Goal: Task Accomplishment & Management: Manage account settings

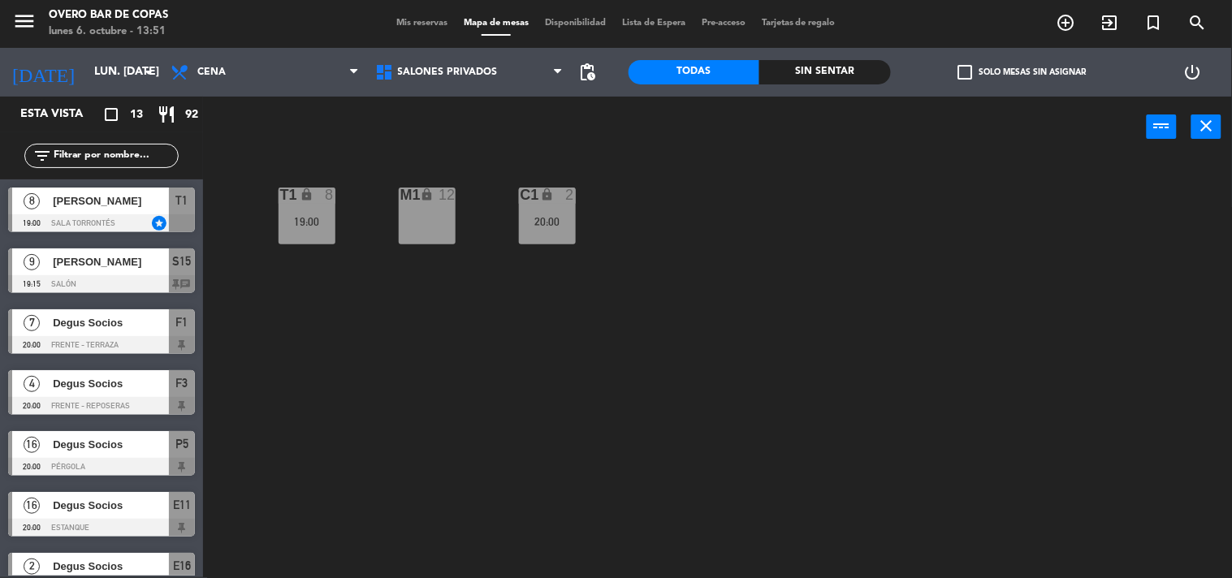
click at [154, 213] on div "[PERSON_NAME]" at bounding box center [110, 201] width 118 height 27
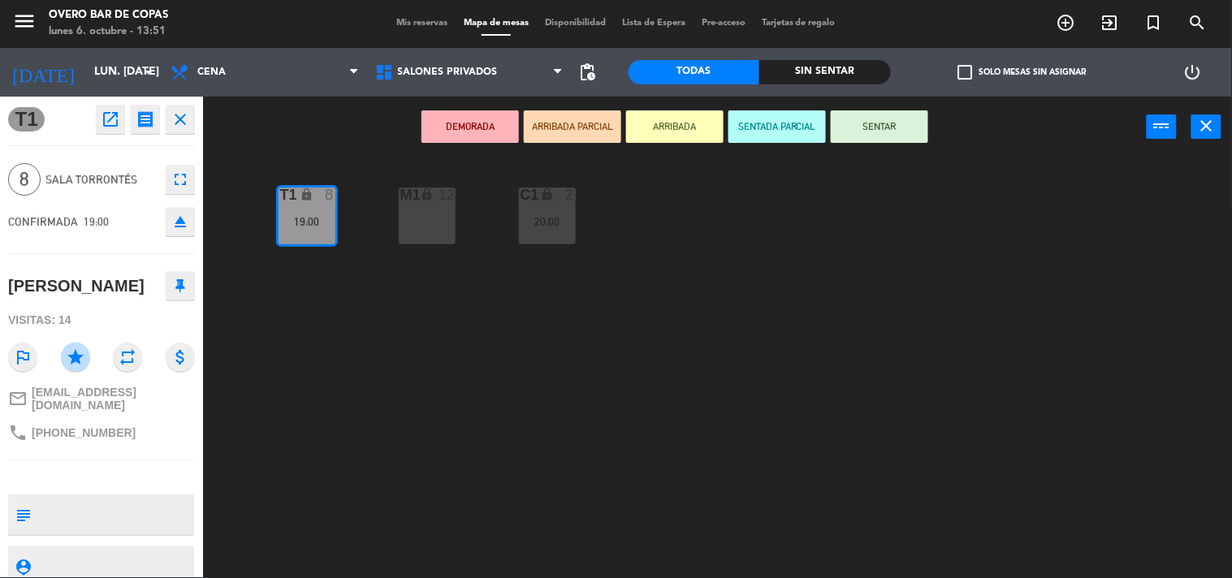
click at [374, 367] on div "T1 lock 8 19:00 M1 lock 12 C1 lock 2 20:00" at bounding box center [723, 368] width 1017 height 420
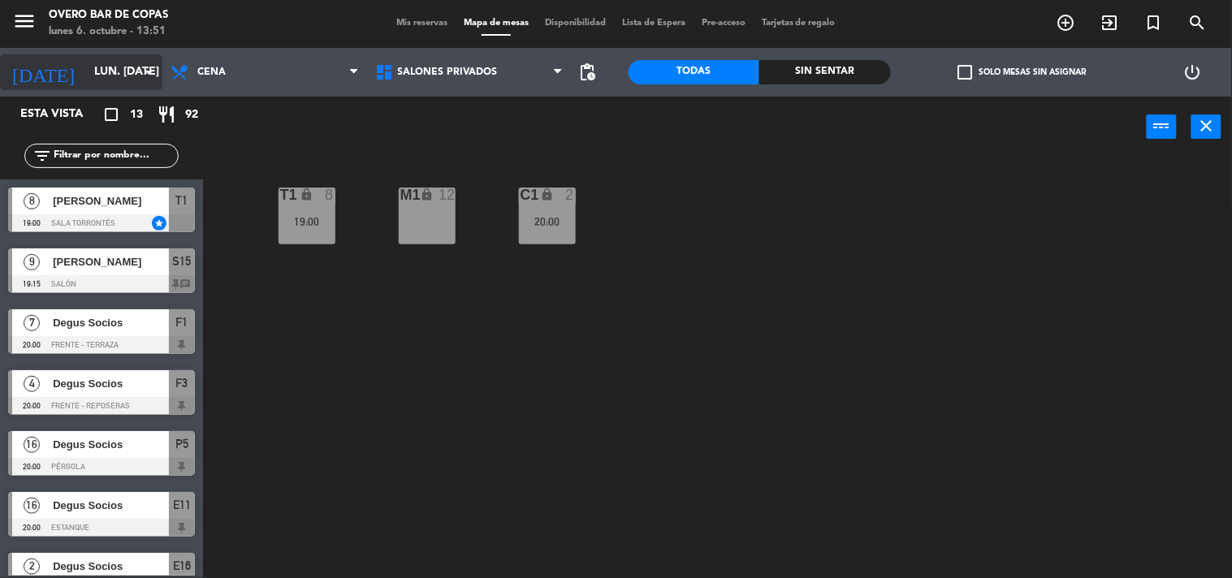
click at [118, 82] on input "lun. [DATE]" at bounding box center [163, 72] width 154 height 29
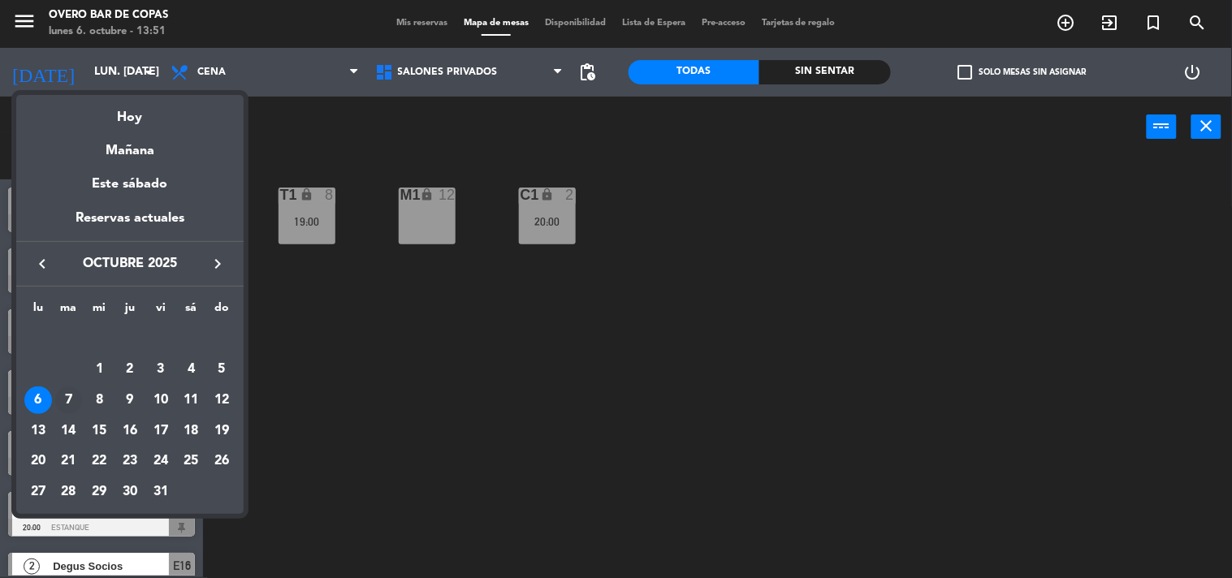
click at [67, 404] on div "7" at bounding box center [69, 401] width 28 height 28
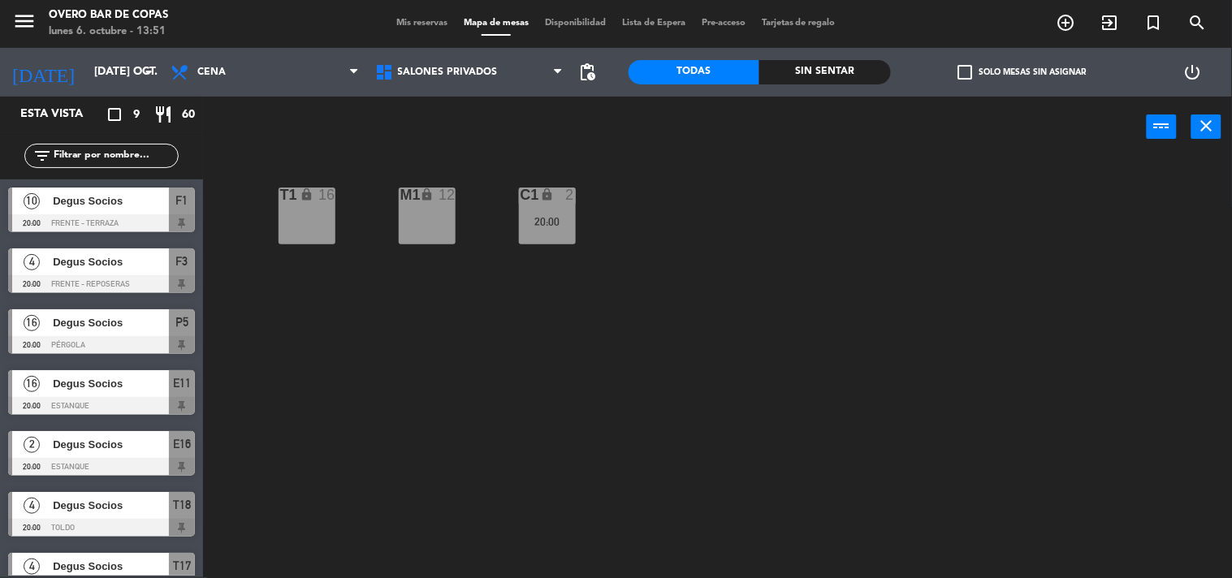
click at [132, 201] on span "Degus Socios" at bounding box center [111, 200] width 116 height 17
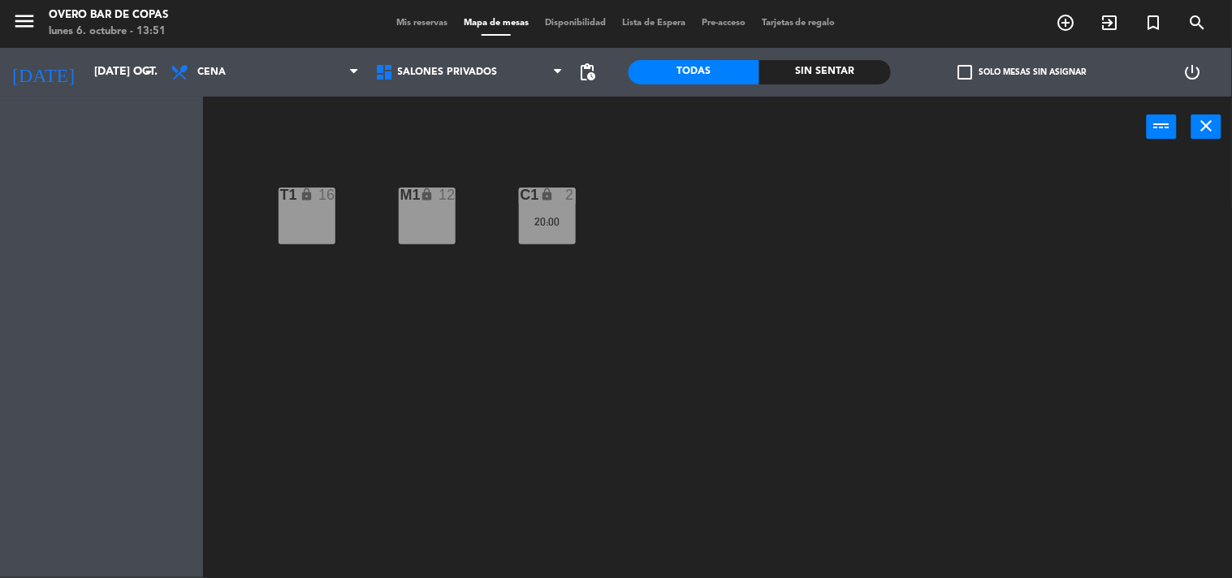
drag, startPoint x: 132, startPoint y: 201, endPoint x: 110, endPoint y: 107, distance: 96.7
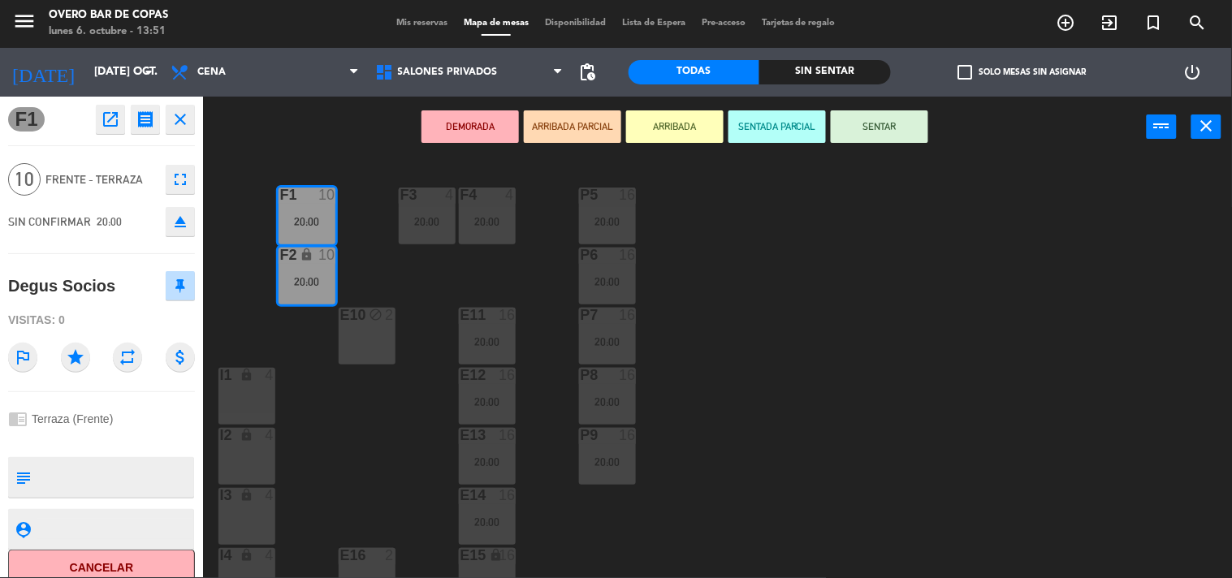
click at [171, 110] on icon "close" at bounding box center [180, 119] width 19 height 19
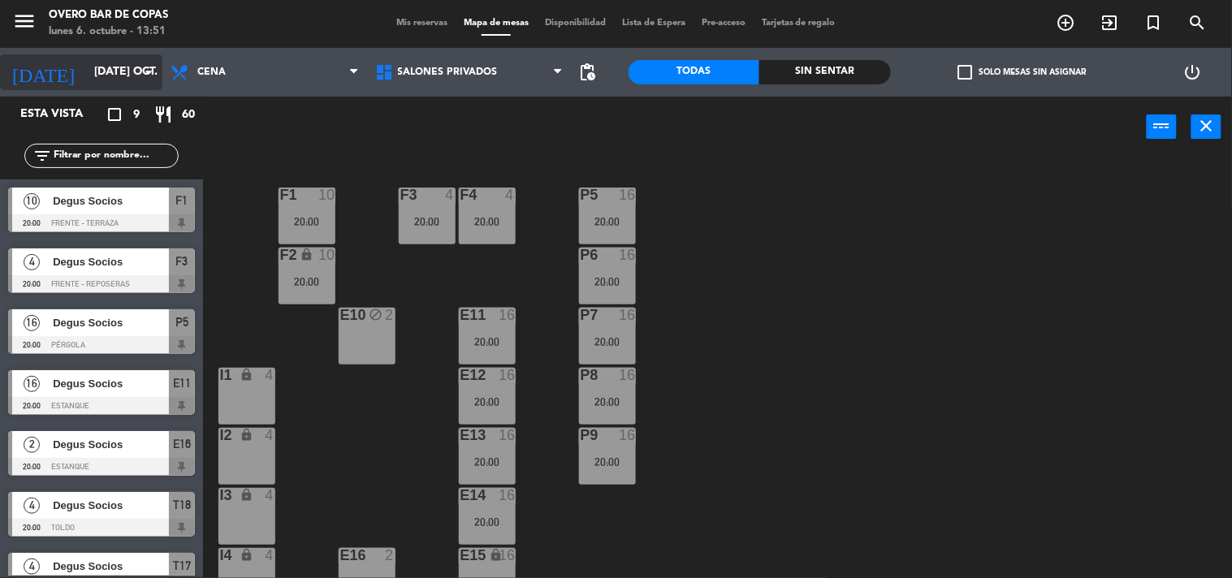
click at [86, 69] on input "[DATE] oct." at bounding box center [163, 72] width 154 height 29
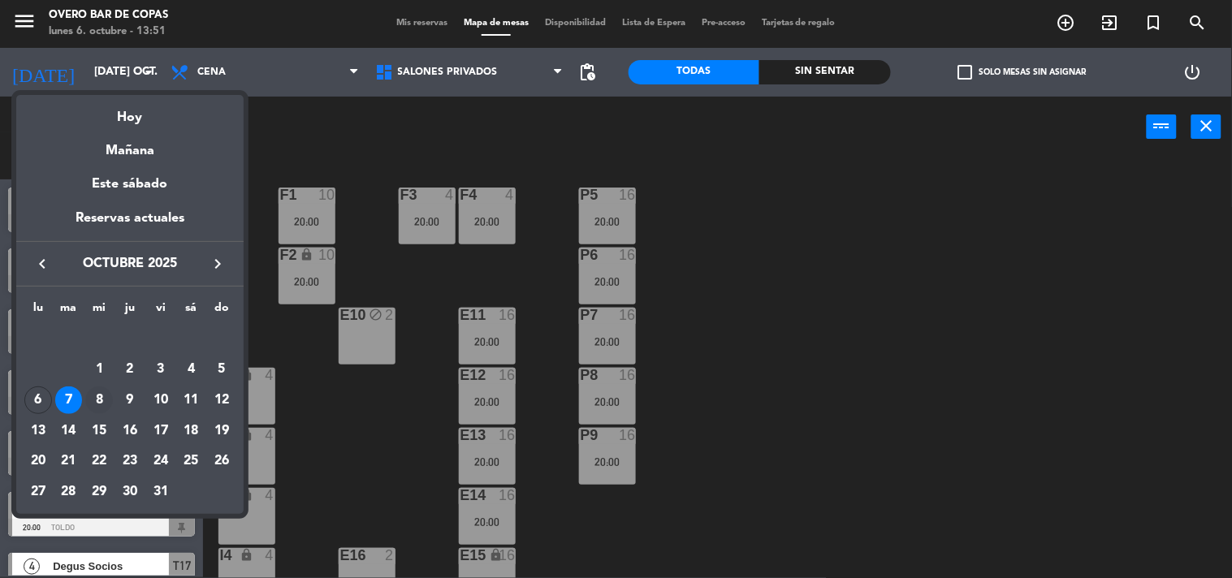
click at [106, 396] on div "8" at bounding box center [99, 401] width 28 height 28
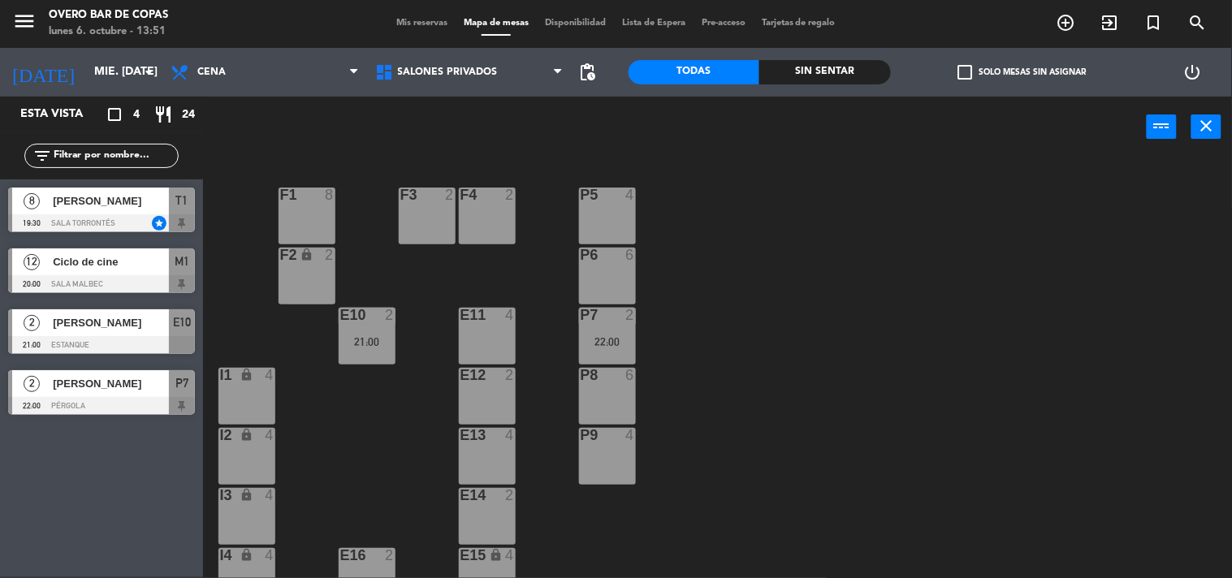
click at [149, 216] on div at bounding box center [101, 223] width 187 height 18
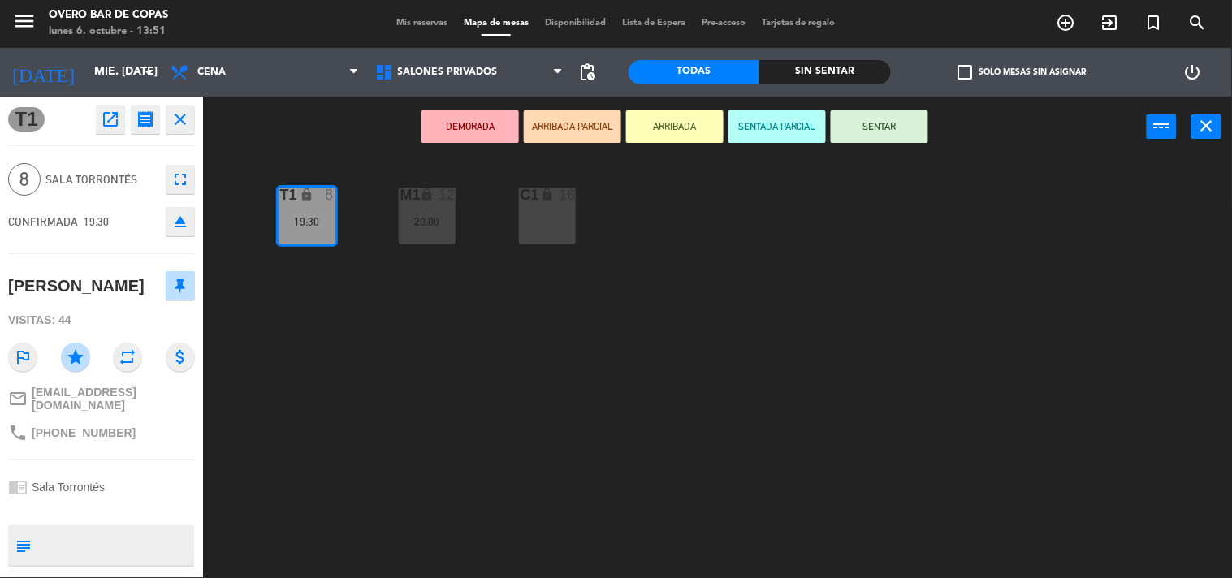
click at [382, 505] on div "T1 lock 8 19:30 M1 lock 12 20:00 C1 lock 16" at bounding box center [723, 368] width 1017 height 420
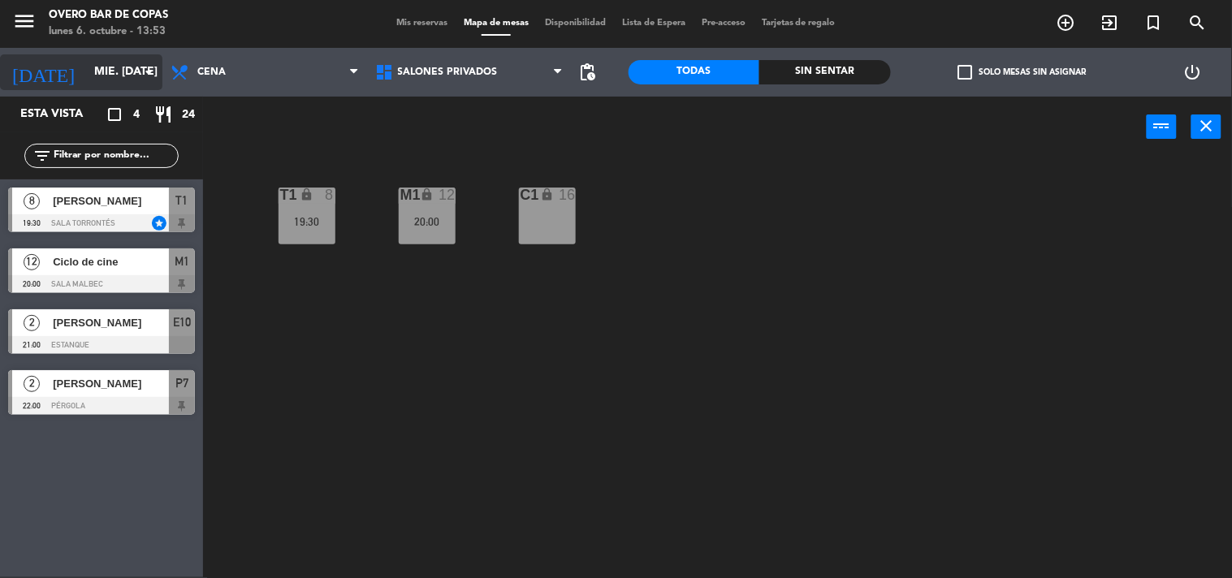
click at [139, 84] on input "mié. [DATE]" at bounding box center [163, 72] width 154 height 29
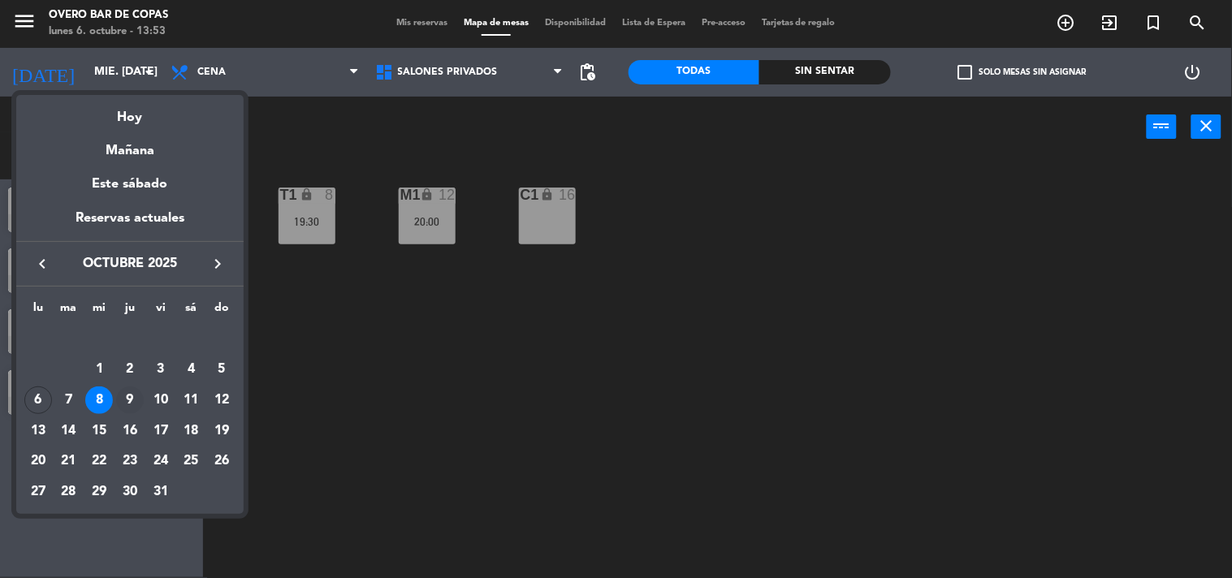
click at [127, 400] on div "9" at bounding box center [130, 401] width 28 height 28
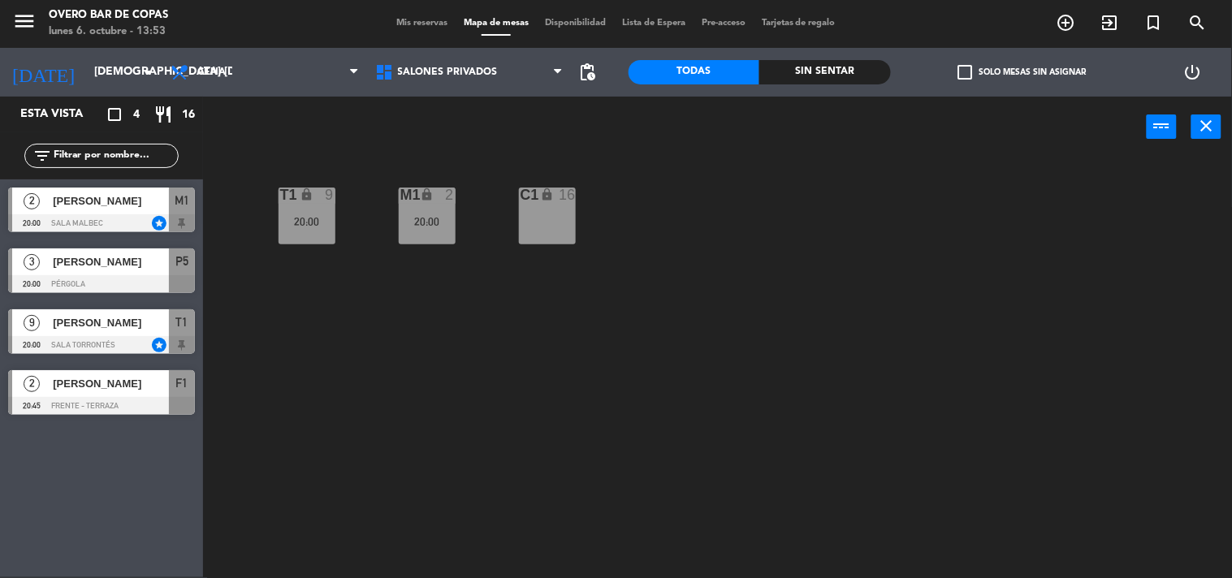
click at [127, 205] on span "[PERSON_NAME]" at bounding box center [111, 200] width 116 height 17
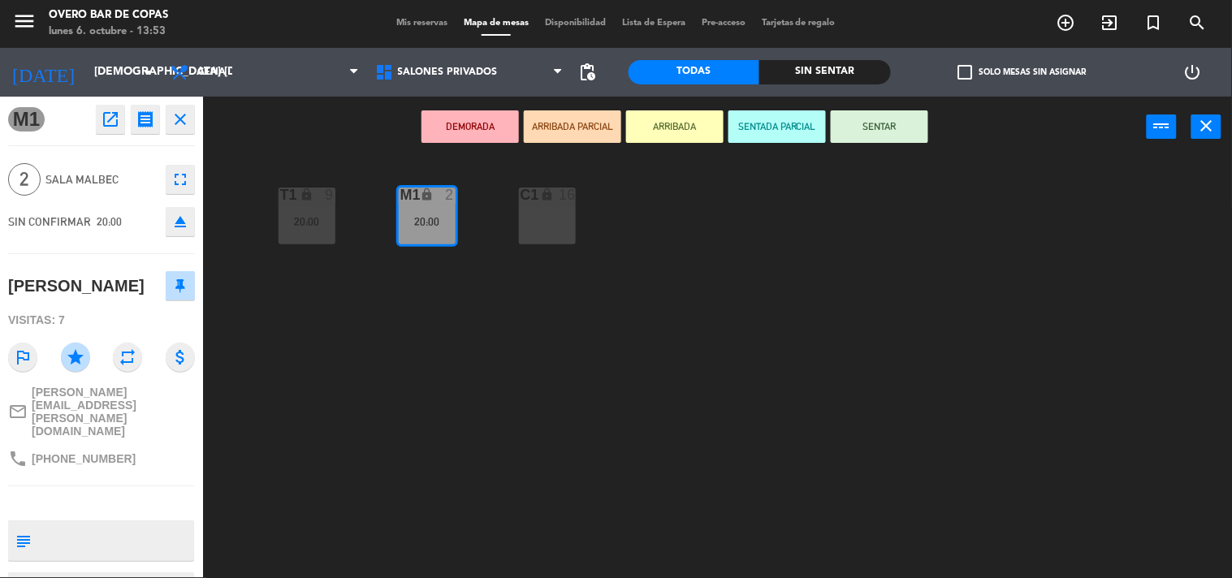
click at [290, 345] on div "T1 lock 9 20:00 M1 lock 2 20:00 C1 lock 16" at bounding box center [723, 368] width 1017 height 420
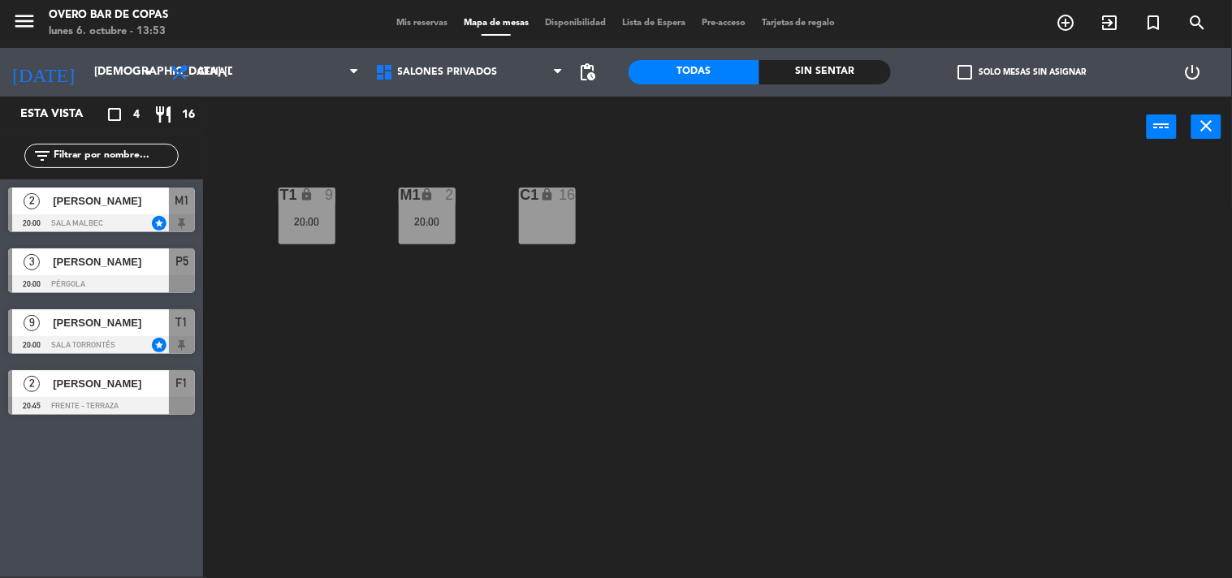
click at [124, 333] on div "[PERSON_NAME]" at bounding box center [110, 322] width 118 height 27
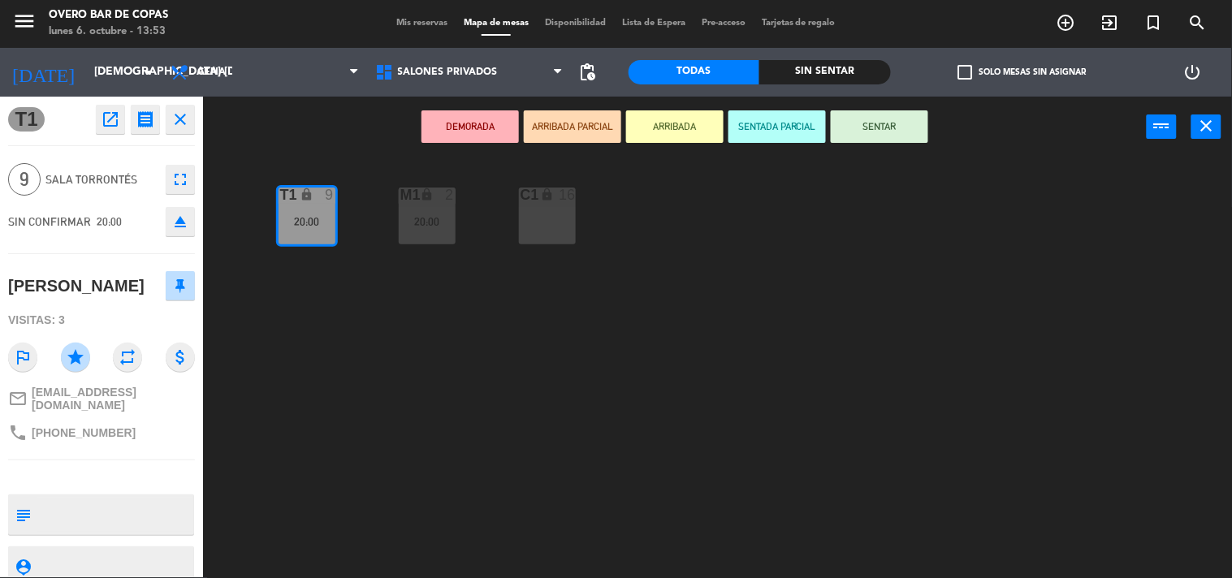
click at [339, 404] on div "T1 lock 9 20:00 M1 lock 2 20:00 C1 lock 16" at bounding box center [723, 368] width 1017 height 420
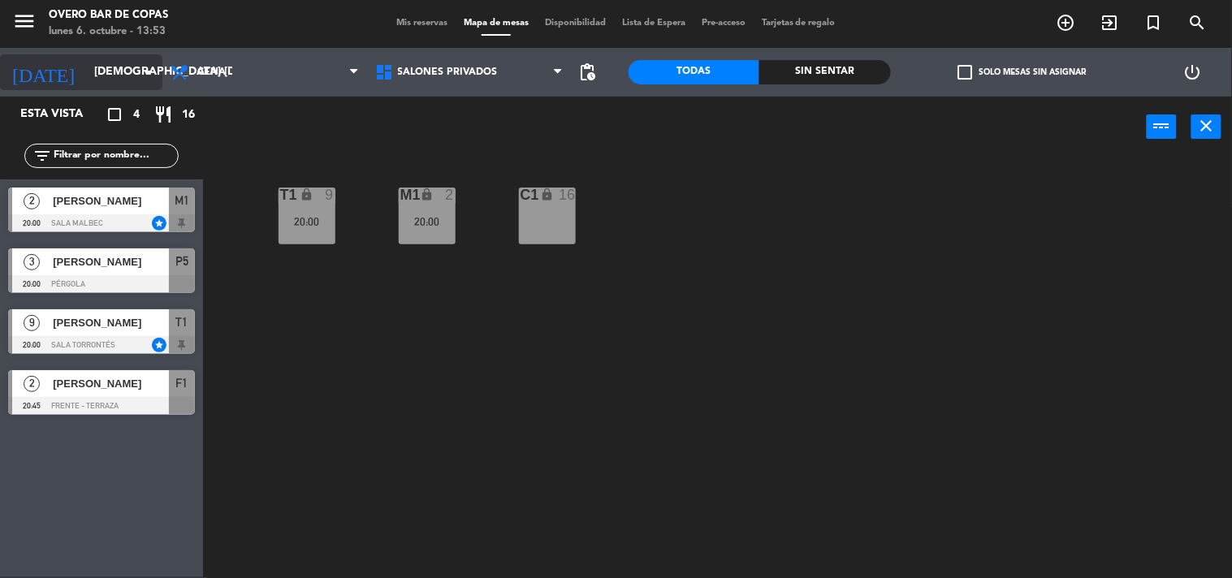
click at [112, 65] on input "[DEMOGRAPHIC_DATA] [DATE]" at bounding box center [163, 72] width 154 height 29
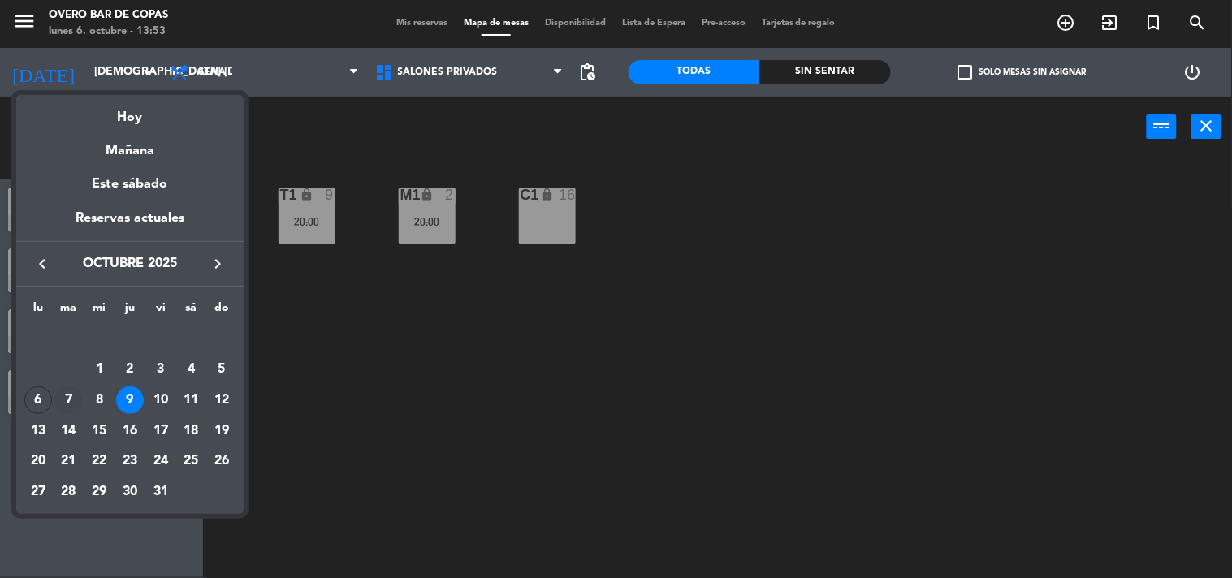
click at [77, 396] on div "7" at bounding box center [69, 401] width 28 height 28
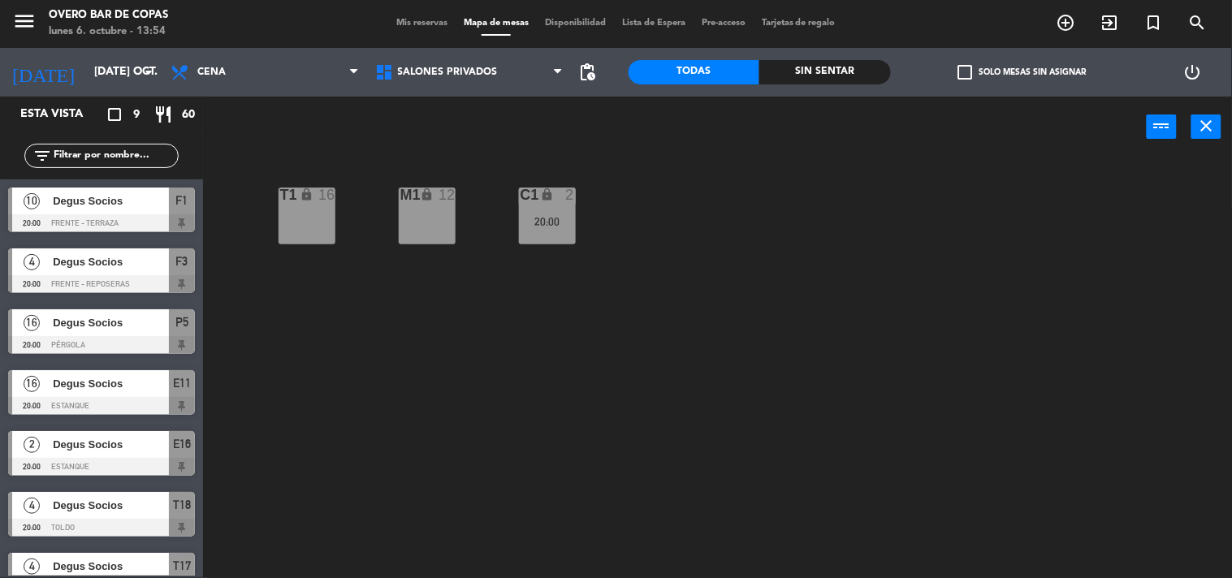
scroll to position [151, 0]
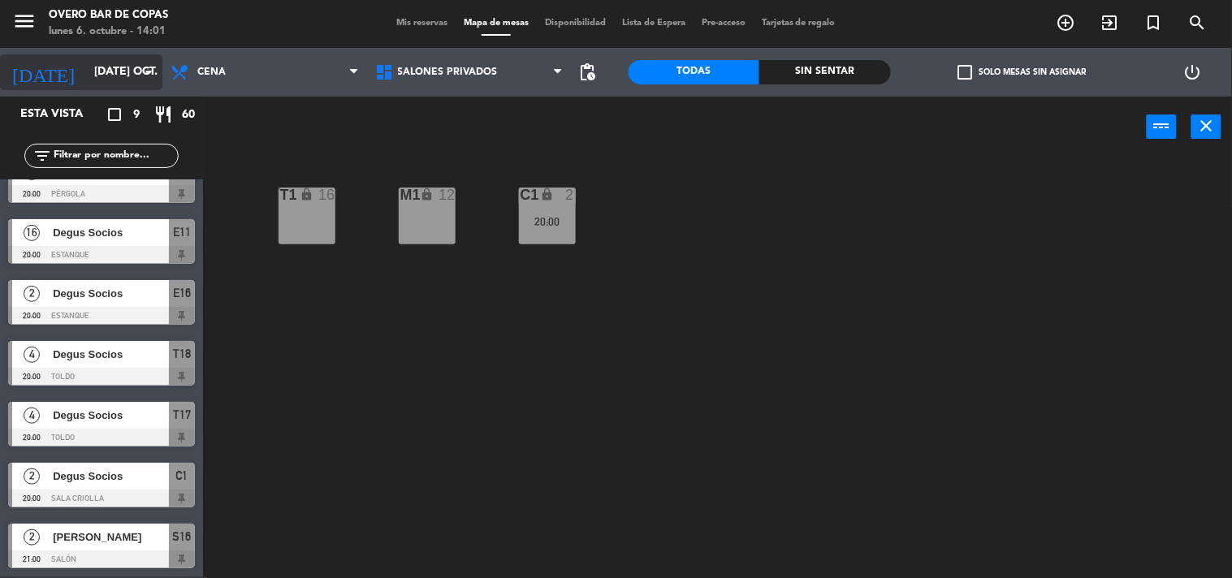
click at [136, 71] on input "[DATE] oct." at bounding box center [163, 72] width 154 height 29
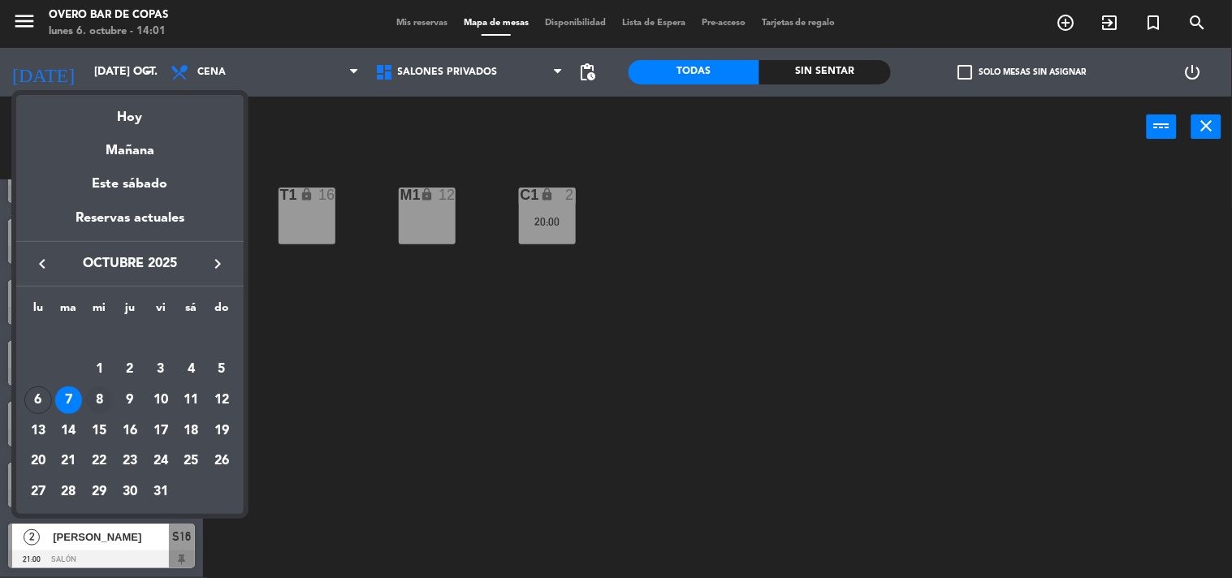
click at [96, 385] on td "8" at bounding box center [99, 400] width 31 height 31
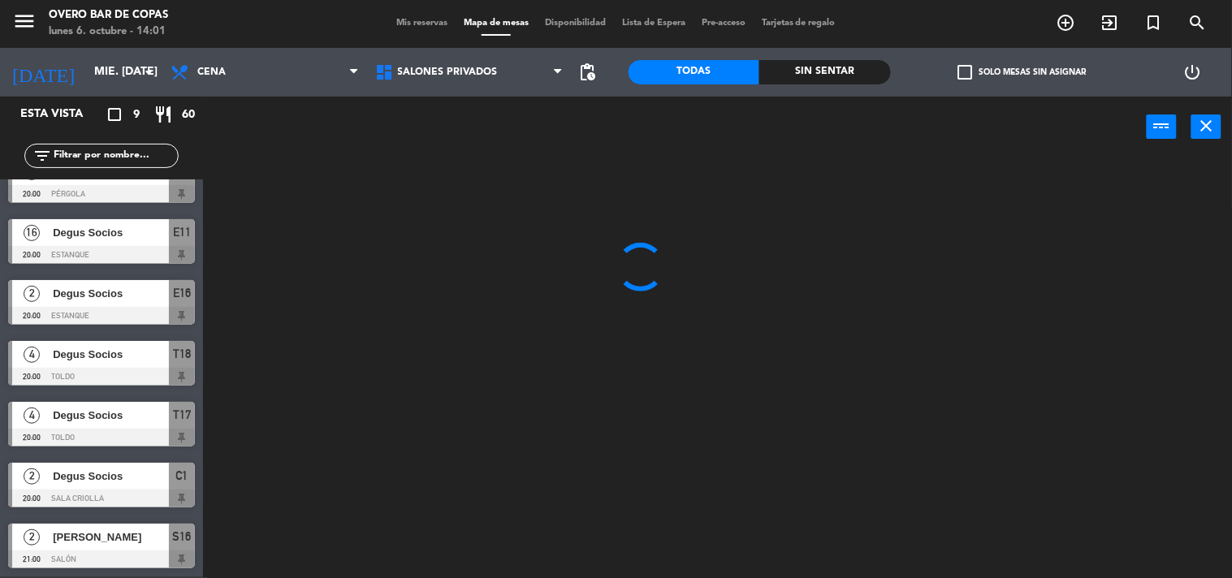
scroll to position [0, 0]
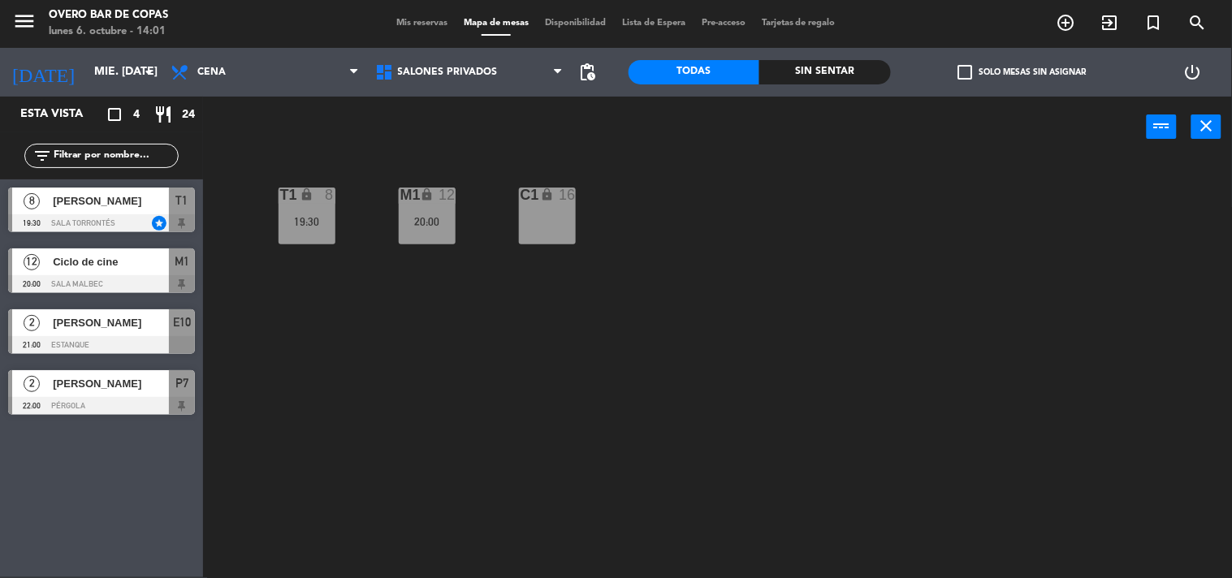
click at [115, 212] on div "[PERSON_NAME]" at bounding box center [110, 201] width 118 height 27
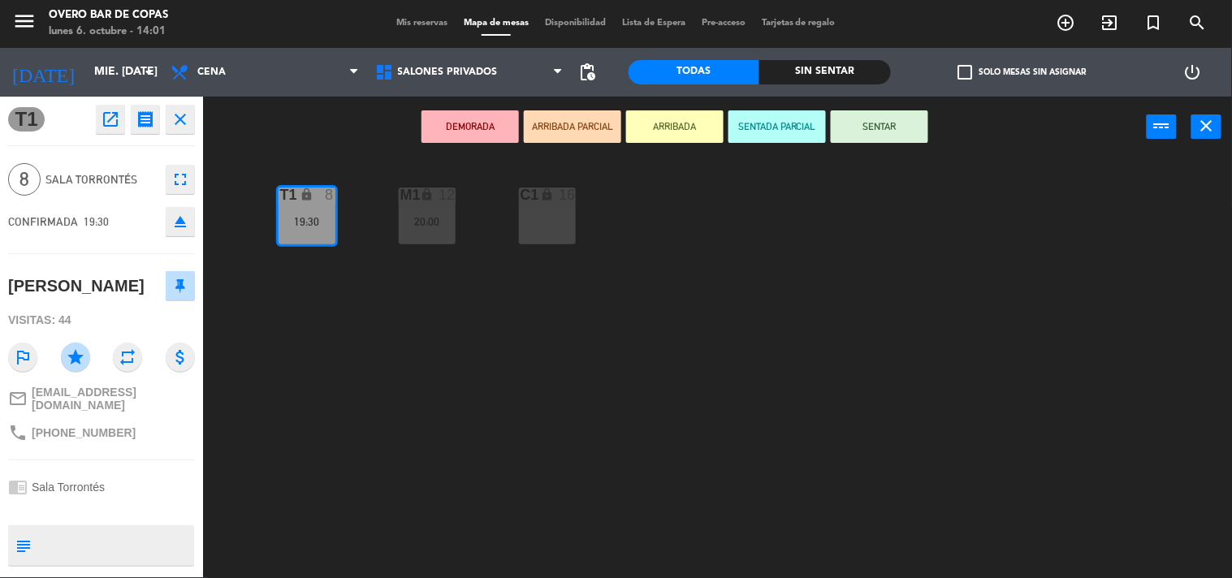
click at [400, 402] on div "T1 lock 8 19:30 M1 lock 12 20:00 C1 lock 16" at bounding box center [723, 368] width 1017 height 420
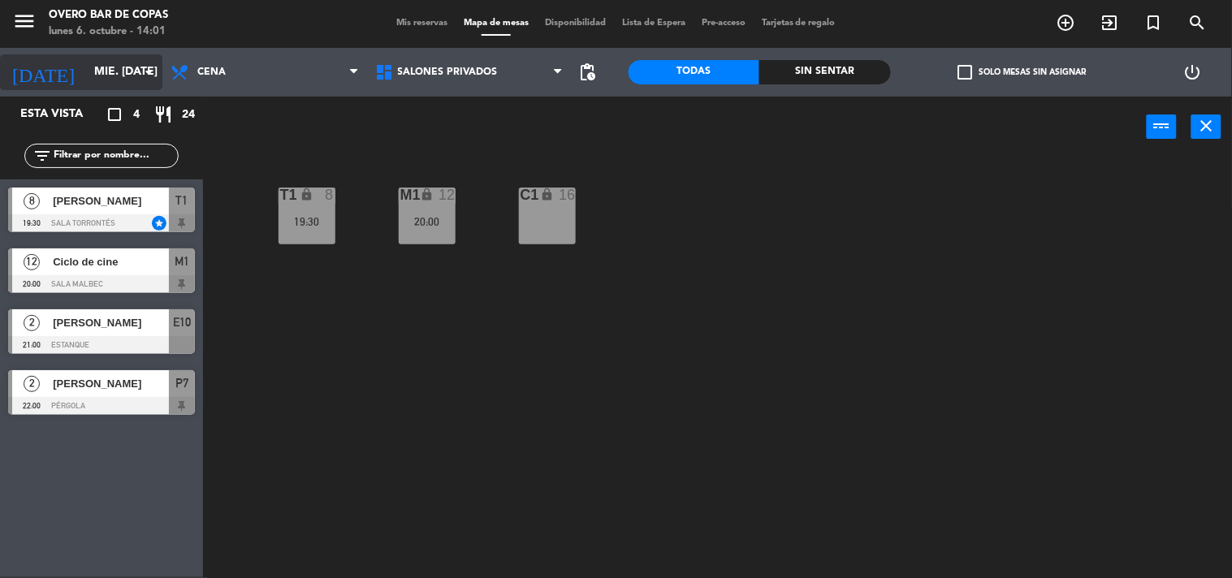
click at [136, 85] on input "mié. [DATE]" at bounding box center [163, 72] width 154 height 29
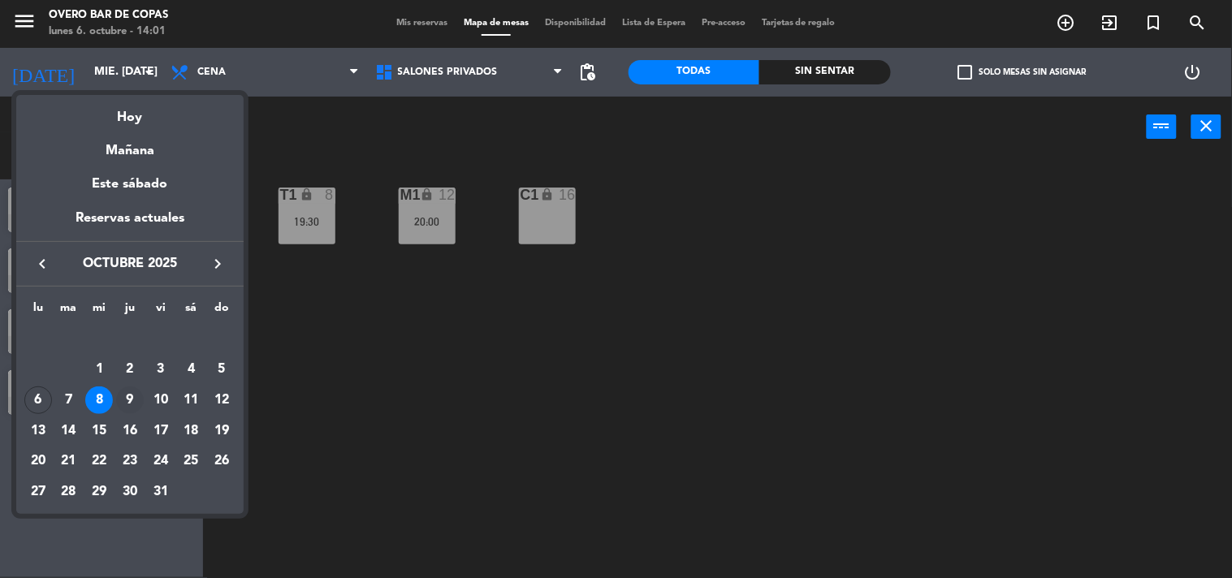
click at [131, 409] on div "9" at bounding box center [130, 401] width 28 height 28
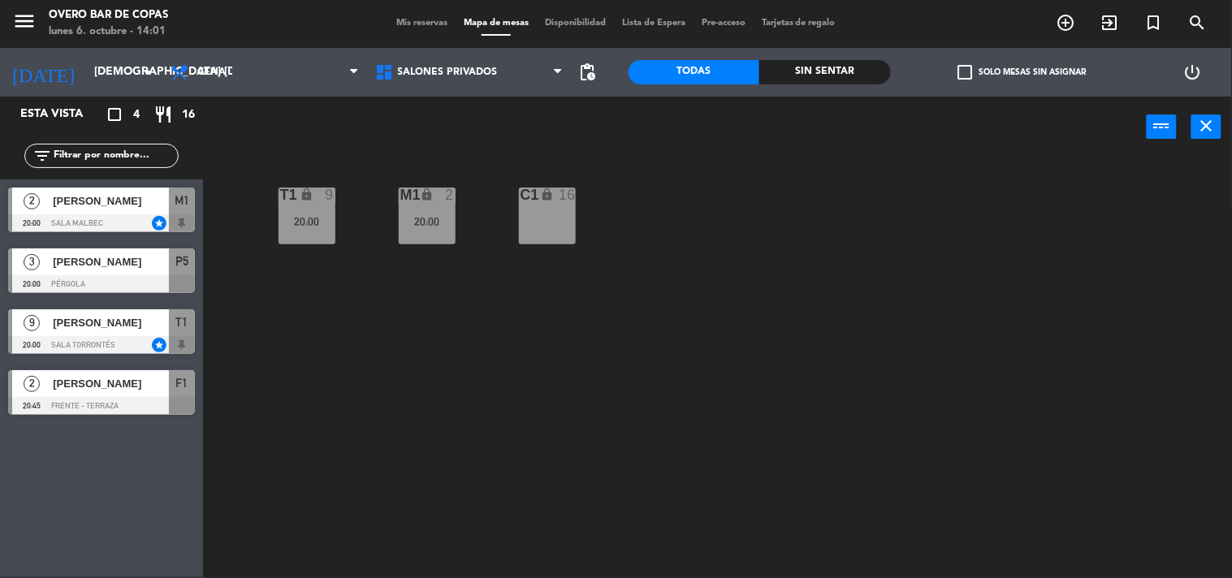
click at [142, 341] on div at bounding box center [101, 345] width 187 height 18
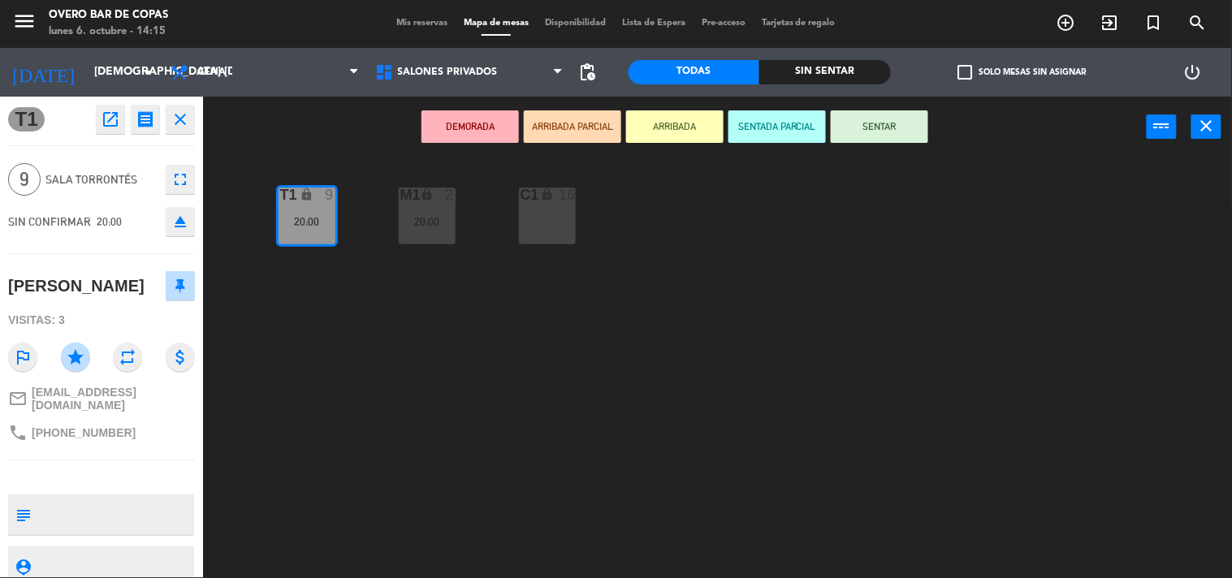
click at [173, 112] on icon "close" at bounding box center [180, 119] width 19 height 19
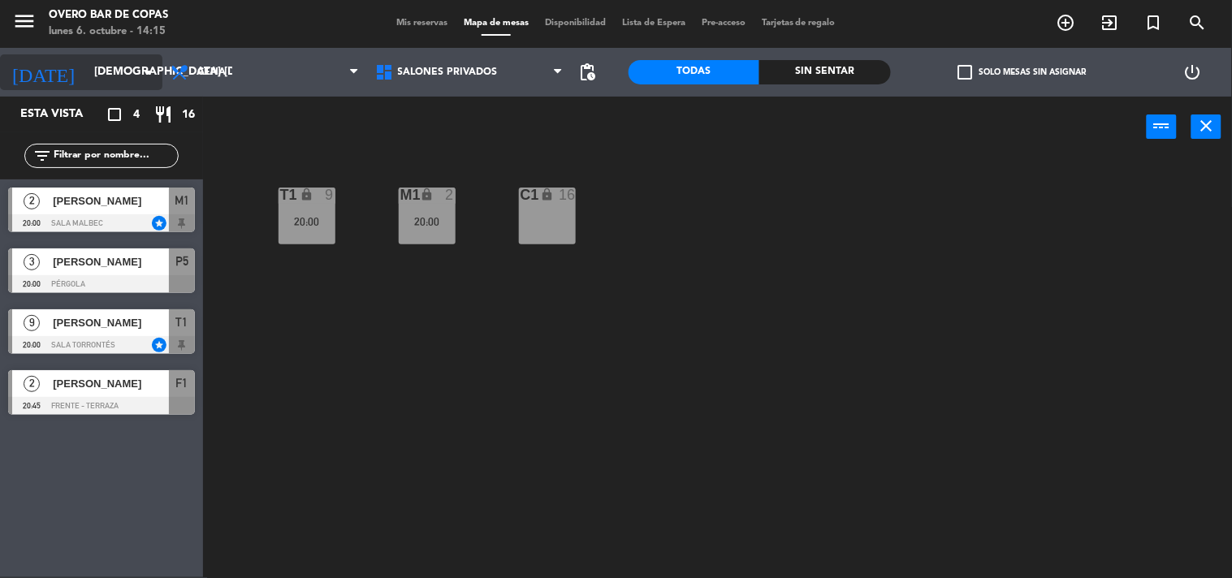
click at [123, 78] on input "[DEMOGRAPHIC_DATA] [DATE]" at bounding box center [163, 72] width 154 height 29
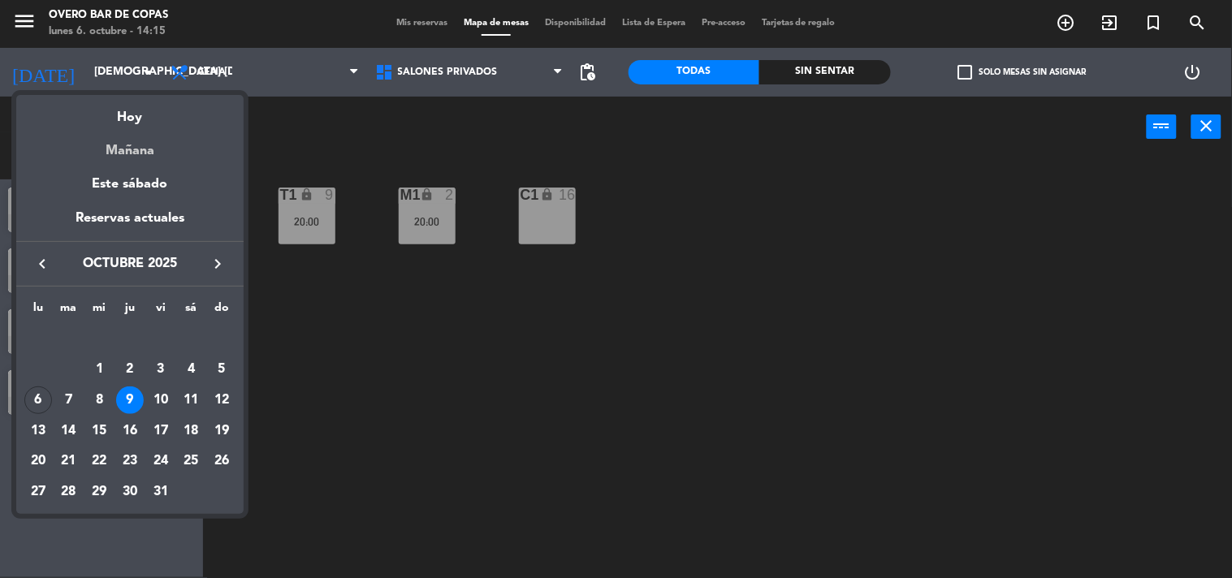
click at [135, 149] on div "Mañana" at bounding box center [129, 144] width 227 height 33
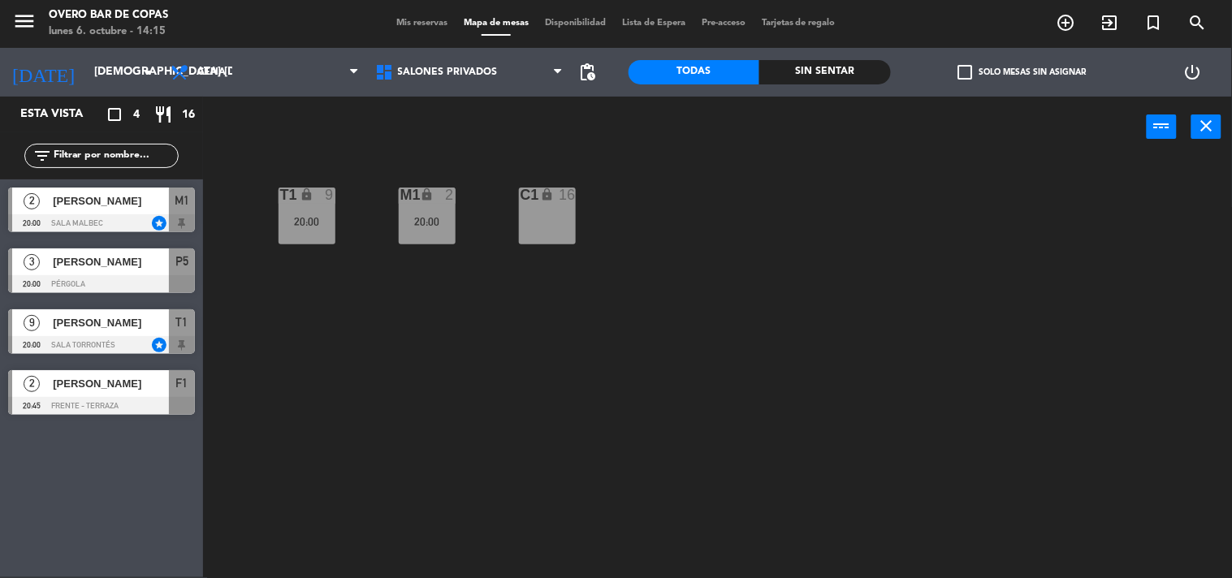
type input "[DATE] oct."
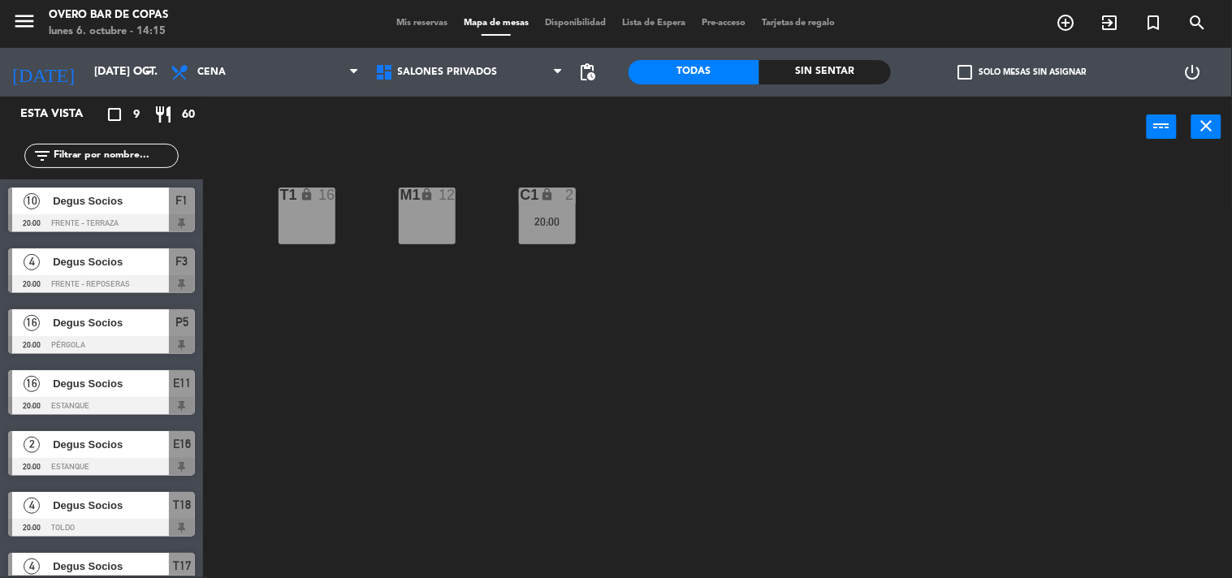
click at [443, 218] on div "M1 lock 12" at bounding box center [427, 216] width 57 height 57
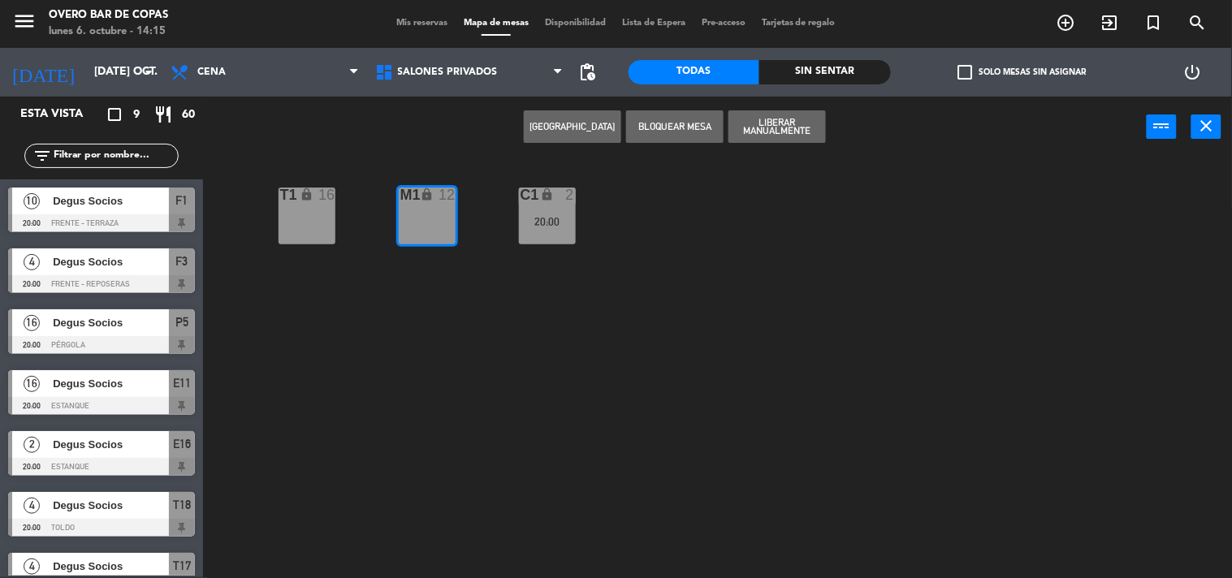
click at [555, 125] on button "[GEOGRAPHIC_DATA]" at bounding box center [572, 126] width 97 height 32
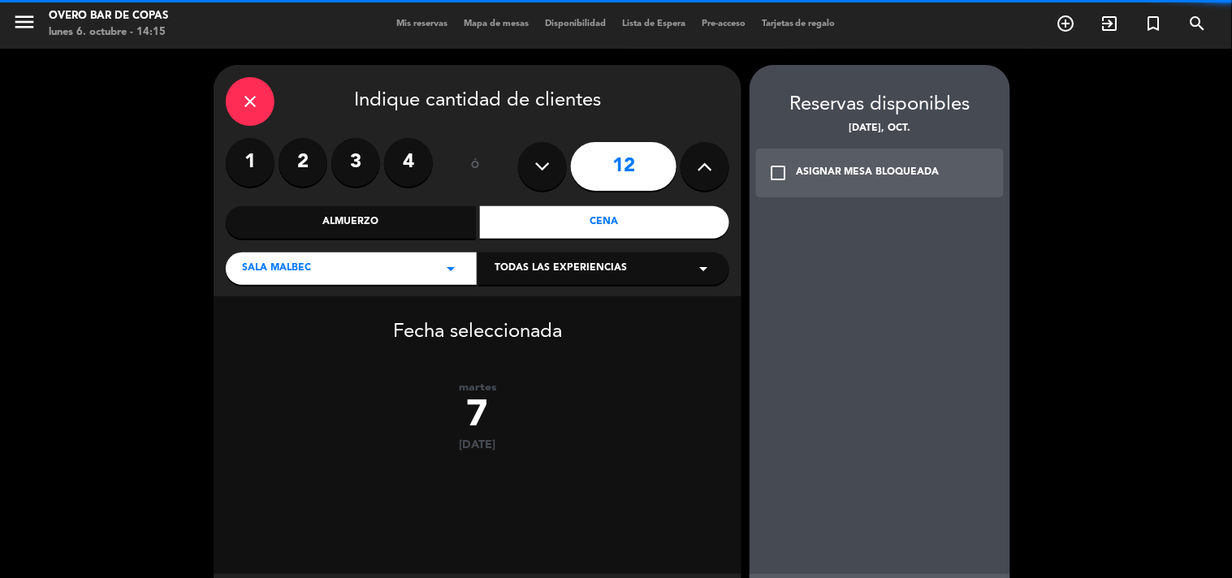
click at [305, 161] on label "2" at bounding box center [303, 162] width 49 height 49
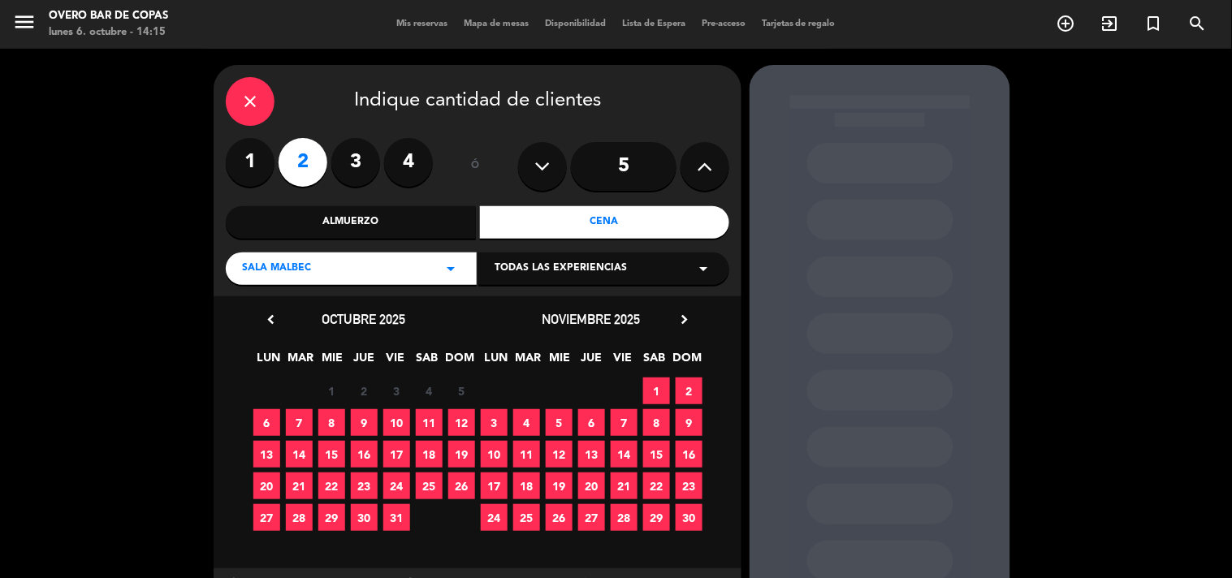
click at [299, 419] on span "7" at bounding box center [299, 422] width 27 height 27
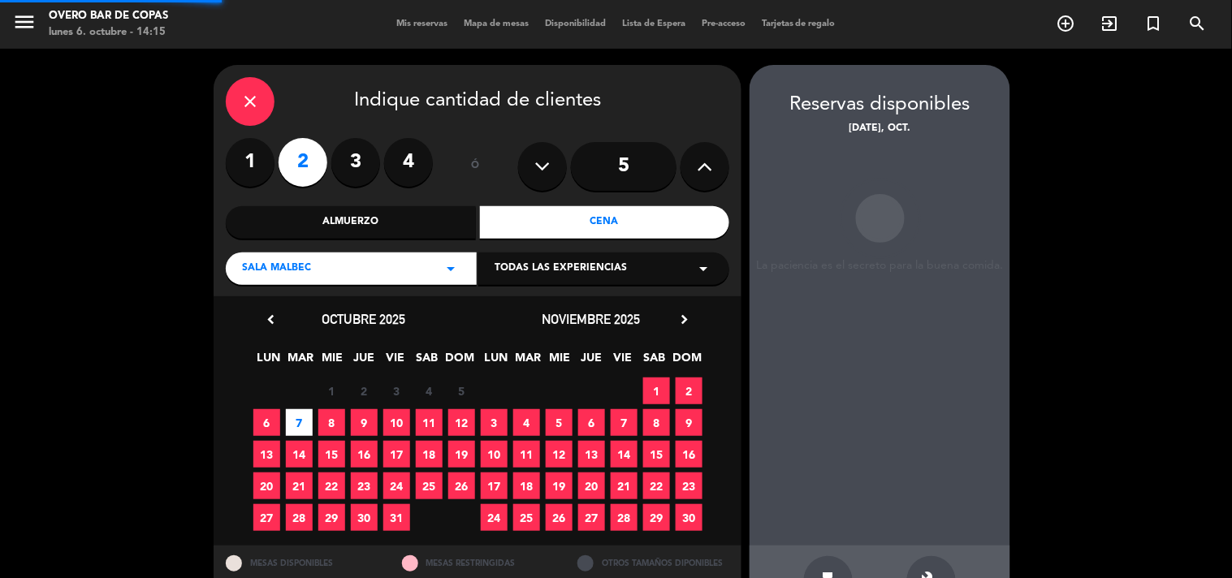
scroll to position [53, 0]
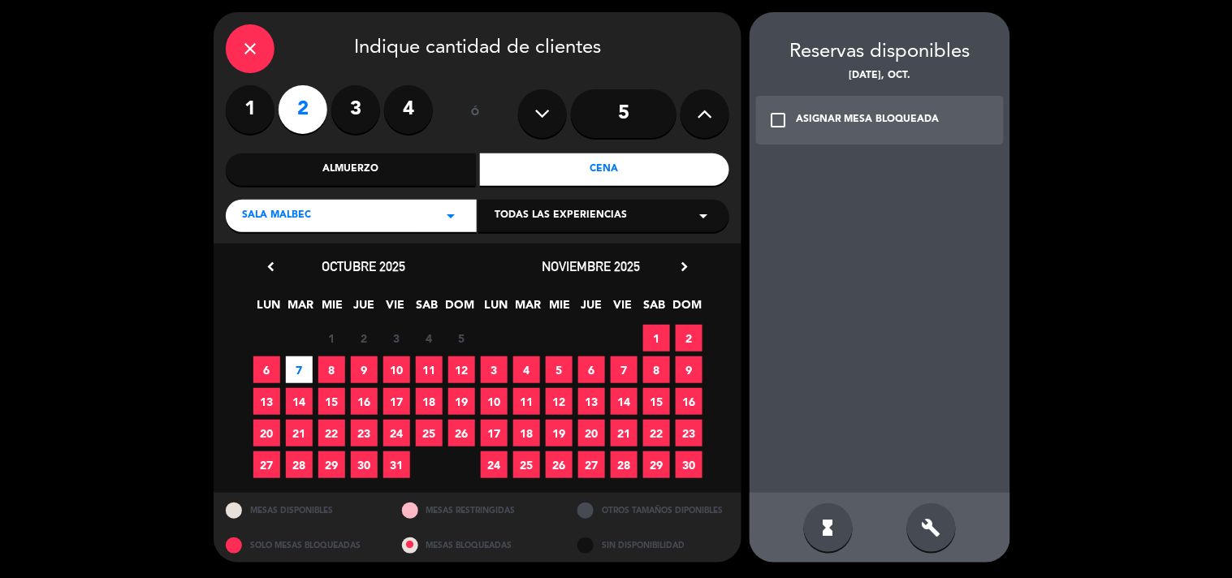
click at [833, 127] on div "check_box_outline_blank ASIGNAR MESA BLOQUEADA" at bounding box center [880, 120] width 248 height 49
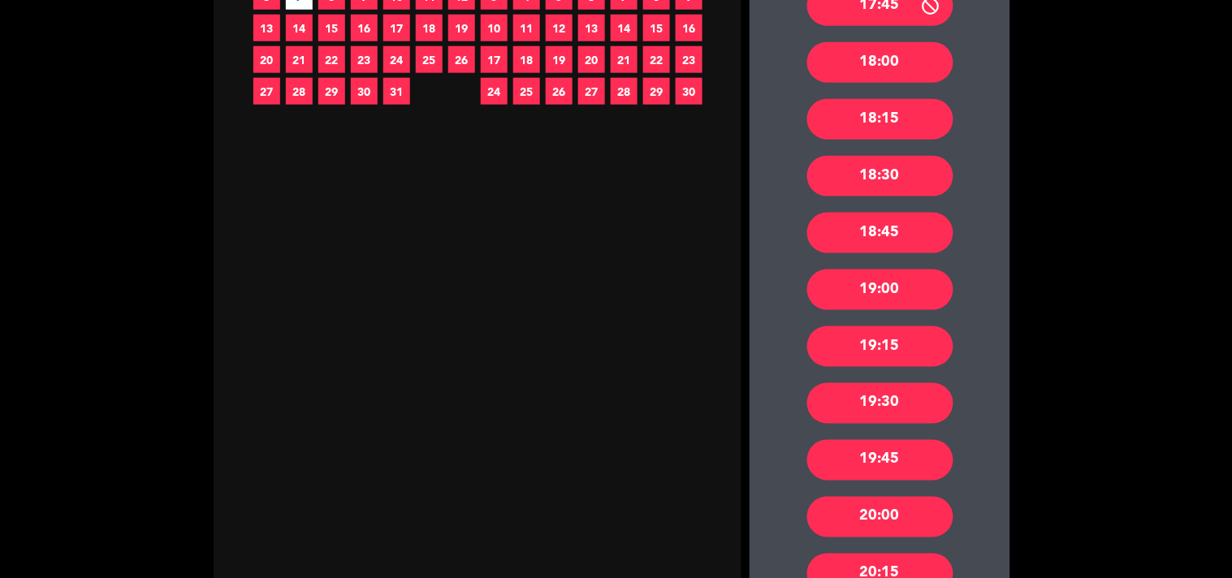
scroll to position [458, 0]
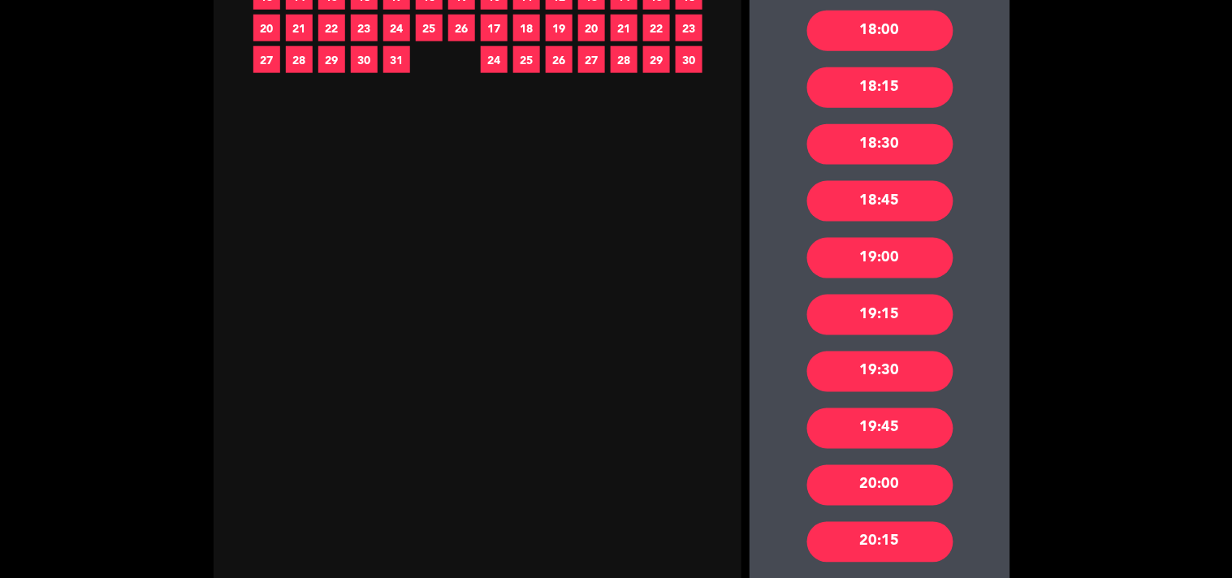
click at [892, 494] on div "20:00" at bounding box center [880, 485] width 146 height 41
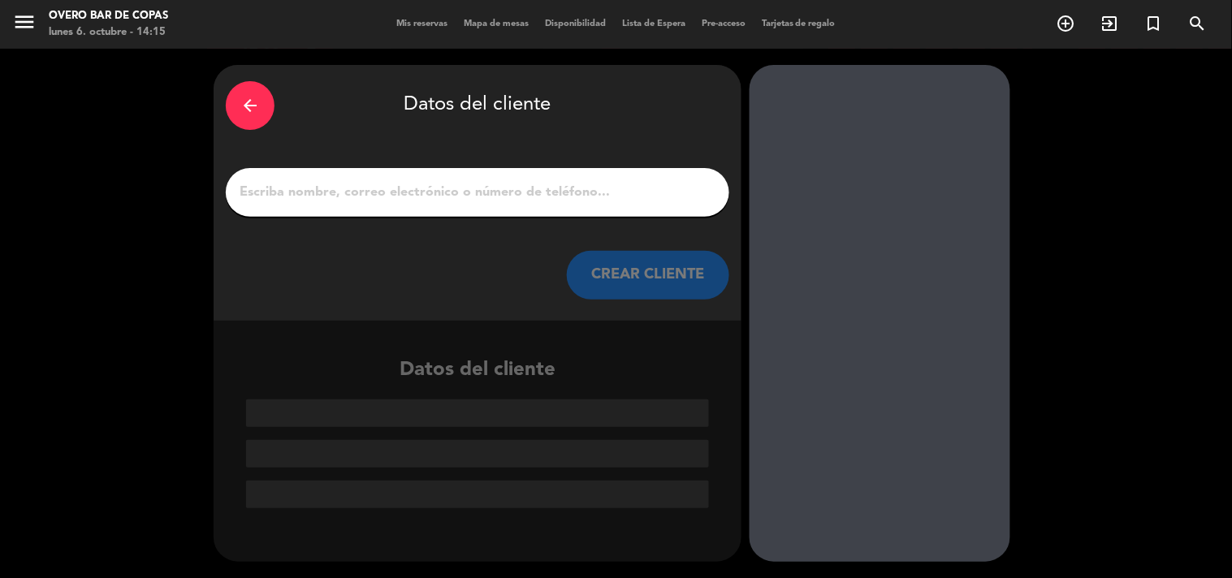
scroll to position [0, 0]
click at [570, 201] on input "1" at bounding box center [477, 192] width 479 height 23
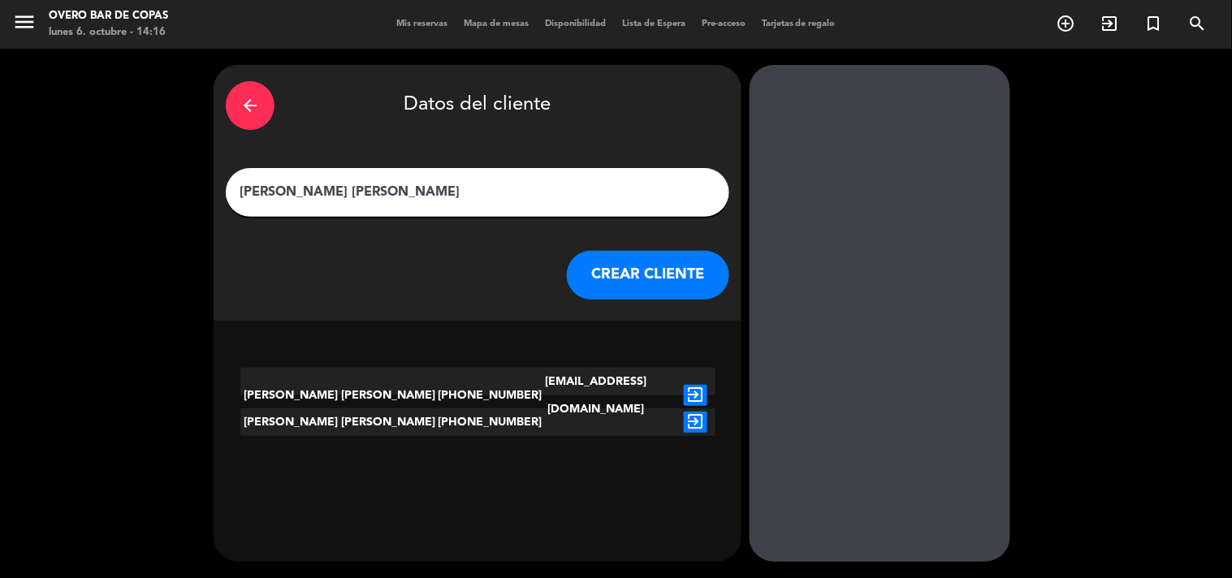
type input "[PERSON_NAME] [PERSON_NAME]"
click at [697, 385] on icon "exit_to_app" at bounding box center [696, 395] width 24 height 21
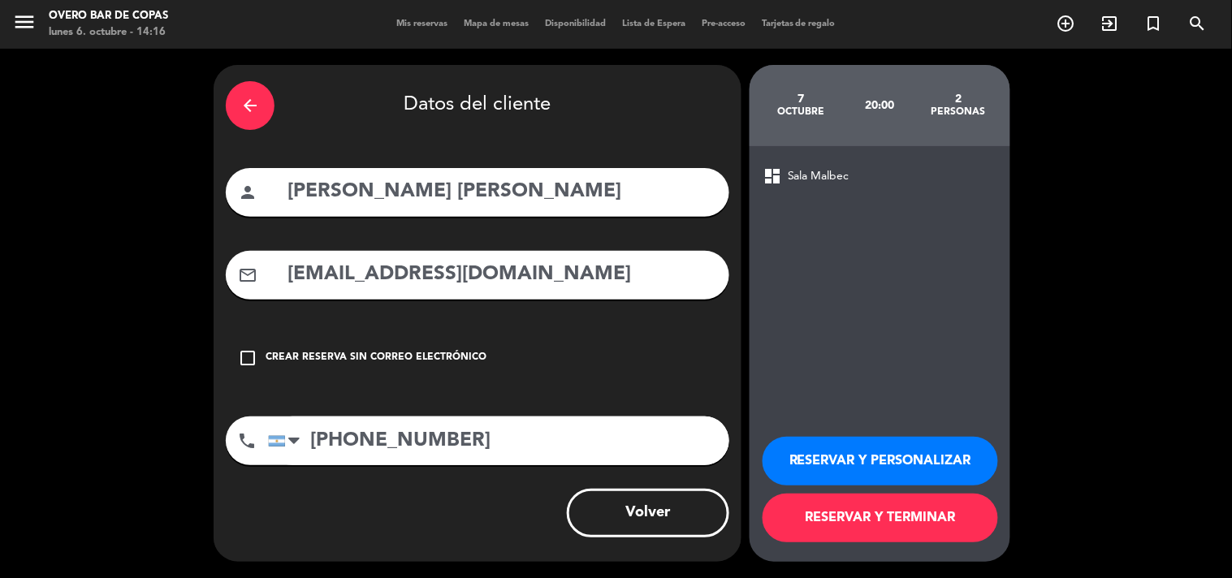
click at [870, 516] on button "RESERVAR Y TERMINAR" at bounding box center [880, 518] width 235 height 49
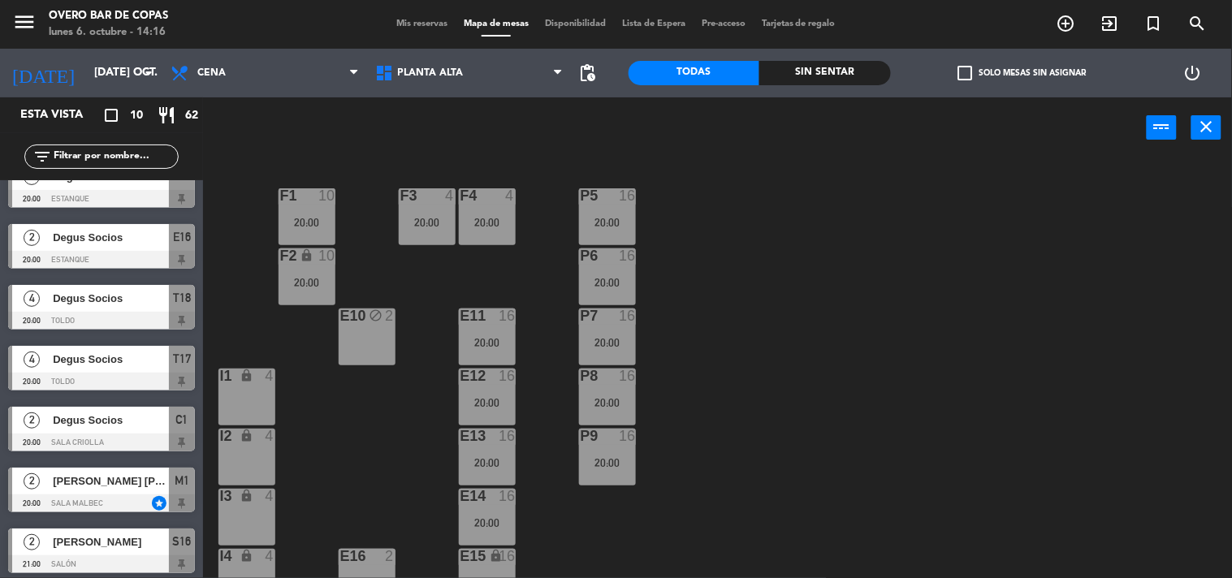
scroll to position [213, 0]
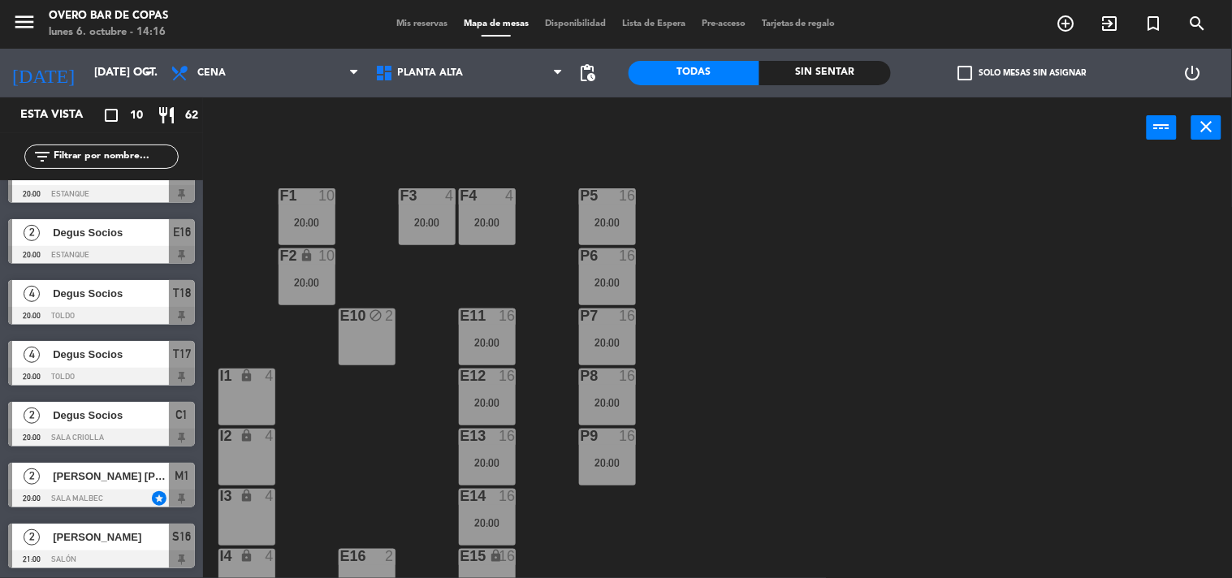
click at [128, 487] on div "[PERSON_NAME] [PERSON_NAME]" at bounding box center [110, 476] width 118 height 27
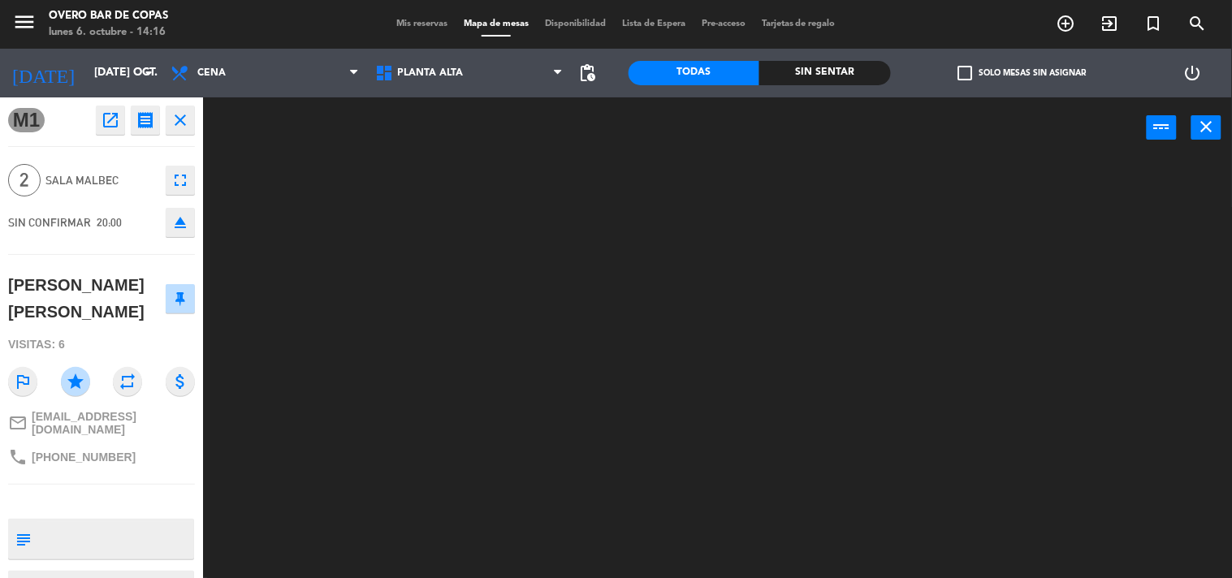
click at [109, 127] on icon "open_in_new" at bounding box center [110, 119] width 19 height 19
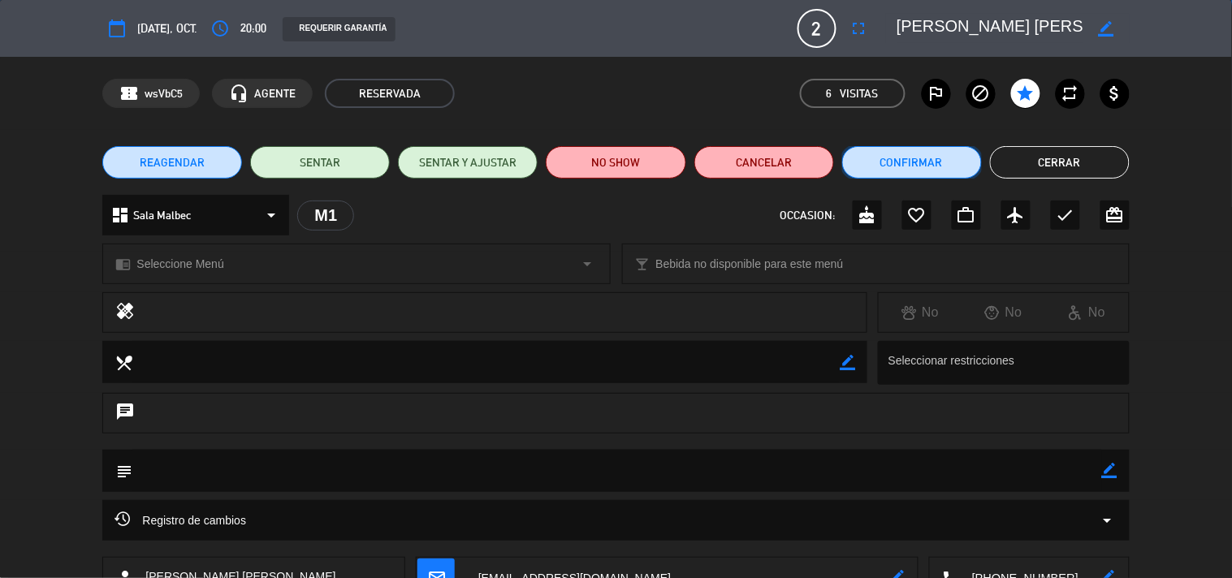
click at [959, 166] on button "Confirmar" at bounding box center [912, 162] width 140 height 32
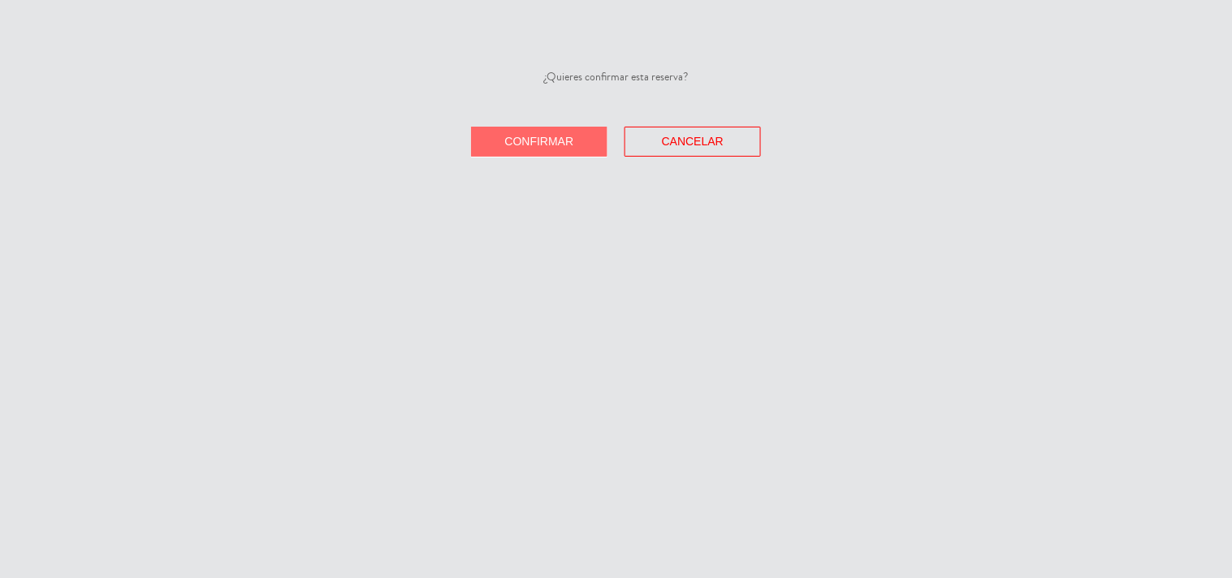
click at [558, 127] on button "Confirmar" at bounding box center [539, 142] width 136 height 30
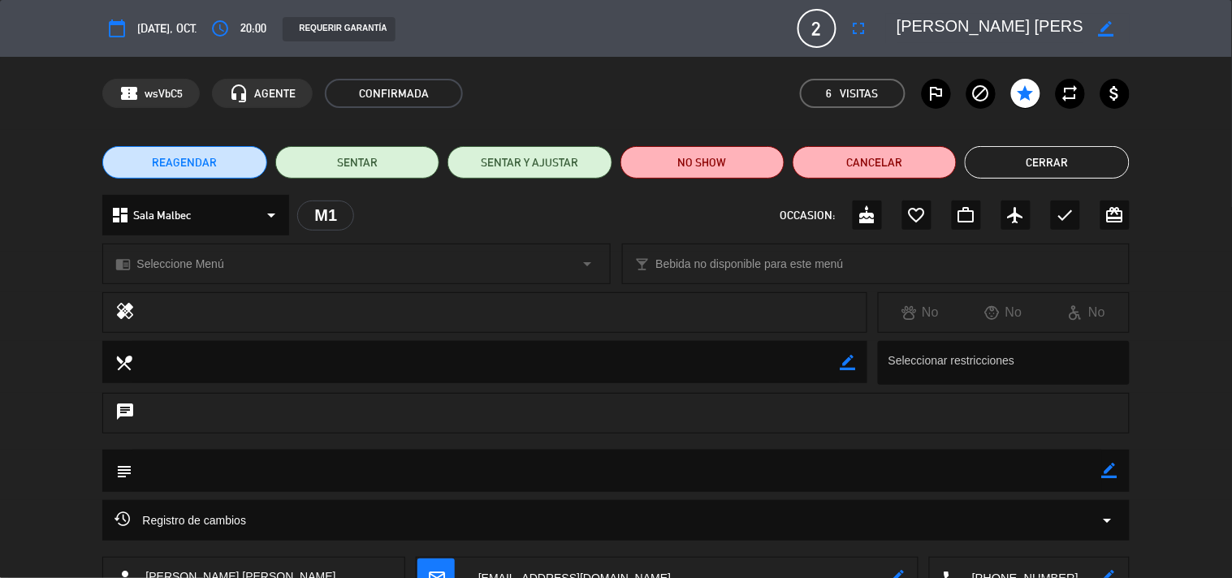
click at [1109, 158] on button "Cerrar" at bounding box center [1047, 162] width 164 height 32
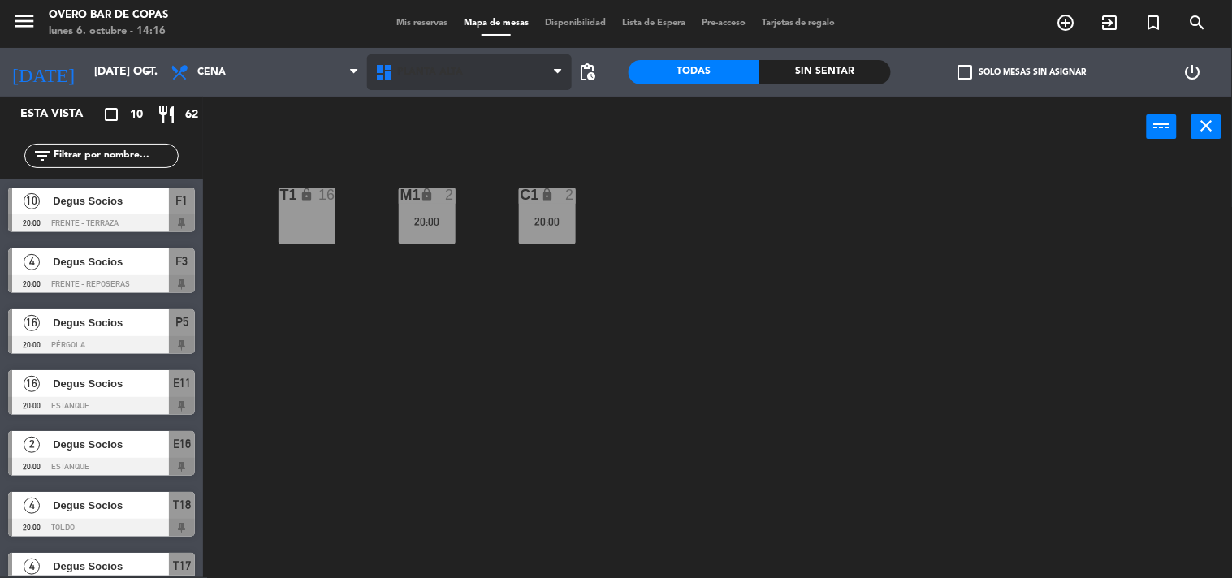
scroll to position [98, 0]
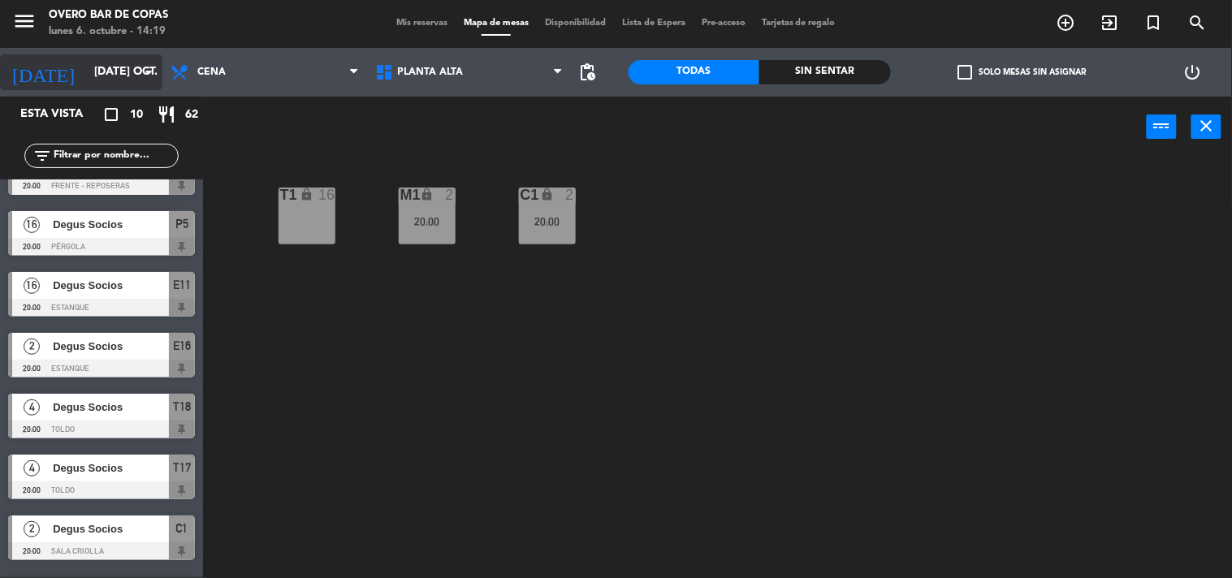
click at [115, 67] on input "[DATE] oct." at bounding box center [163, 72] width 154 height 29
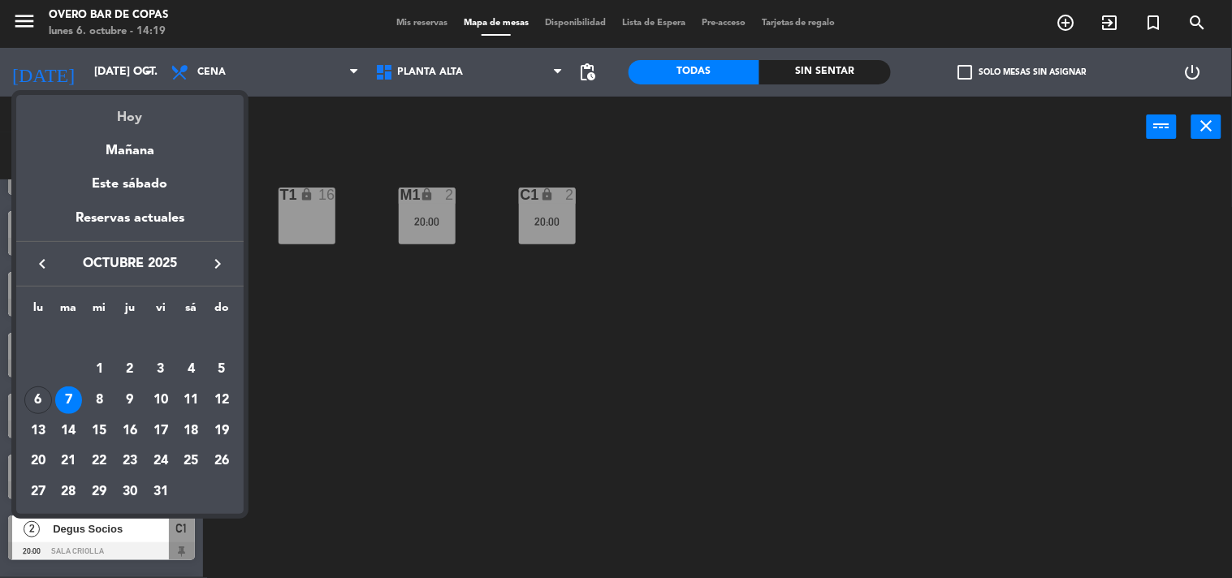
click at [127, 111] on div "Hoy" at bounding box center [129, 111] width 227 height 33
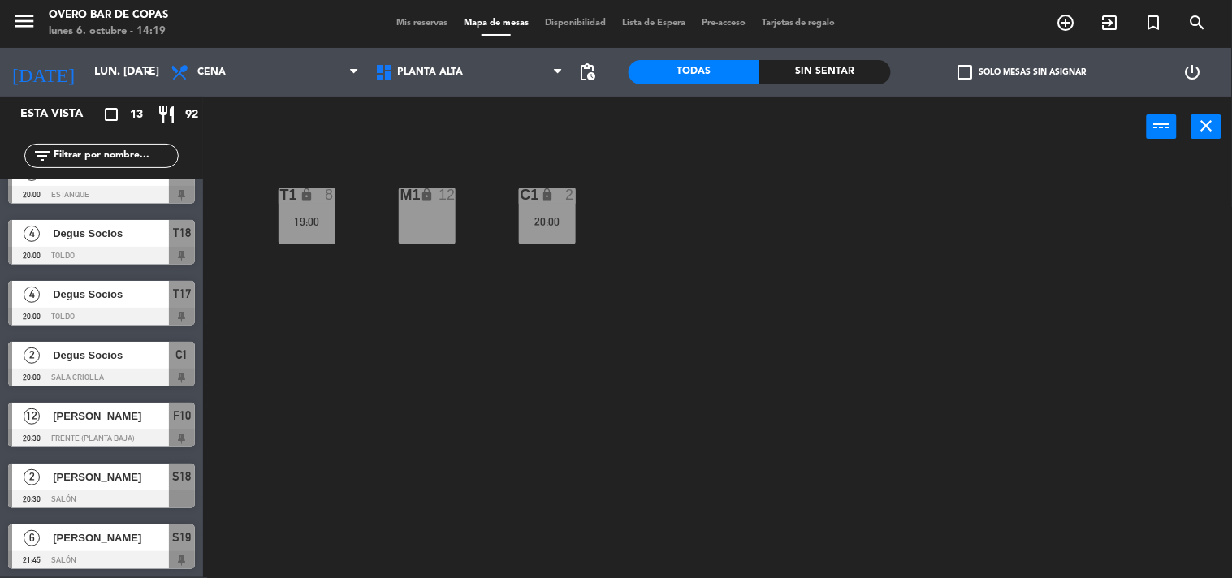
scroll to position [393, 0]
click at [153, 486] on div "[PERSON_NAME]" at bounding box center [110, 478] width 118 height 27
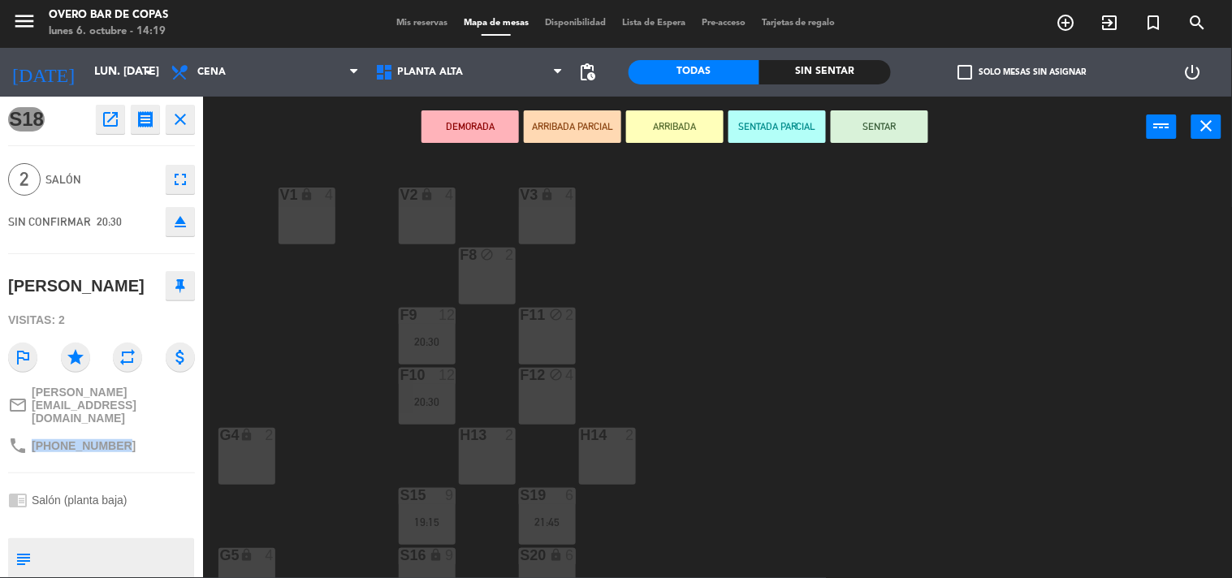
drag, startPoint x: 33, startPoint y: 419, endPoint x: 132, endPoint y: 428, distance: 98.7
click at [132, 430] on div "phone [PHONE_NUMBER]" at bounding box center [101, 445] width 187 height 31
copy span "[PHONE_NUMBER]"
click at [297, 326] on div "V1 lock 4 V2 lock 4 V3 lock 4 F8 block 2 F9 12 20:30 F11 block 2 F10 12 20:30 F…" at bounding box center [723, 368] width 1017 height 420
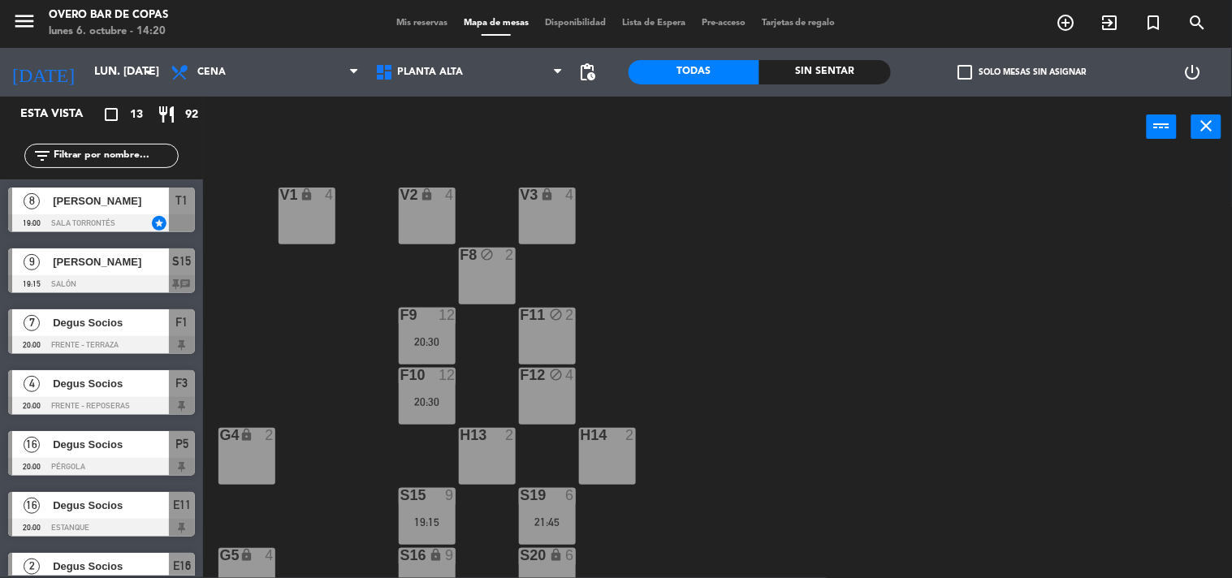
scroll to position [162, 0]
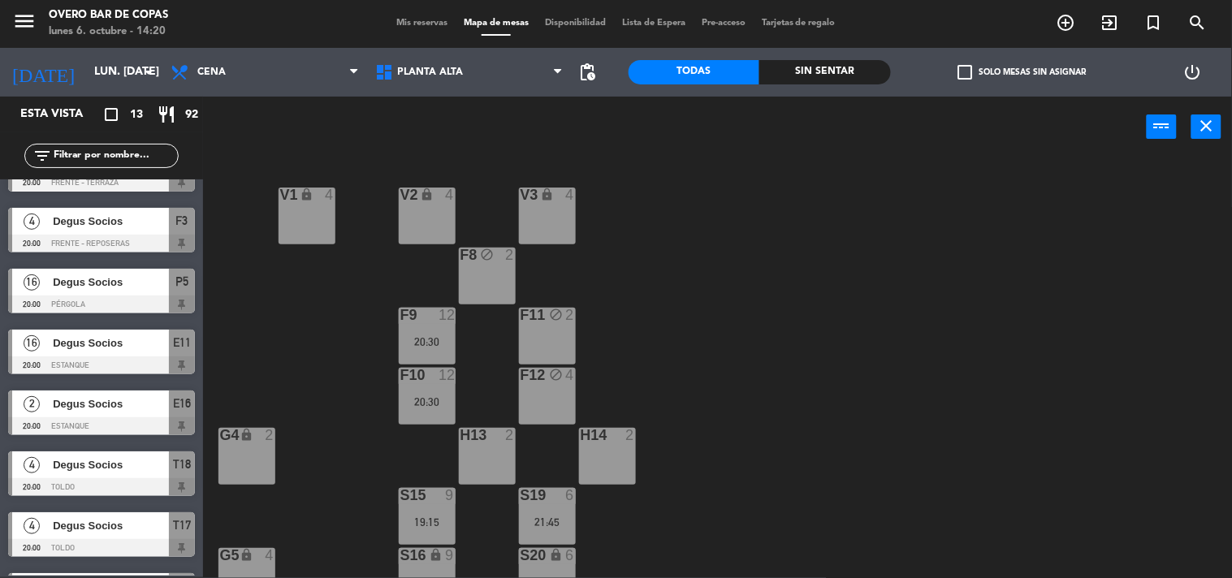
click at [428, 349] on div "F9 12 20:30" at bounding box center [427, 336] width 57 height 57
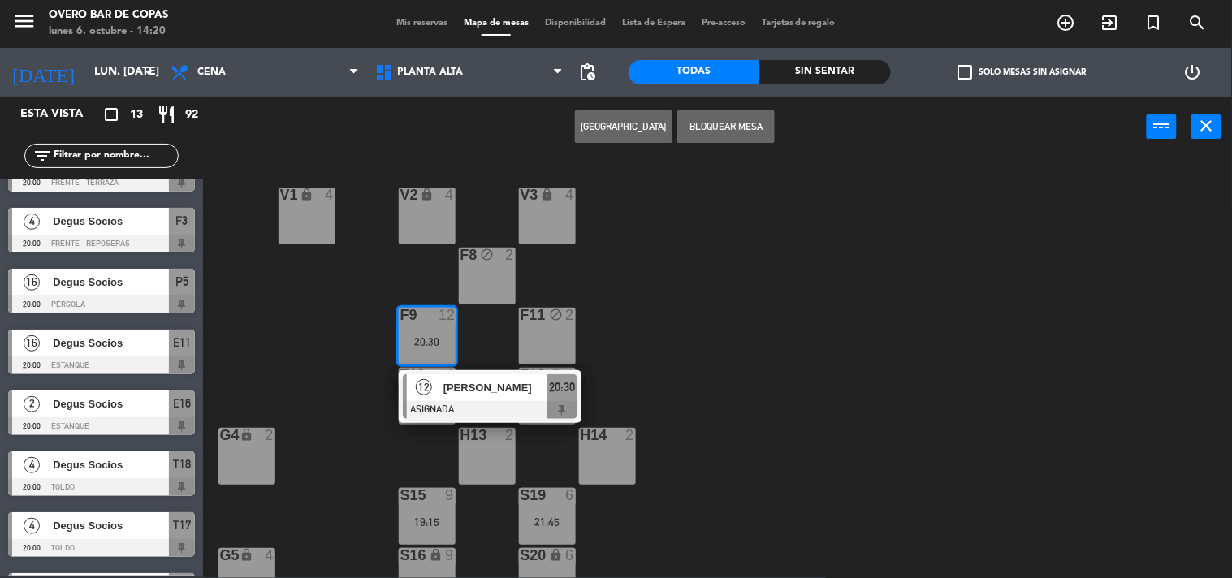
click at [490, 400] on div "[PERSON_NAME]" at bounding box center [495, 387] width 106 height 27
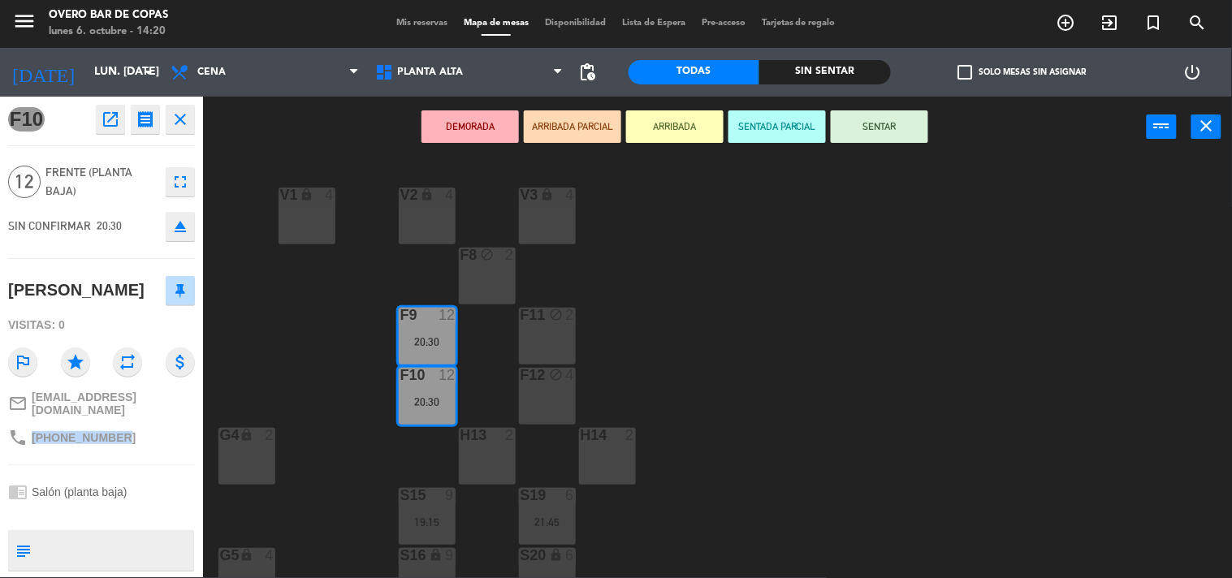
drag, startPoint x: 30, startPoint y: 431, endPoint x: 128, endPoint y: 428, distance: 98.3
click at [128, 428] on div "phone [PHONE_NUMBER]" at bounding box center [101, 437] width 187 height 31
copy span "[PHONE_NUMBER]"
click at [319, 335] on div "V1 lock 4 V2 lock 4 V3 lock 4 F8 block 2 F9 12 20:30 F11 block 2 F10 12 20:30 F…" at bounding box center [723, 368] width 1017 height 420
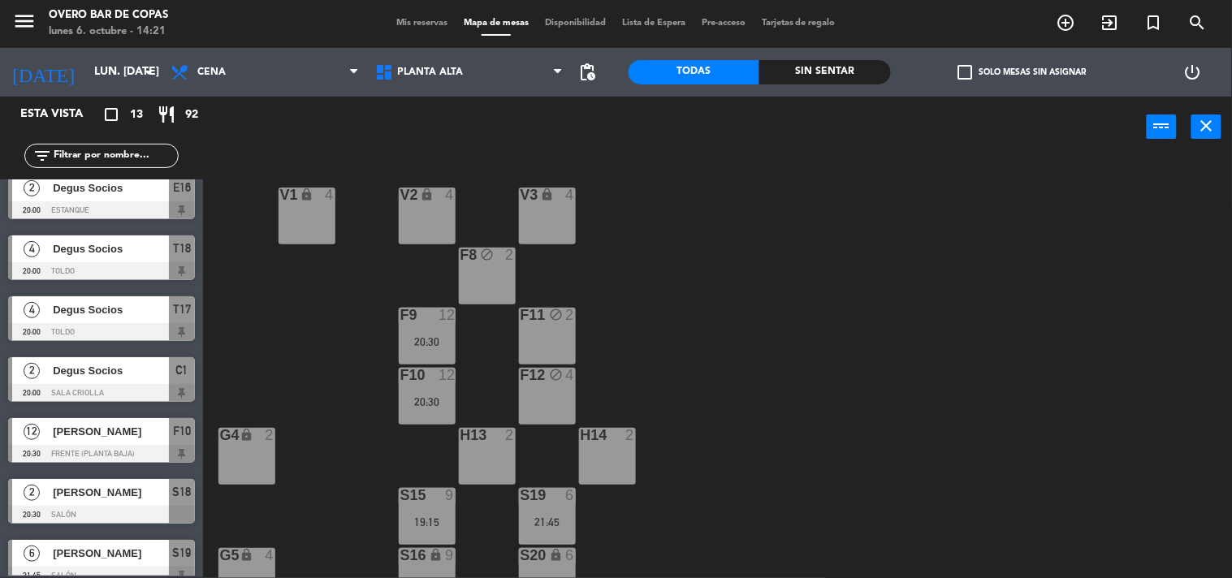
scroll to position [395, 0]
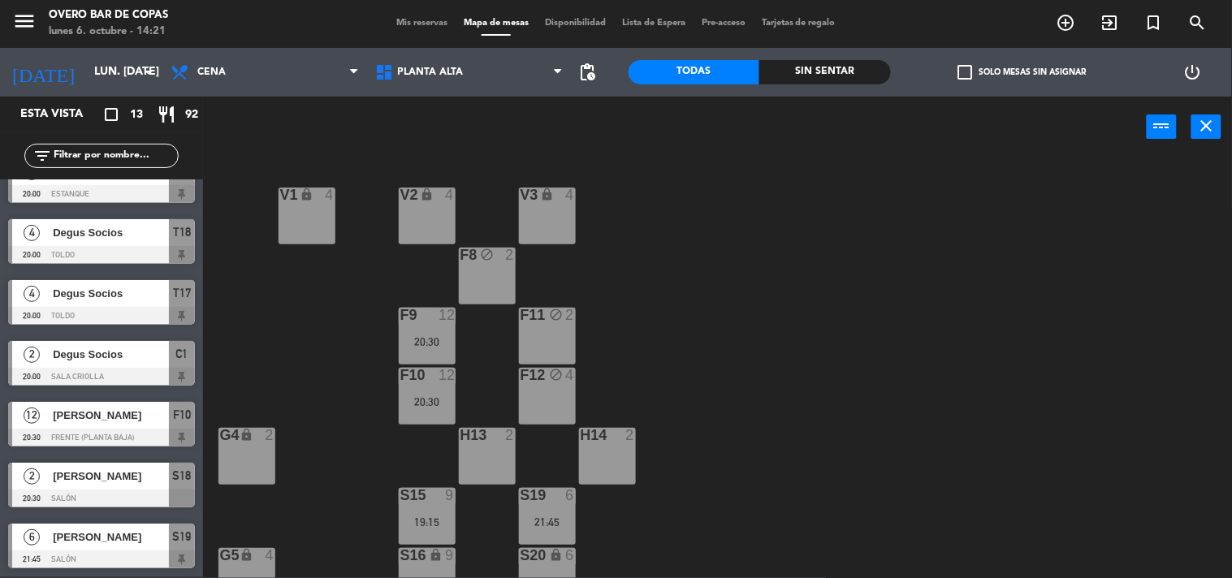
click at [130, 490] on div at bounding box center [101, 499] width 187 height 18
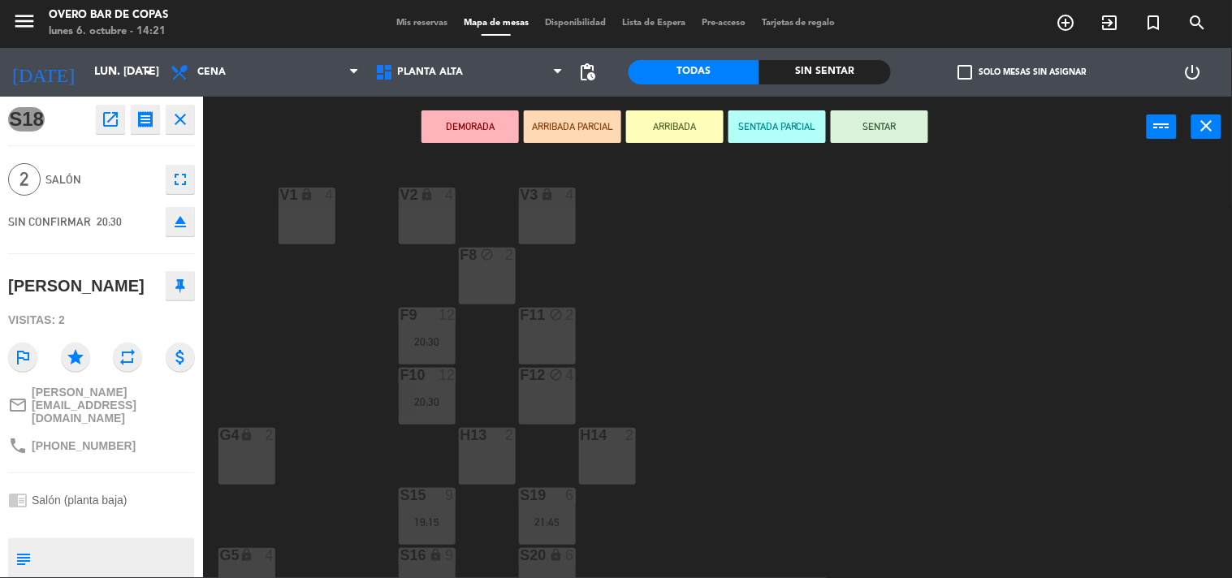
click at [112, 127] on icon "open_in_new" at bounding box center [110, 119] width 19 height 19
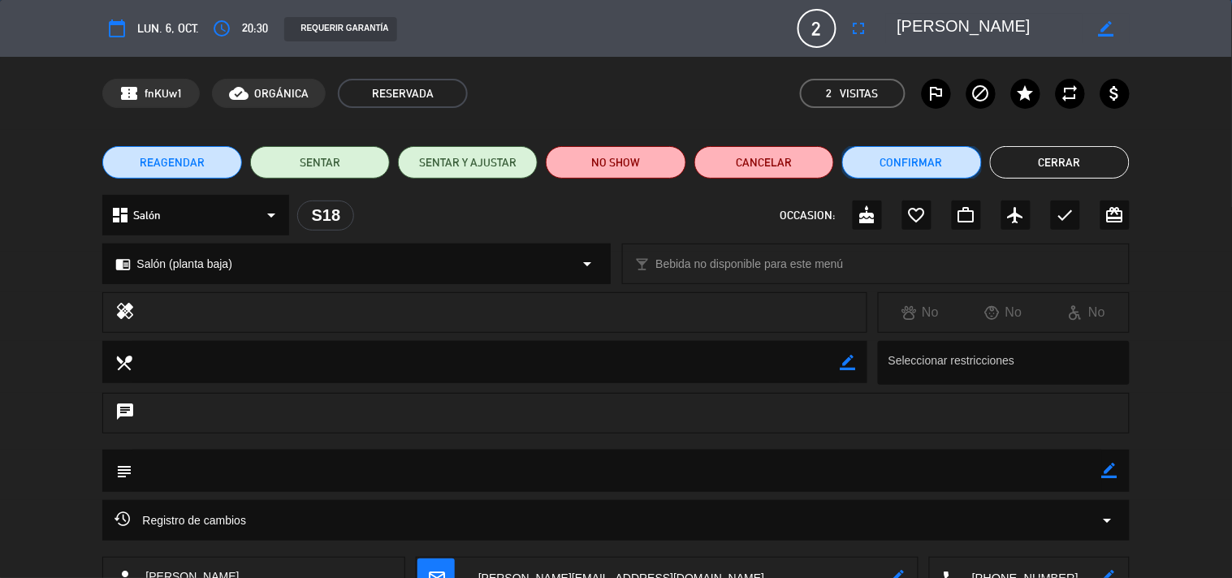
click at [893, 162] on button "Confirmar" at bounding box center [912, 162] width 140 height 32
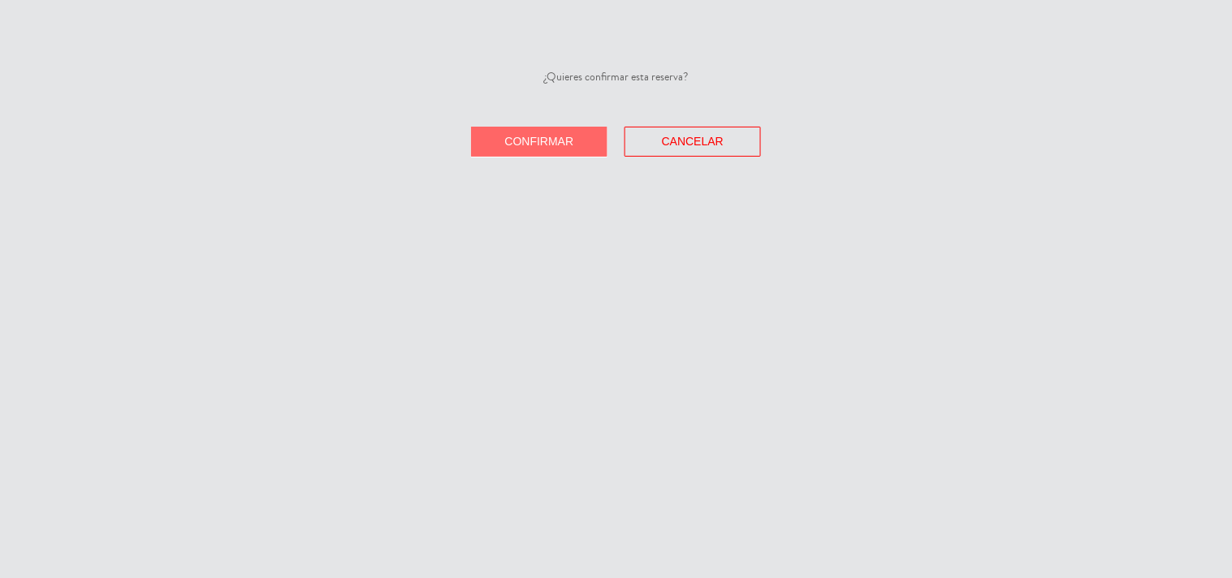
click at [564, 144] on span "Confirmar" at bounding box center [539, 141] width 69 height 13
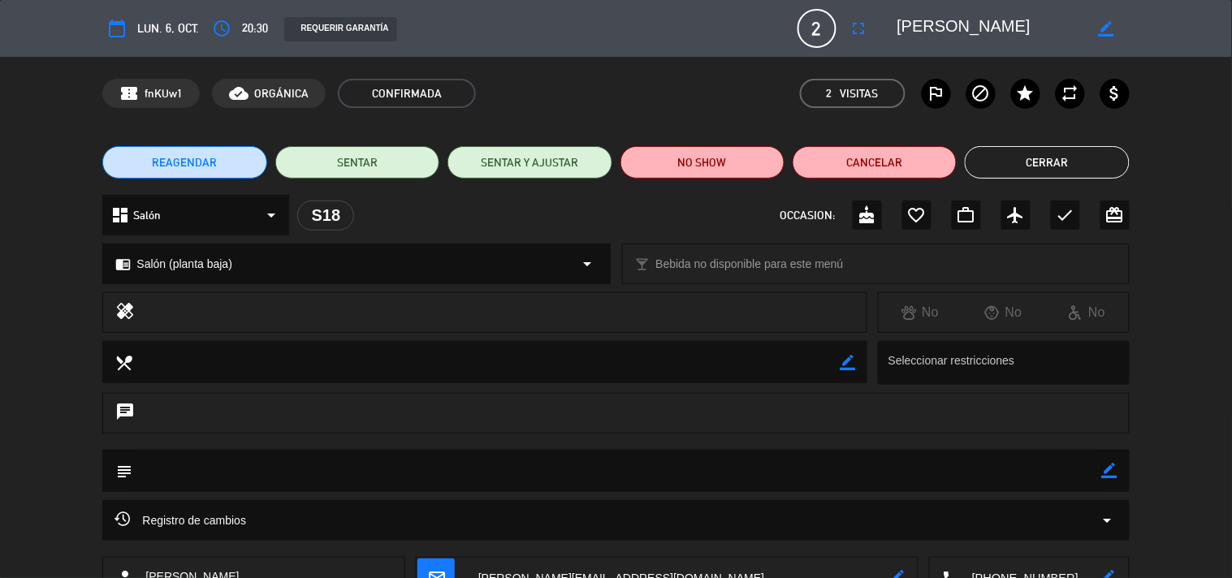
click at [1075, 160] on button "Cerrar" at bounding box center [1047, 162] width 164 height 32
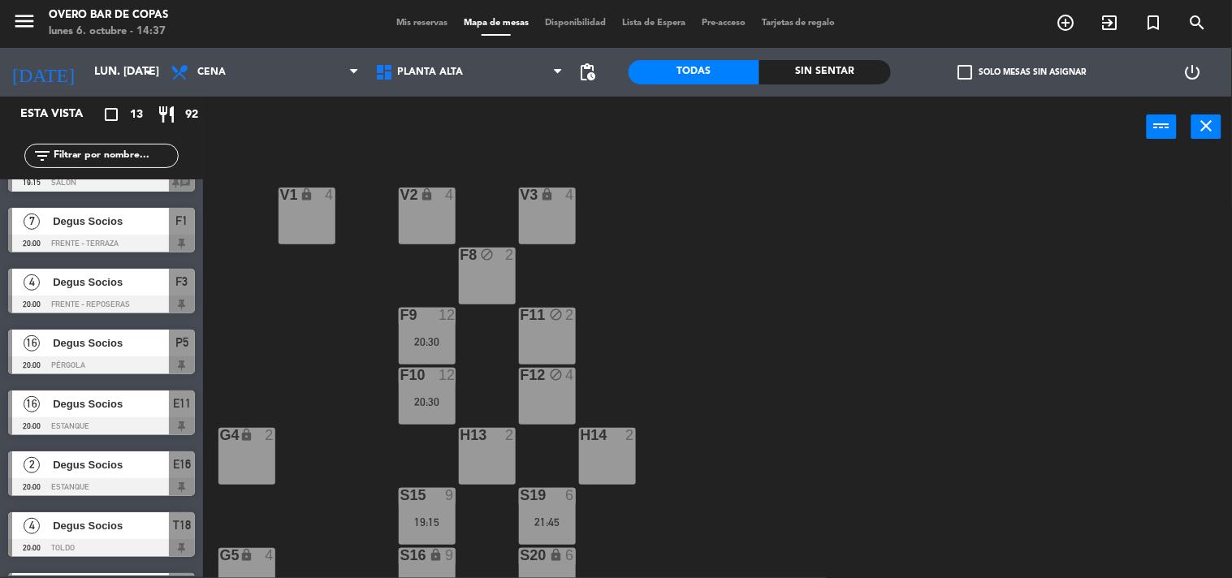
scroll to position [0, 0]
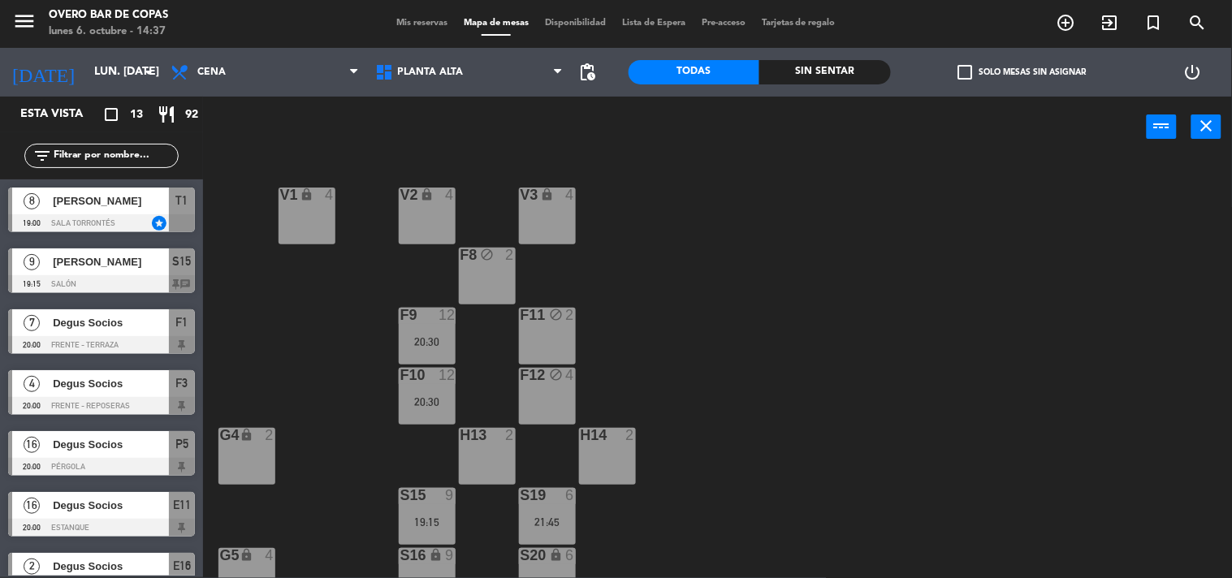
click at [112, 275] on div at bounding box center [101, 284] width 187 height 18
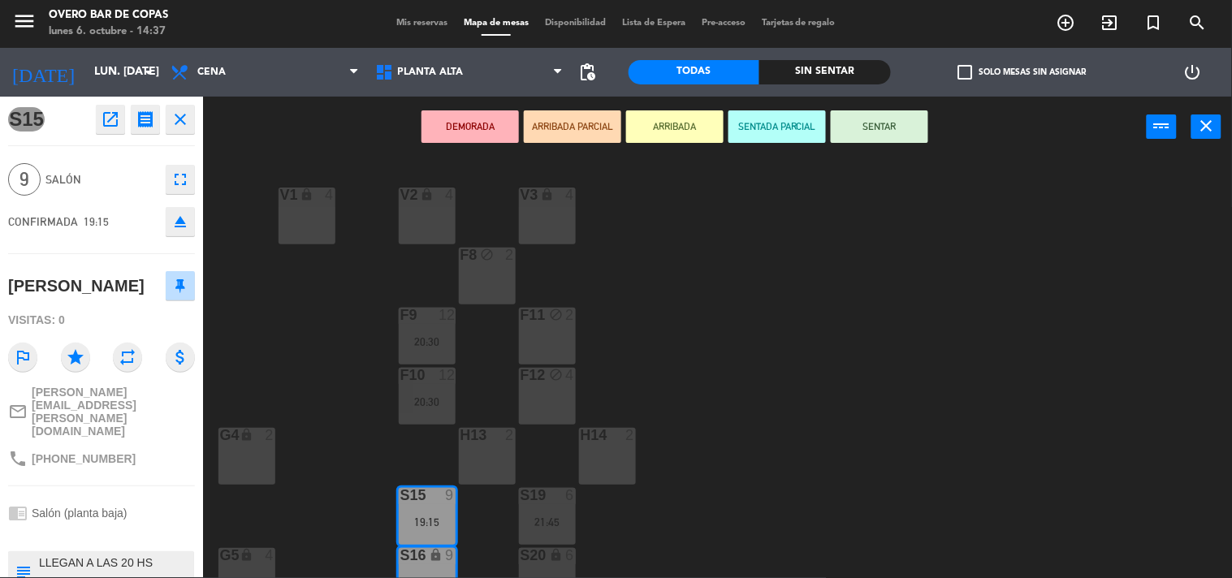
click at [261, 361] on div "V1 lock 4 V2 lock 4 V3 lock 4 F8 block 2 F9 12 20:30 F11 block 2 F10 12 20:30 F…" at bounding box center [723, 368] width 1017 height 420
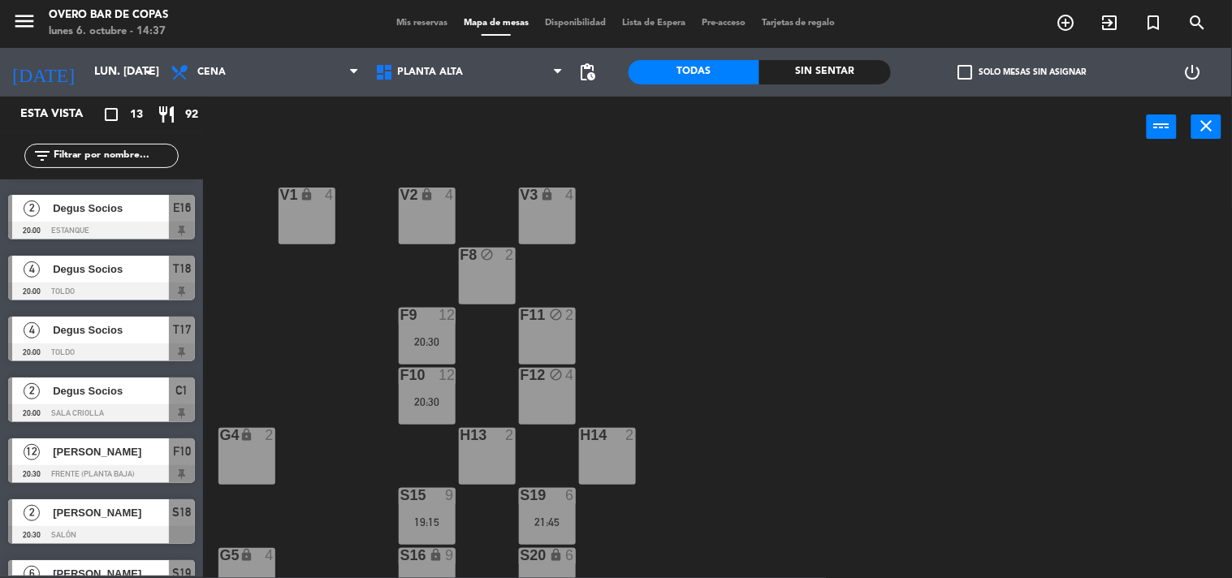
scroll to position [395, 0]
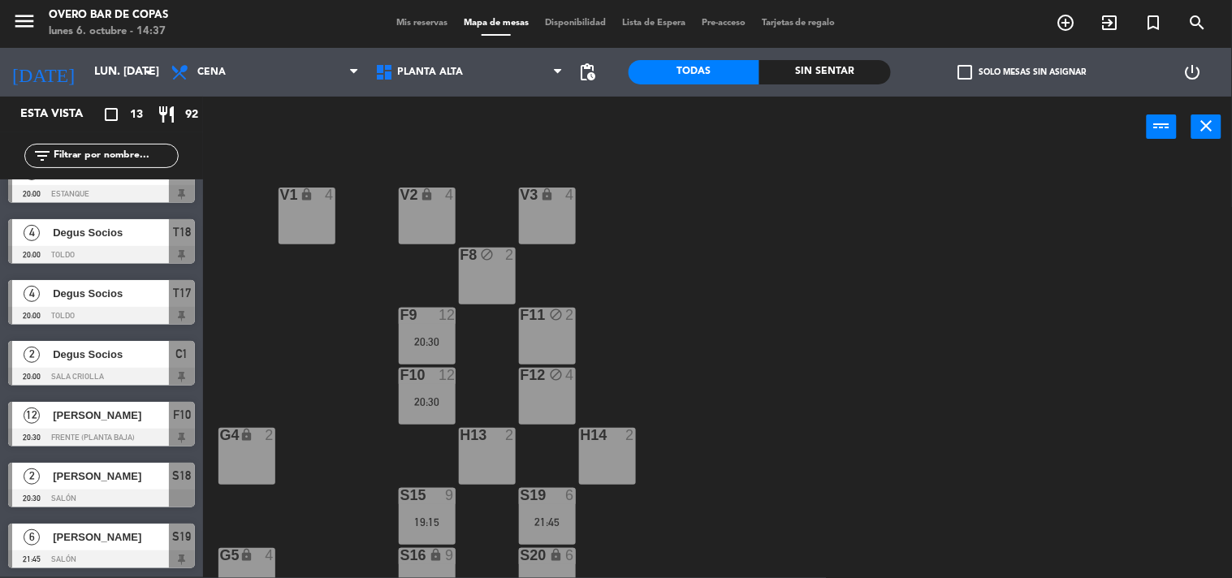
click at [131, 426] on div "[PERSON_NAME]" at bounding box center [110, 415] width 118 height 27
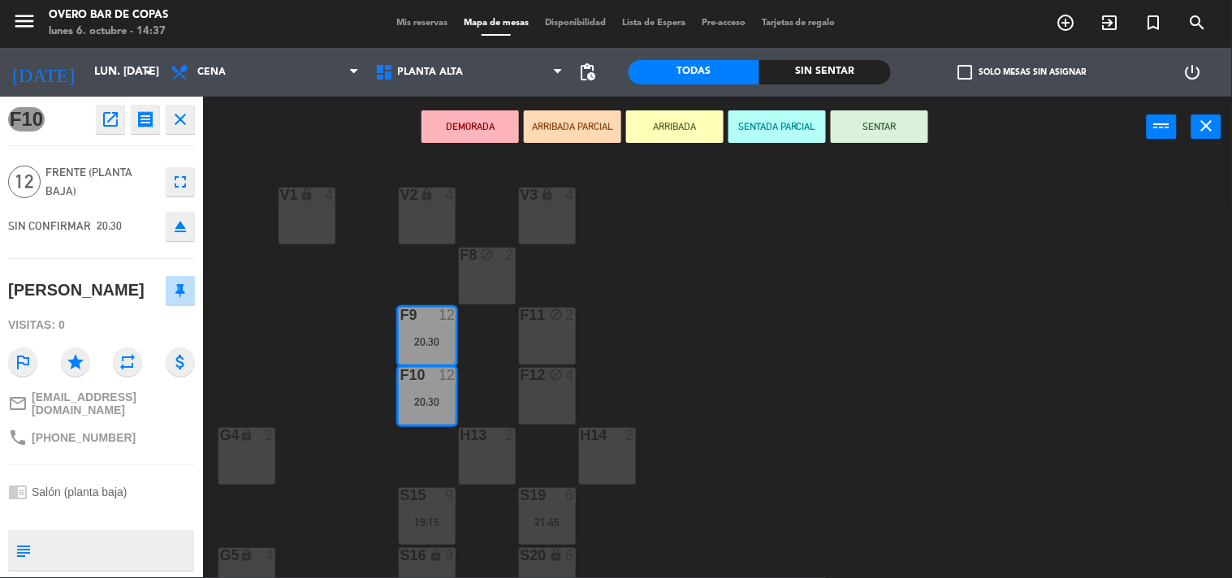
click at [266, 378] on div "V1 lock 4 V2 lock 4 V3 lock 4 F8 block 2 F9 12 20:30 F11 block 2 F10 12 20:30 F…" at bounding box center [723, 368] width 1017 height 420
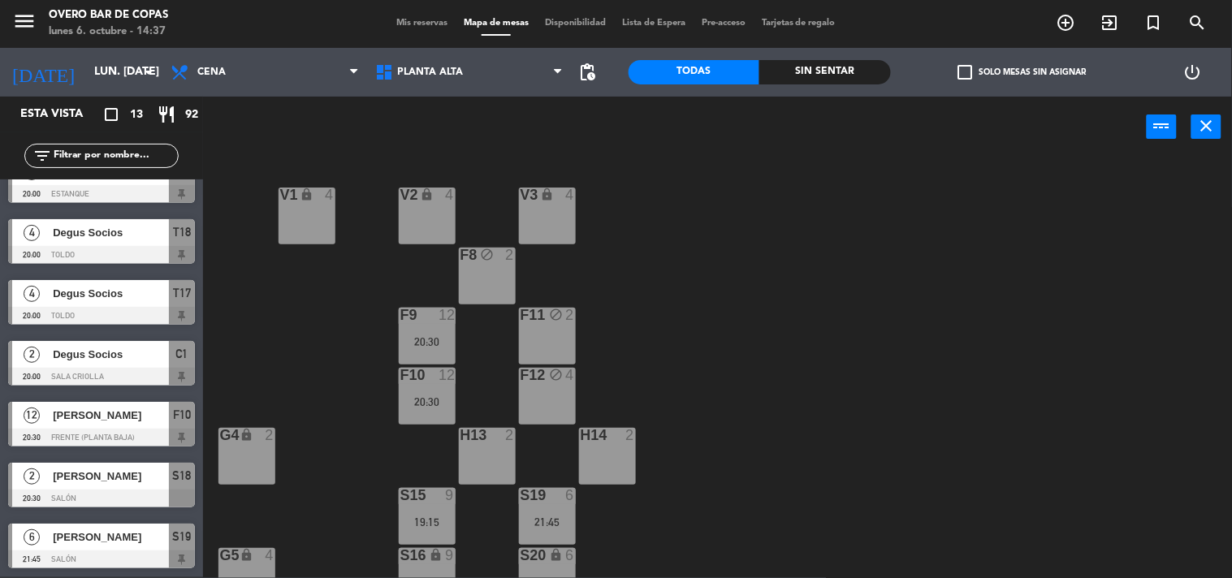
click at [118, 526] on div "[PERSON_NAME]" at bounding box center [110, 537] width 118 height 27
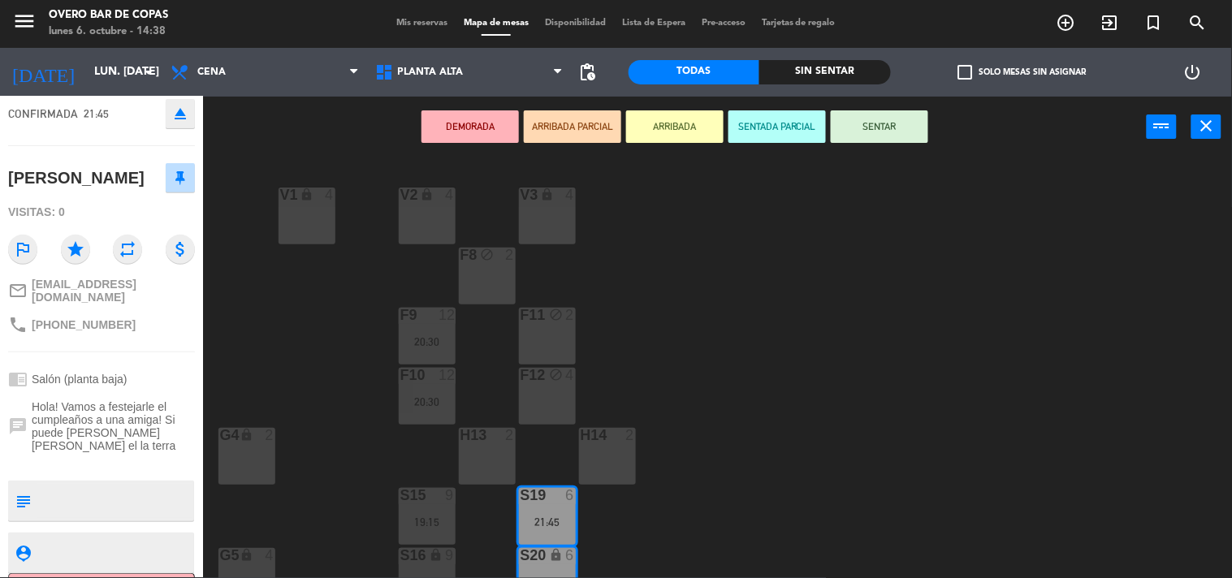
scroll to position [127, 0]
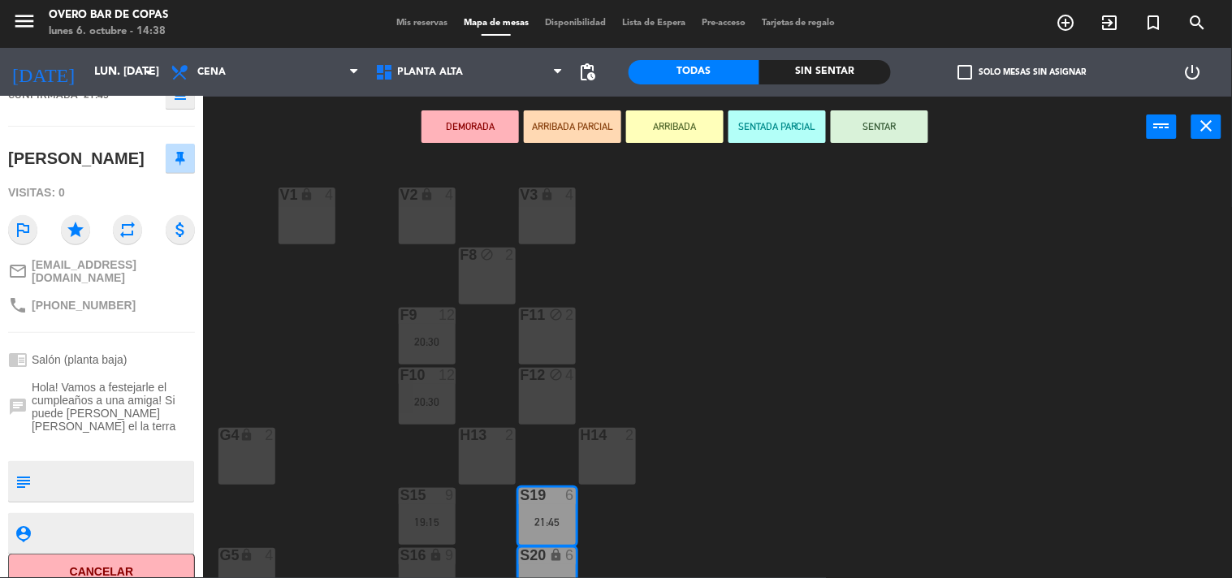
click at [127, 465] on textarea at bounding box center [114, 482] width 155 height 34
click at [149, 465] on textarea at bounding box center [114, 482] width 155 height 34
click at [271, 374] on div "V1 lock 4 V2 lock 4 V3 lock 4 F8 block 2 F9 12 20:30 F11 block 2 F10 12 20:30 F…" at bounding box center [723, 368] width 1017 height 420
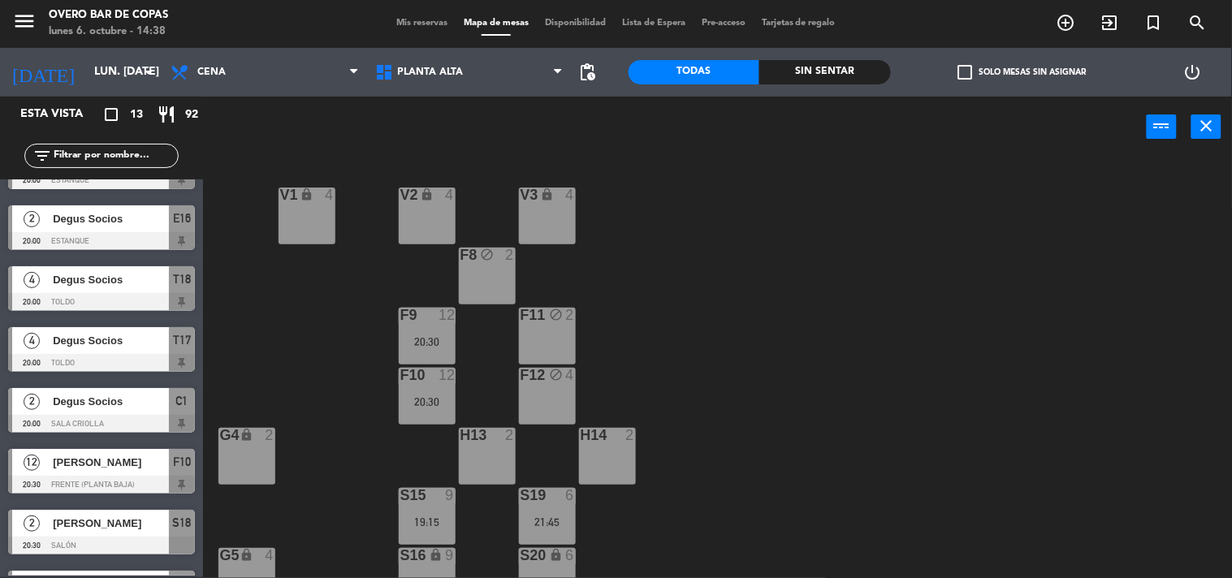
scroll to position [395, 0]
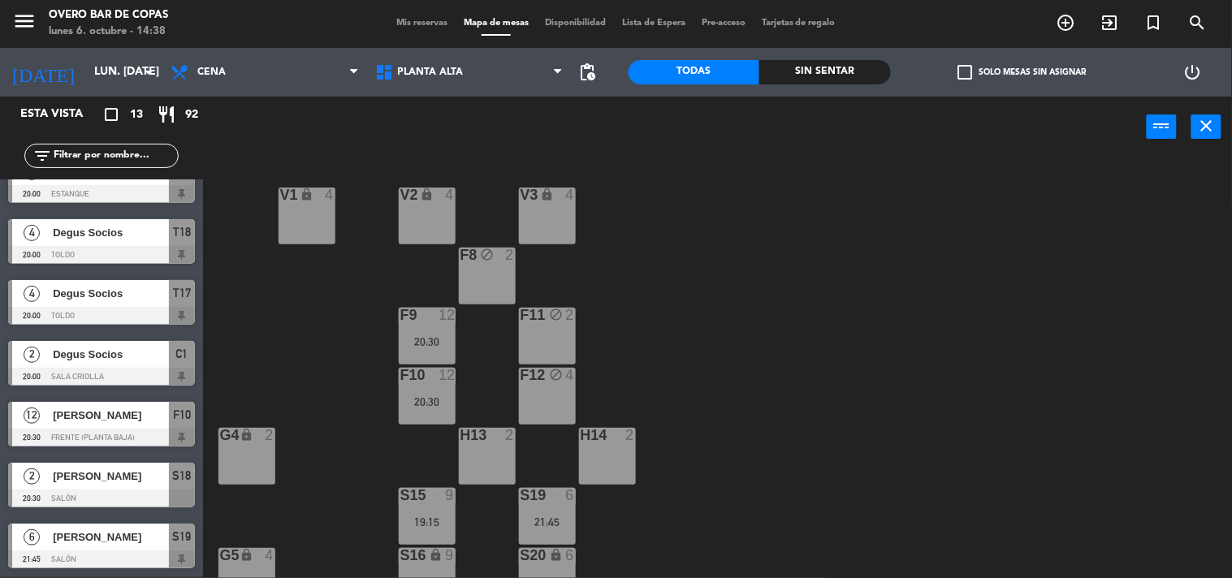
click at [95, 553] on div at bounding box center [101, 560] width 187 height 18
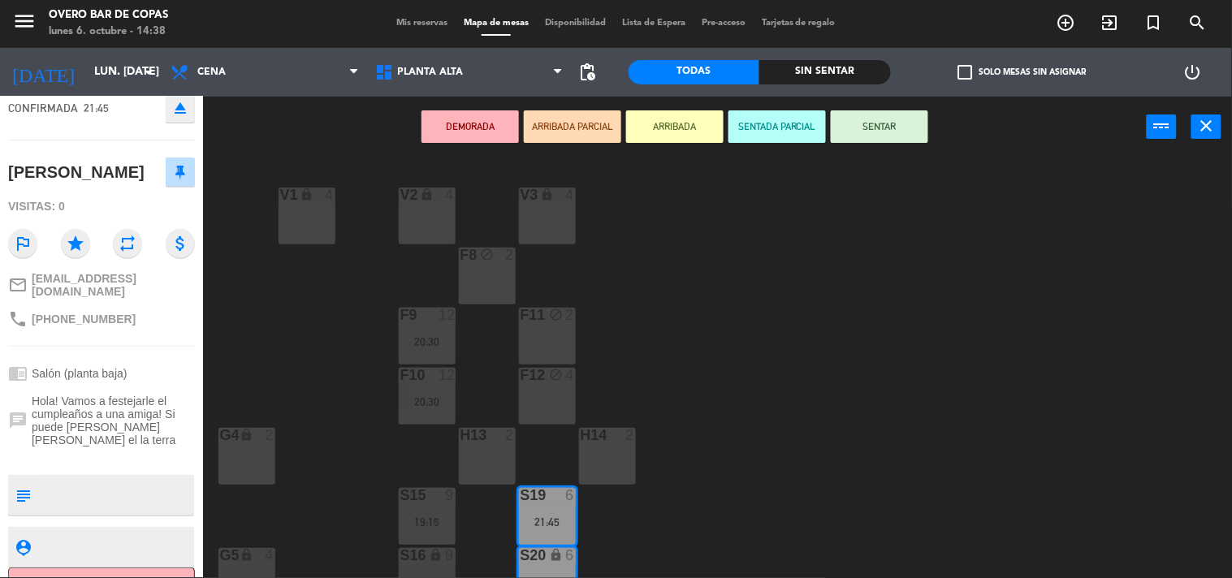
scroll to position [127, 0]
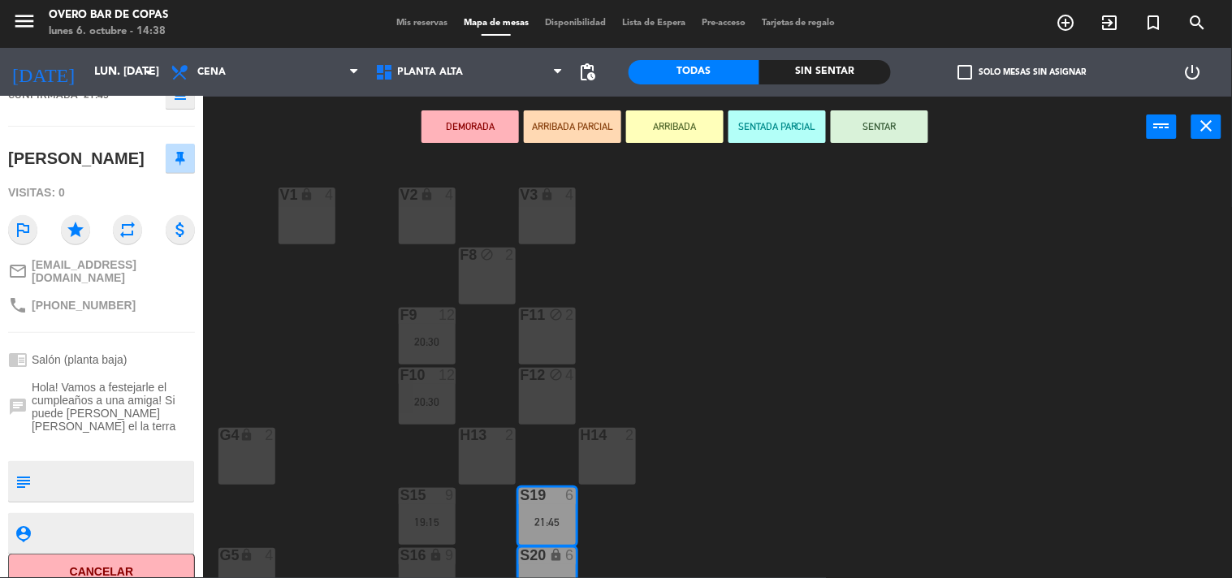
click at [226, 371] on div "V1 lock 4 V2 lock 4 V3 lock 4 F8 block 2 F9 12 20:30 F11 block 2 F10 12 20:30 F…" at bounding box center [723, 368] width 1017 height 420
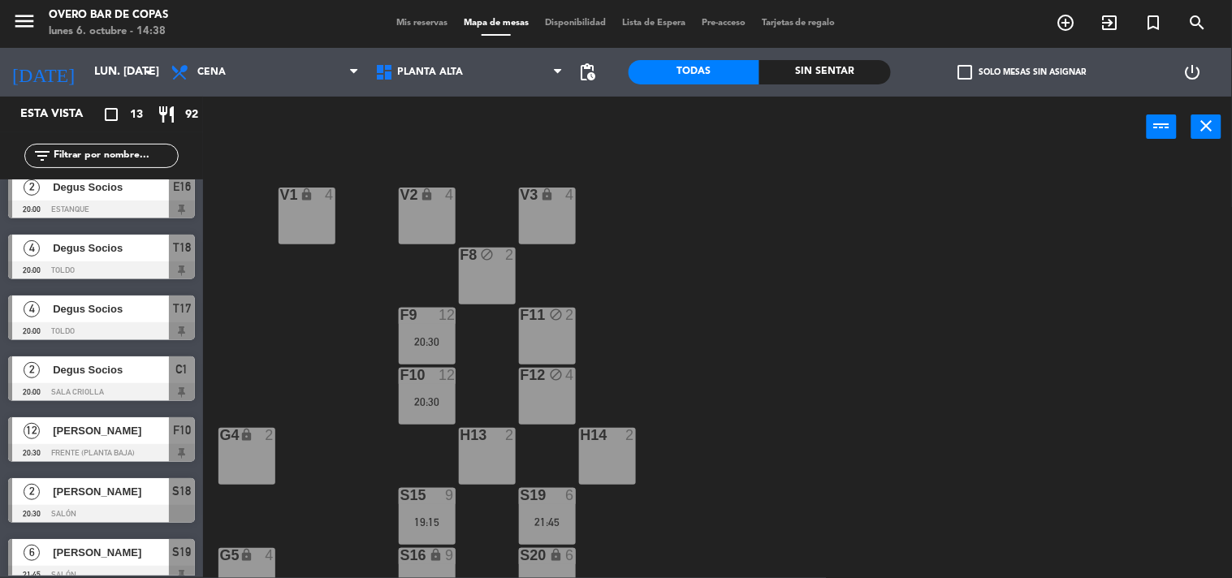
scroll to position [395, 0]
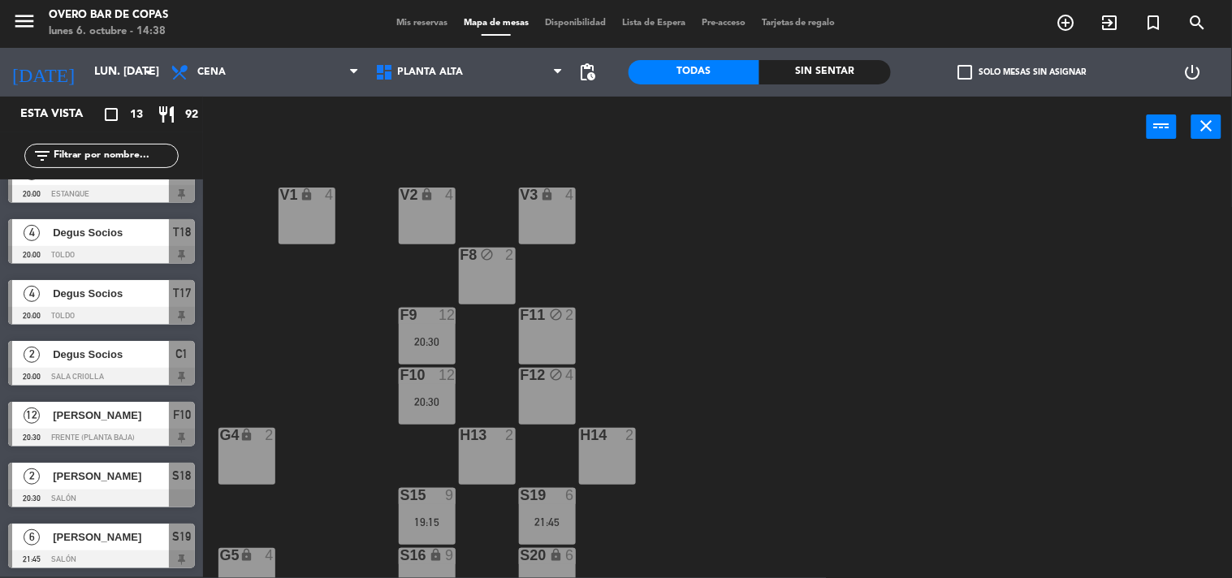
click at [431, 508] on div "S15 9 19:15" at bounding box center [427, 516] width 57 height 57
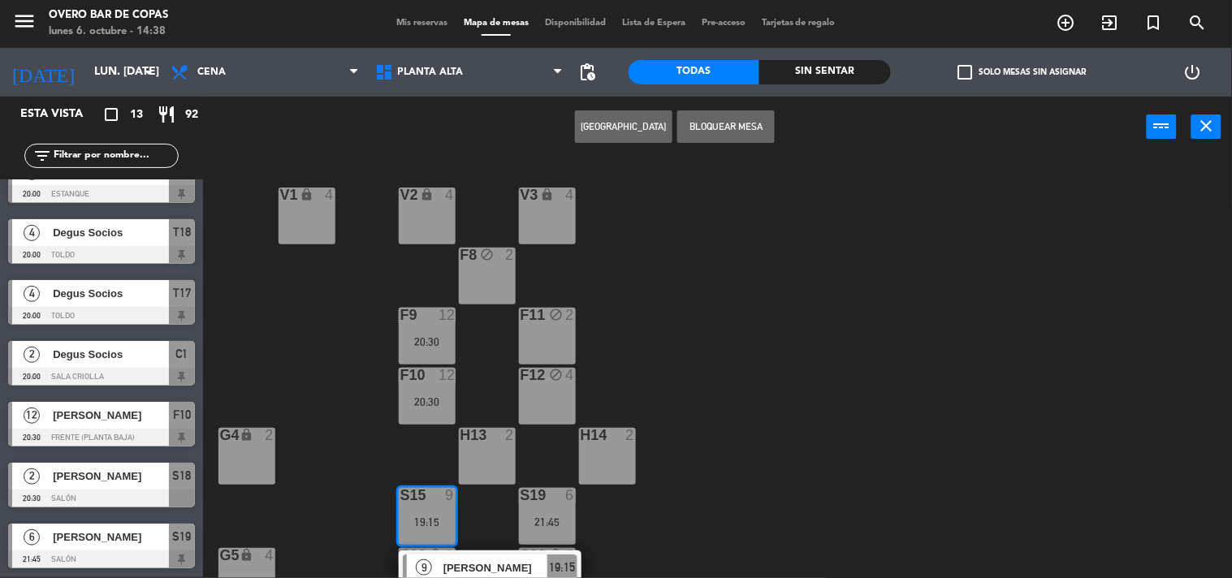
click at [494, 564] on span "[PERSON_NAME]" at bounding box center [495, 568] width 104 height 17
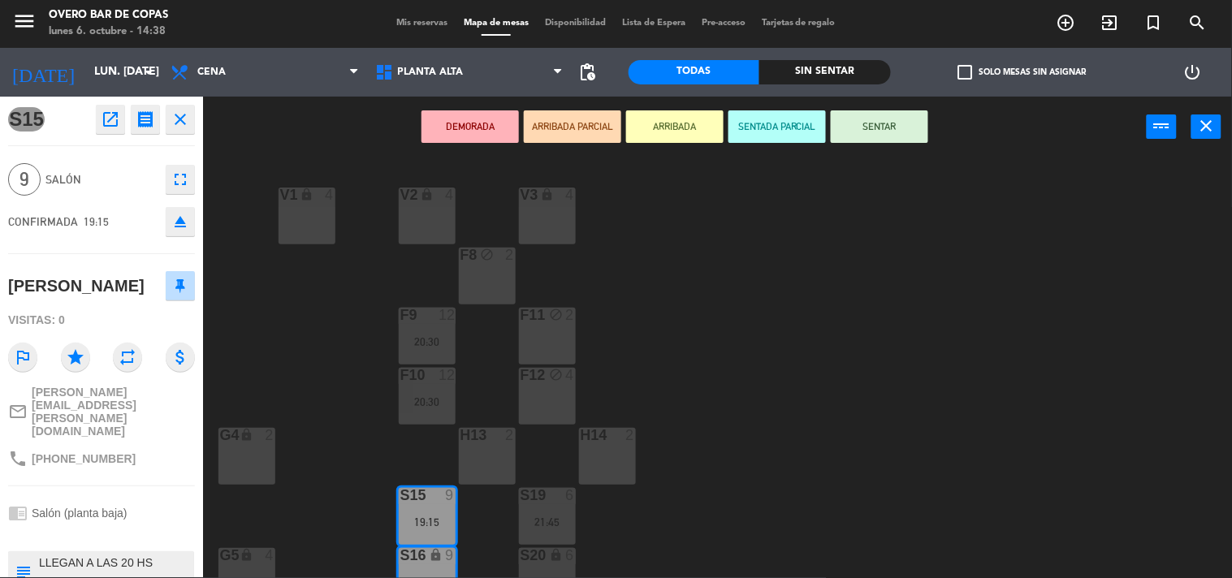
click at [359, 408] on div "V1 lock 4 V2 lock 4 V3 lock 4 F8 block 2 F9 12 20:30 F11 block 2 F10 12 20:30 F…" at bounding box center [723, 368] width 1017 height 420
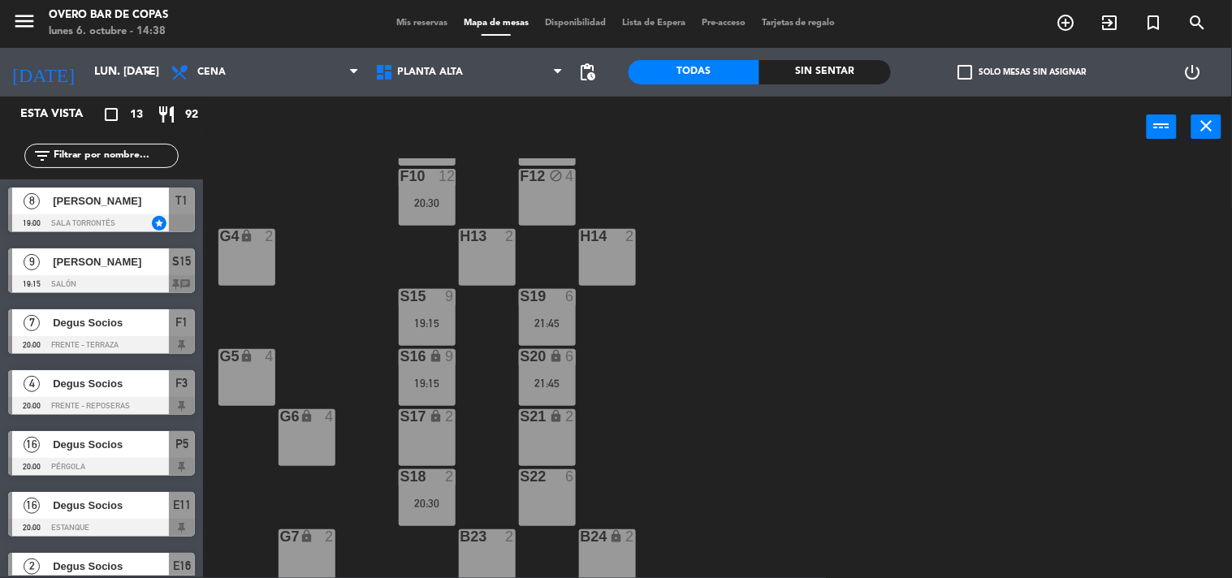
scroll to position [206, 0]
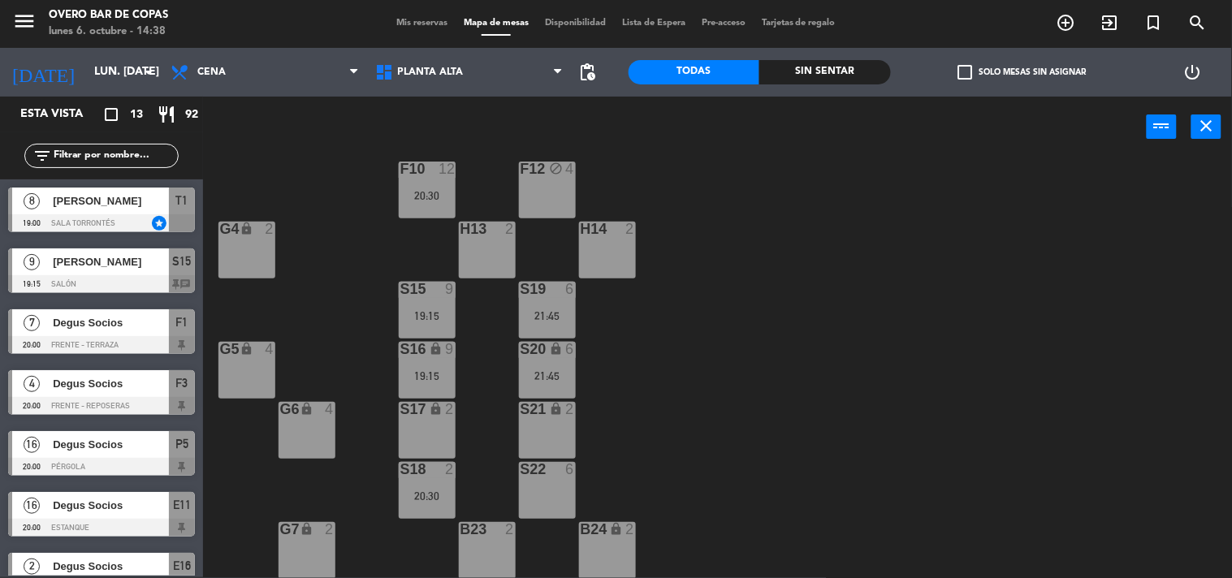
click at [558, 310] on div "21:45" at bounding box center [547, 315] width 57 height 11
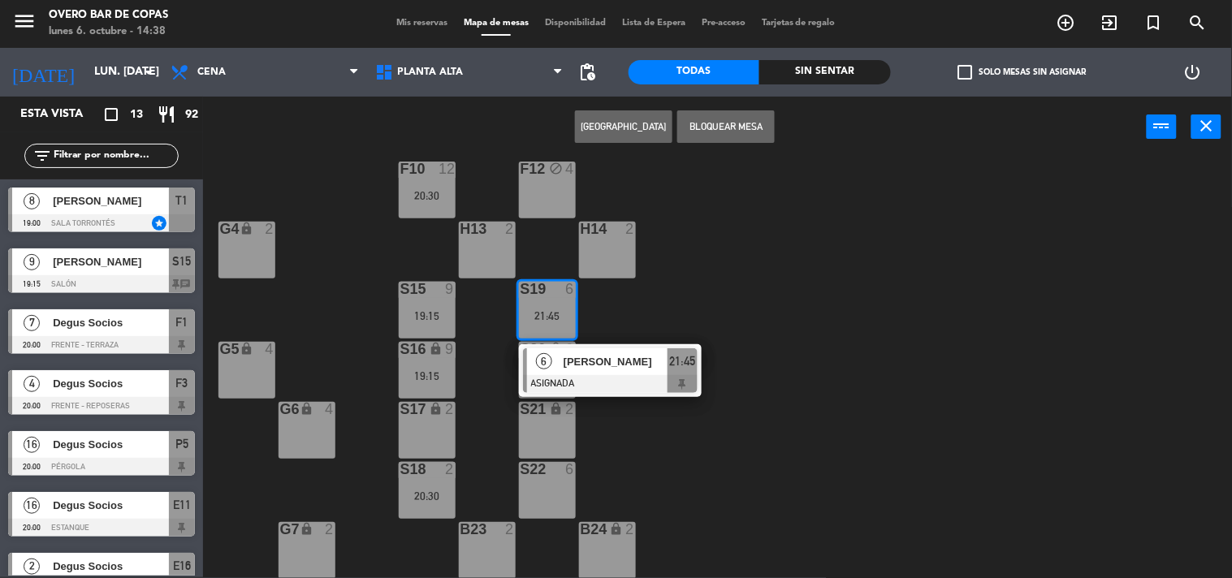
click at [609, 368] on span "[PERSON_NAME]" at bounding box center [616, 361] width 104 height 17
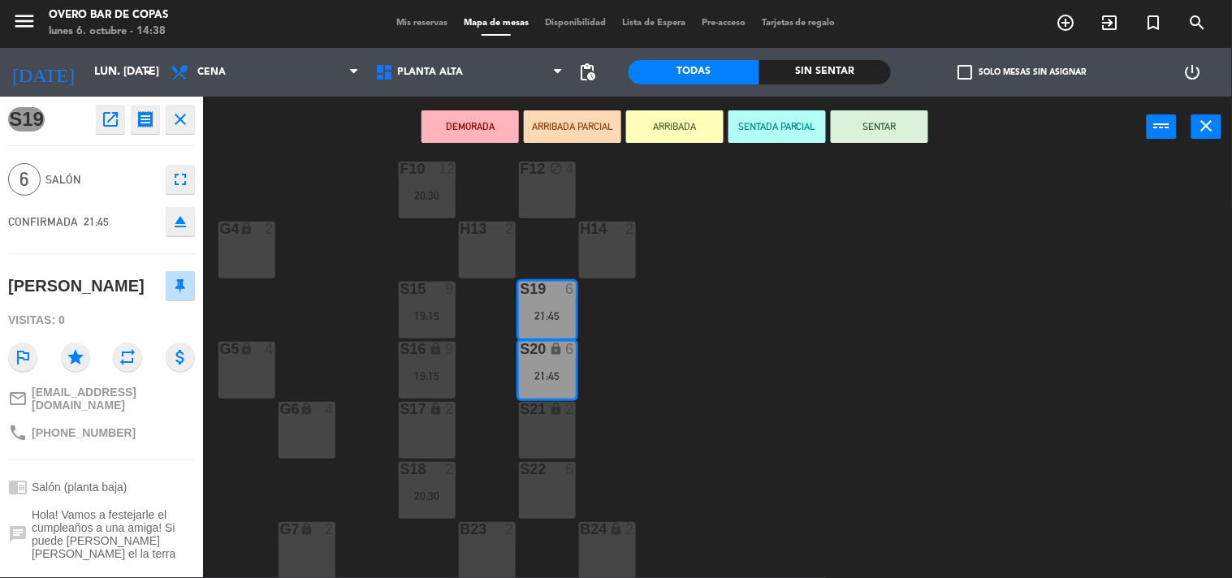
click at [347, 303] on div "V1 lock 4 V2 lock 4 V3 lock 4 F8 block 2 F9 12 20:30 F11 block 2 F10 12 20:30 F…" at bounding box center [723, 368] width 1017 height 420
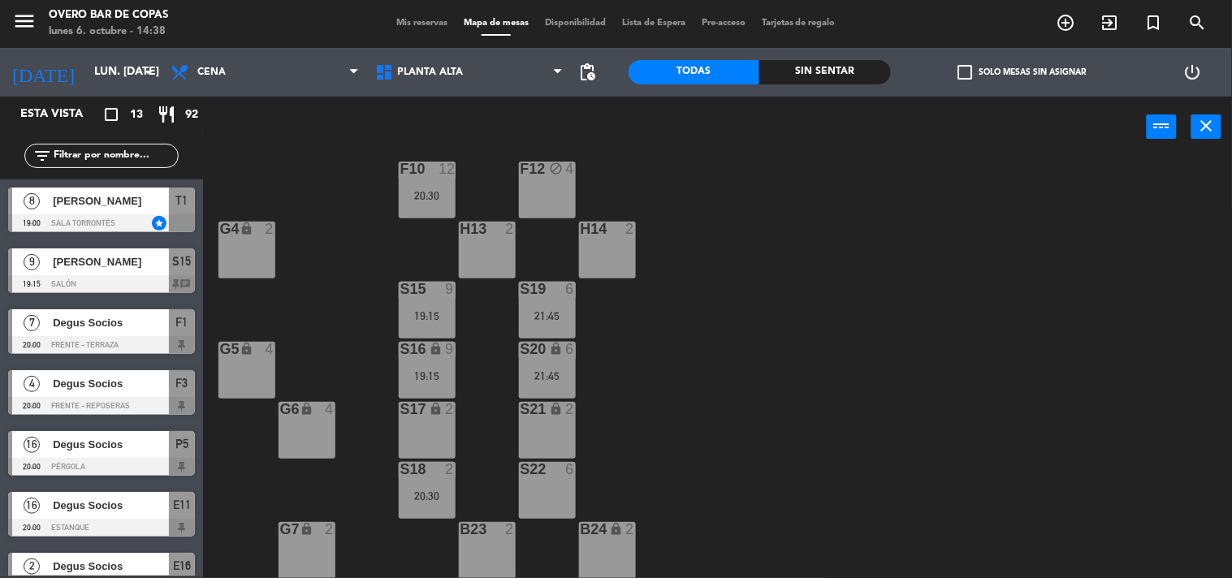
scroll to position [223, 0]
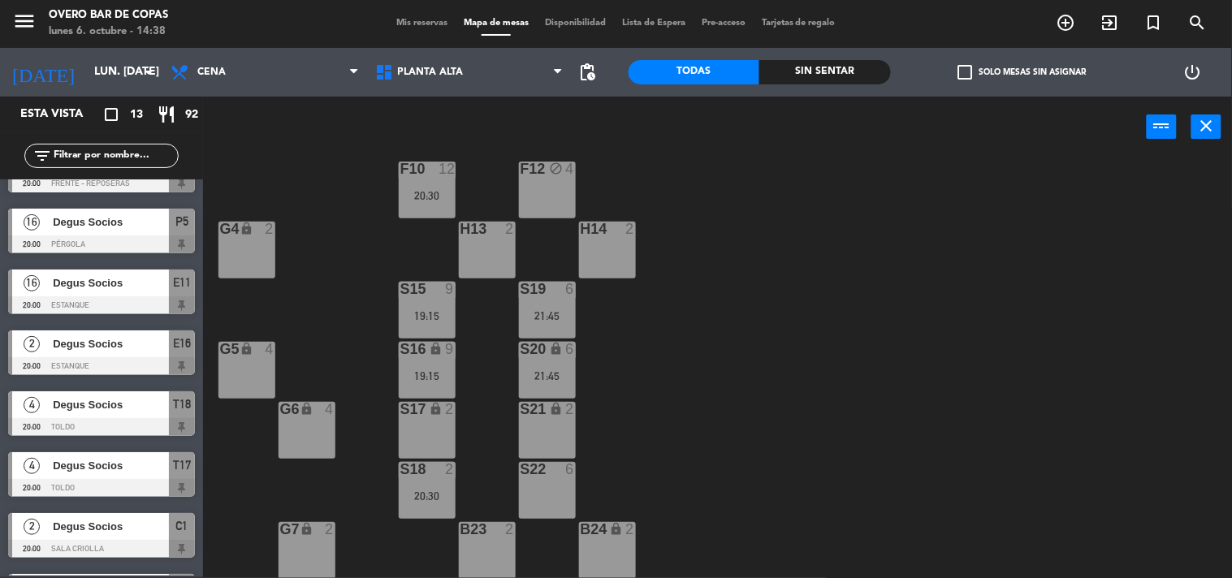
click at [411, 491] on div "20:30" at bounding box center [427, 495] width 57 height 11
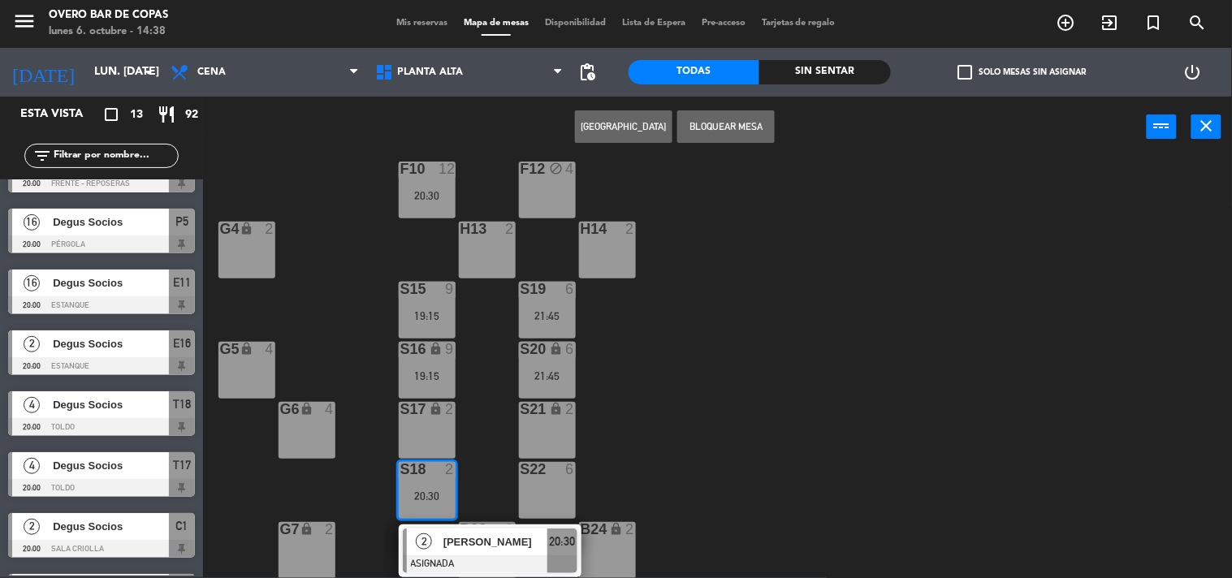
click at [486, 529] on div "[PERSON_NAME]" at bounding box center [495, 542] width 106 height 27
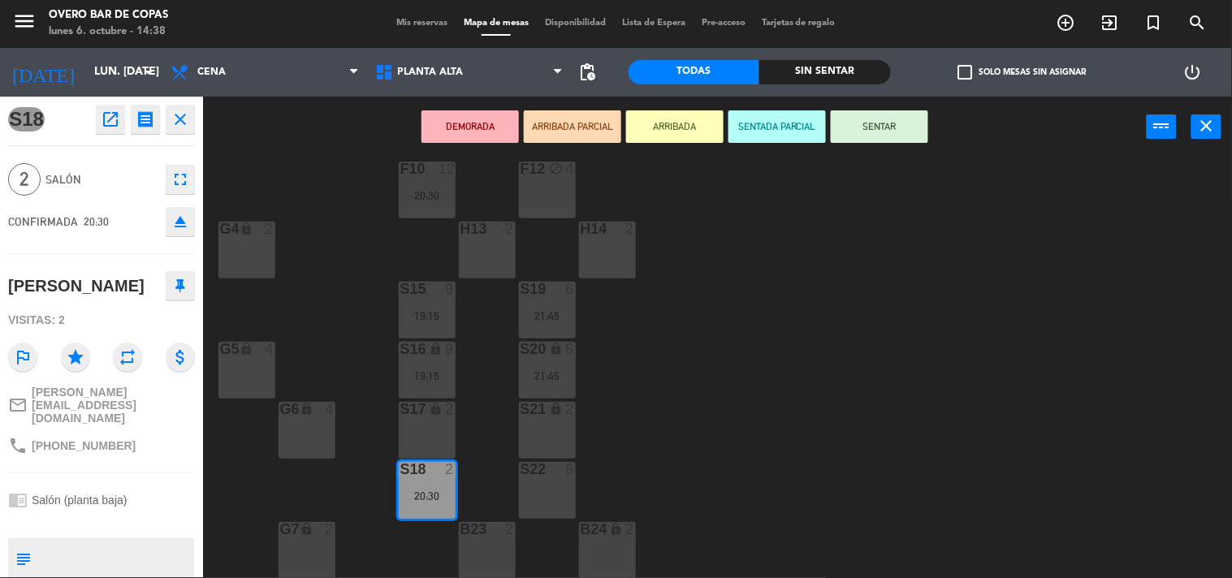
click at [325, 314] on div "V1 lock 4 V2 lock 4 V3 lock 4 F8 block 2 F9 12 20:30 F11 block 2 F10 12 20:30 F…" at bounding box center [723, 368] width 1017 height 420
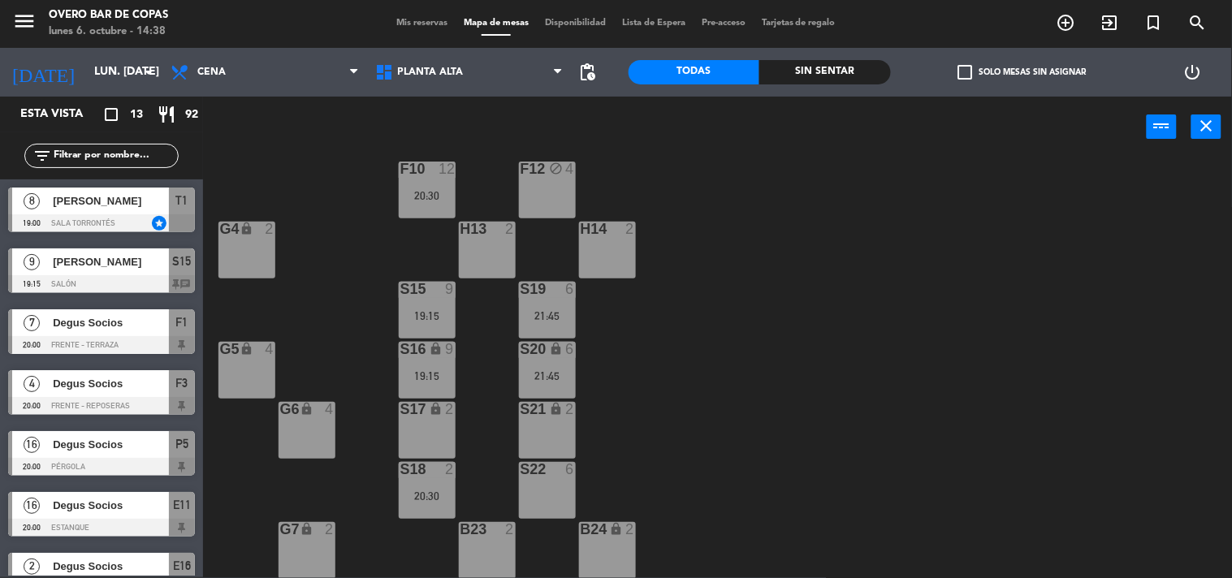
scroll to position [162, 0]
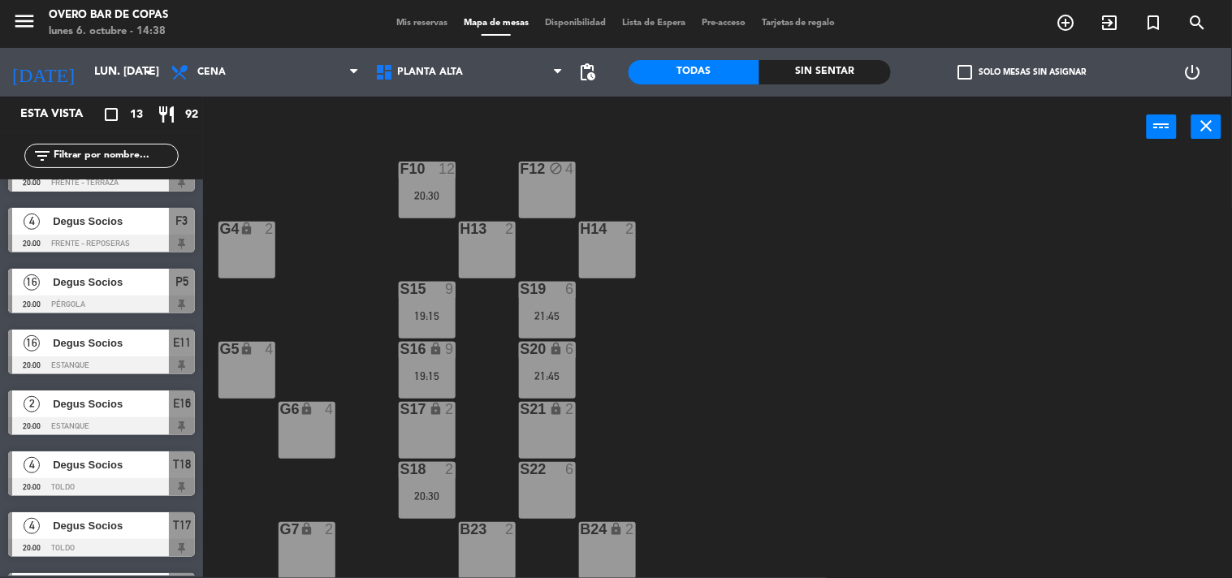
click at [425, 175] on div "F10 12" at bounding box center [427, 170] width 57 height 16
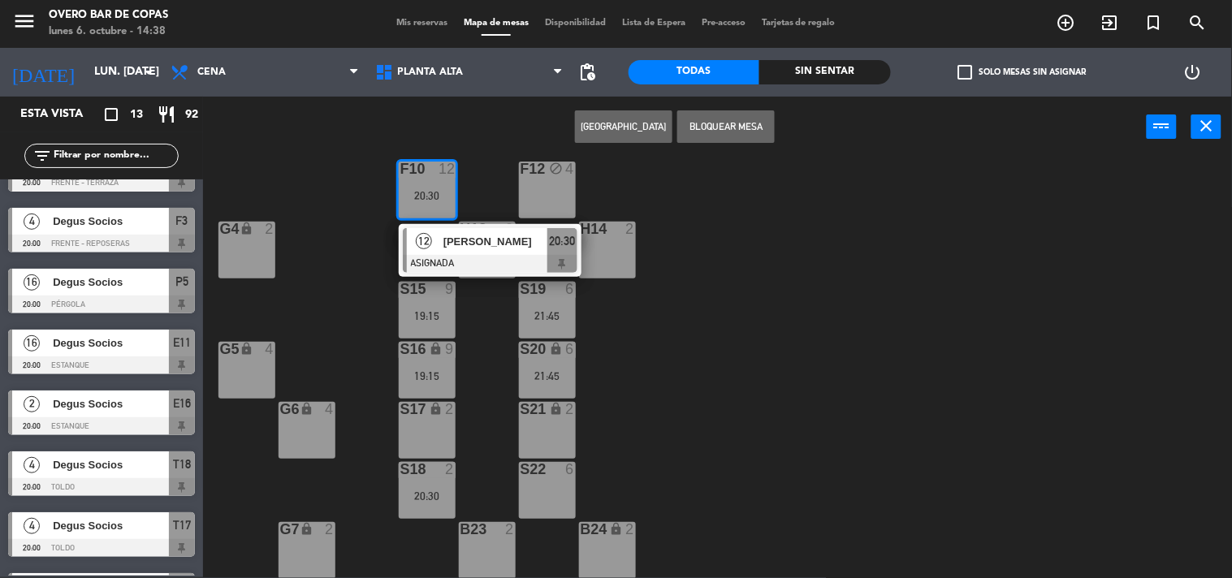
click at [494, 237] on span "[PERSON_NAME]" at bounding box center [495, 241] width 104 height 17
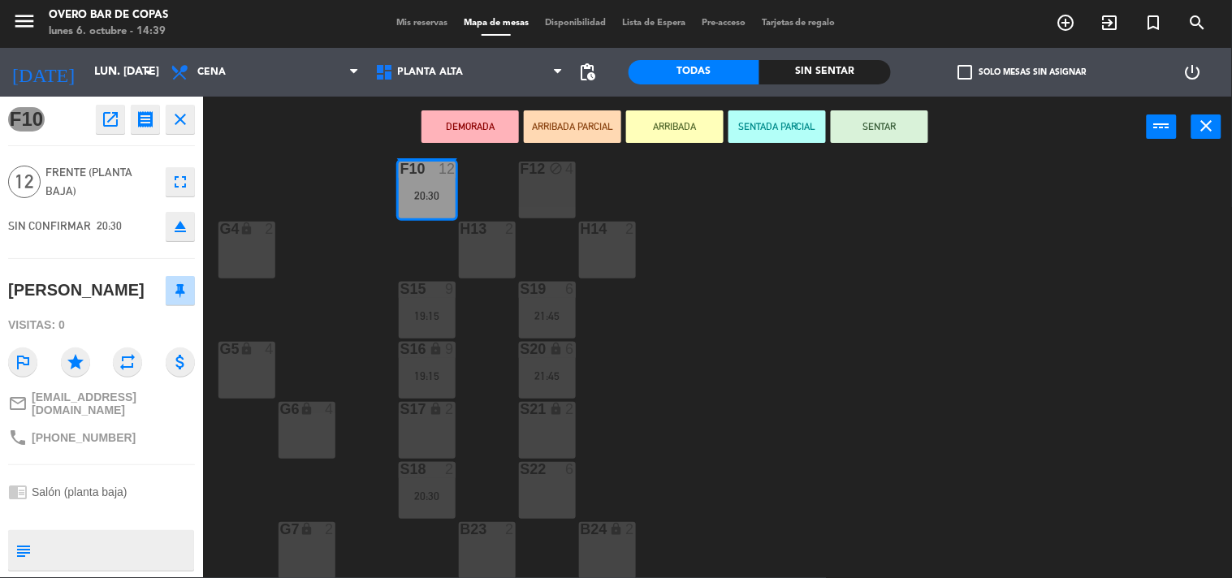
click at [280, 313] on div "V1 lock 4 V2 lock 4 V3 lock 4 F8 block 2 F9 12 20:30 F11 block 2 F10 12 20:30 F…" at bounding box center [723, 368] width 1017 height 420
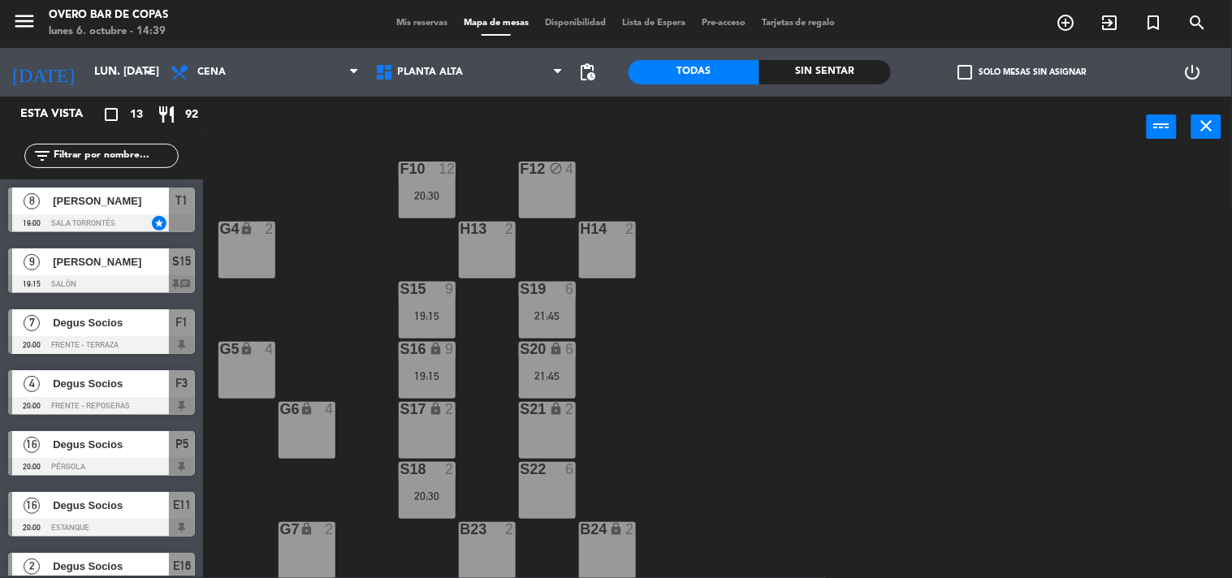
scroll to position [101, 0]
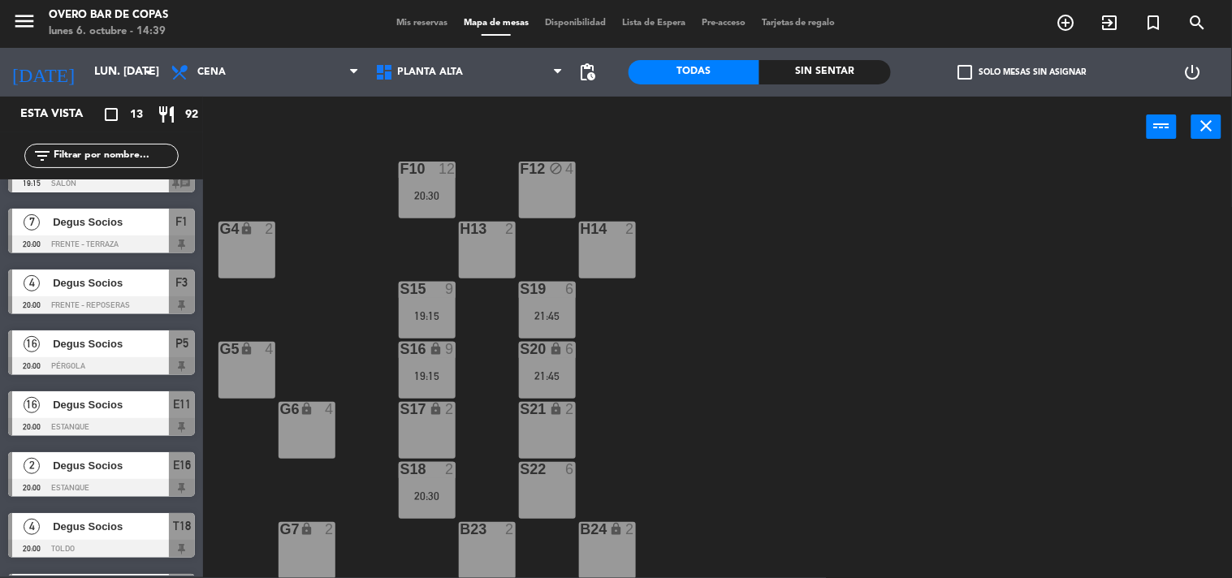
click at [416, 187] on div "F10 12 20:30" at bounding box center [427, 190] width 57 height 57
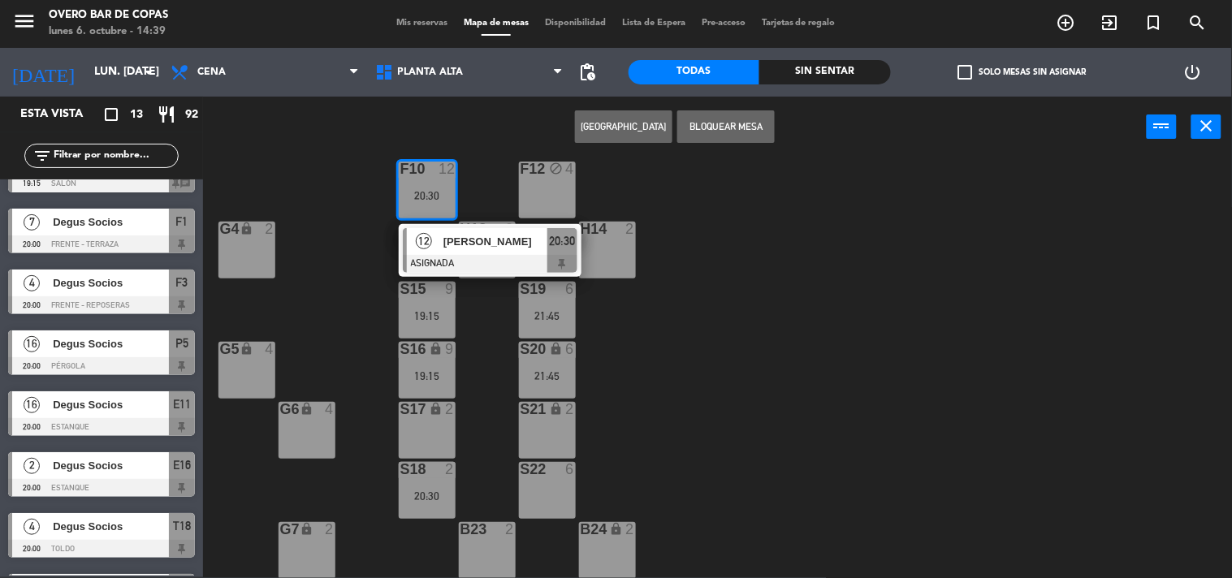
click at [464, 261] on div at bounding box center [490, 264] width 175 height 18
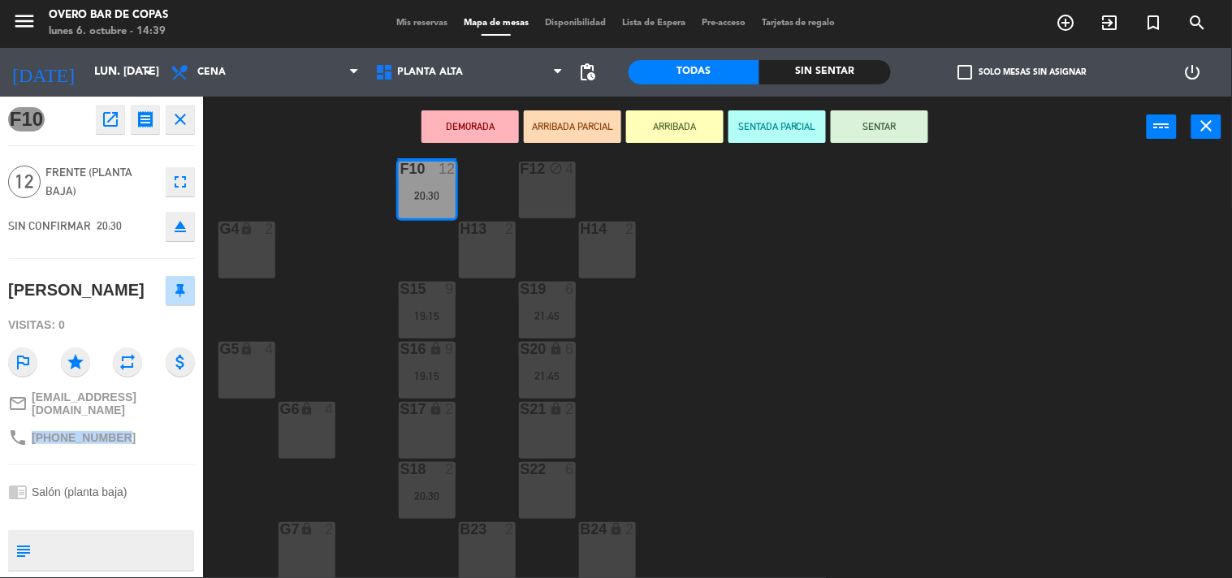
drag, startPoint x: 28, startPoint y: 428, endPoint x: 133, endPoint y: 443, distance: 105.9
click at [133, 443] on div "phone [PHONE_NUMBER]" at bounding box center [101, 437] width 187 height 31
copy div "[PHONE_NUMBER]"
click at [751, 248] on div "V1 lock 4 V2 lock 4 V3 lock 4 F8 block 2 F9 12 20:30 F11 block 2 F10 12 20:30 F…" at bounding box center [723, 368] width 1017 height 420
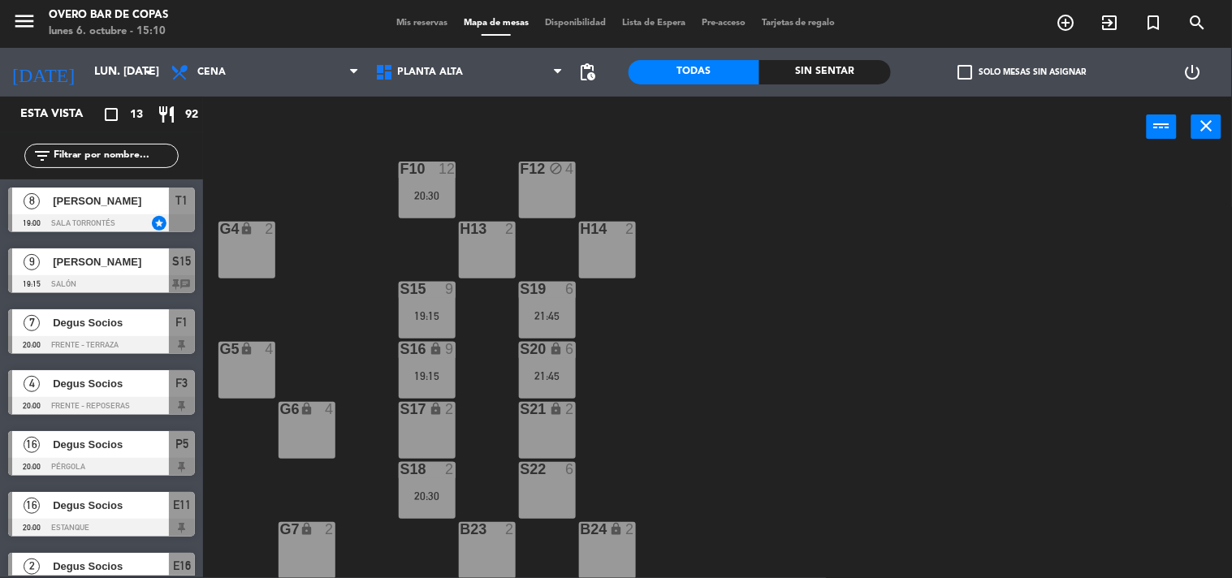
click at [751, 248] on div "V1 lock 4 V2 lock 4 V3 lock 4 F8 block 2 F9 12 20:30 F11 block 2 F10 12 20:30 F…" at bounding box center [723, 368] width 1017 height 420
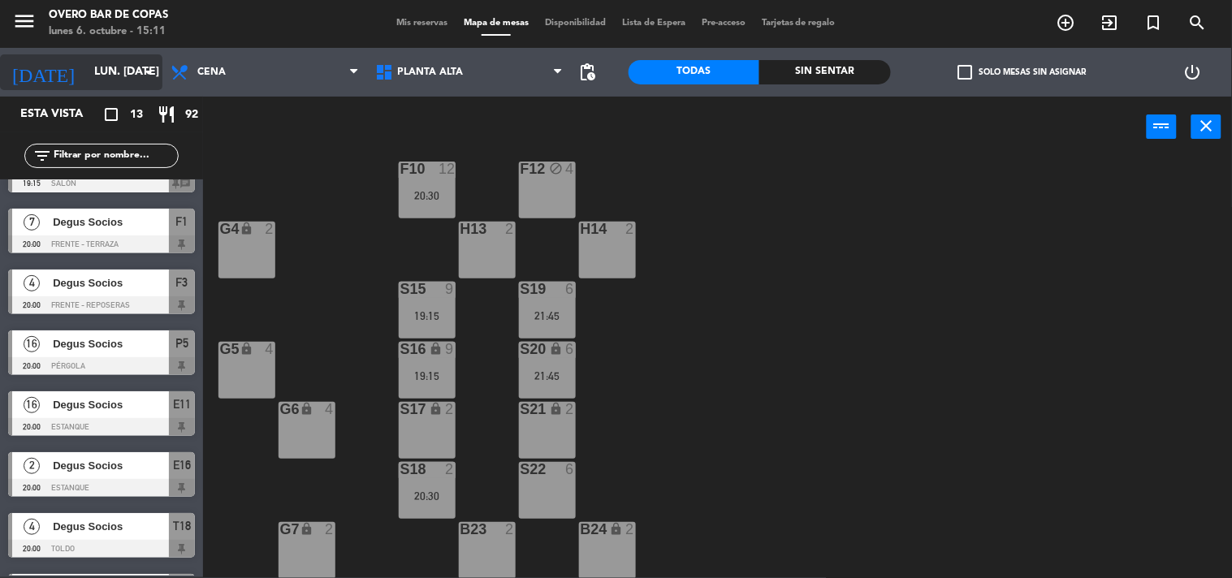
click at [153, 75] on icon "arrow_drop_down" at bounding box center [148, 72] width 19 height 19
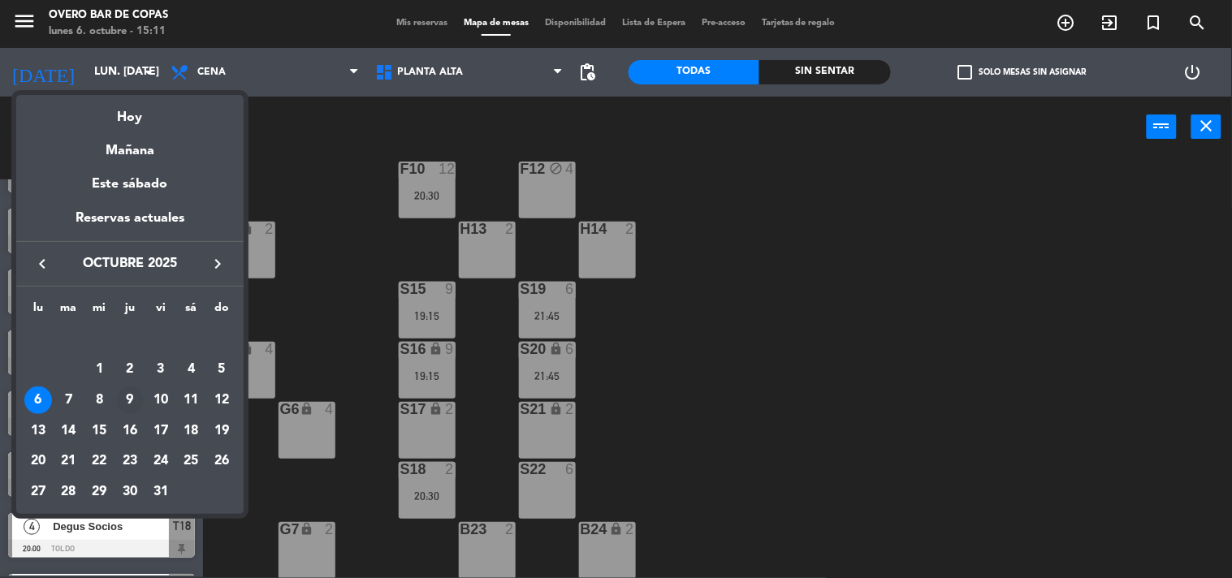
click at [135, 410] on div "9" at bounding box center [130, 401] width 28 height 28
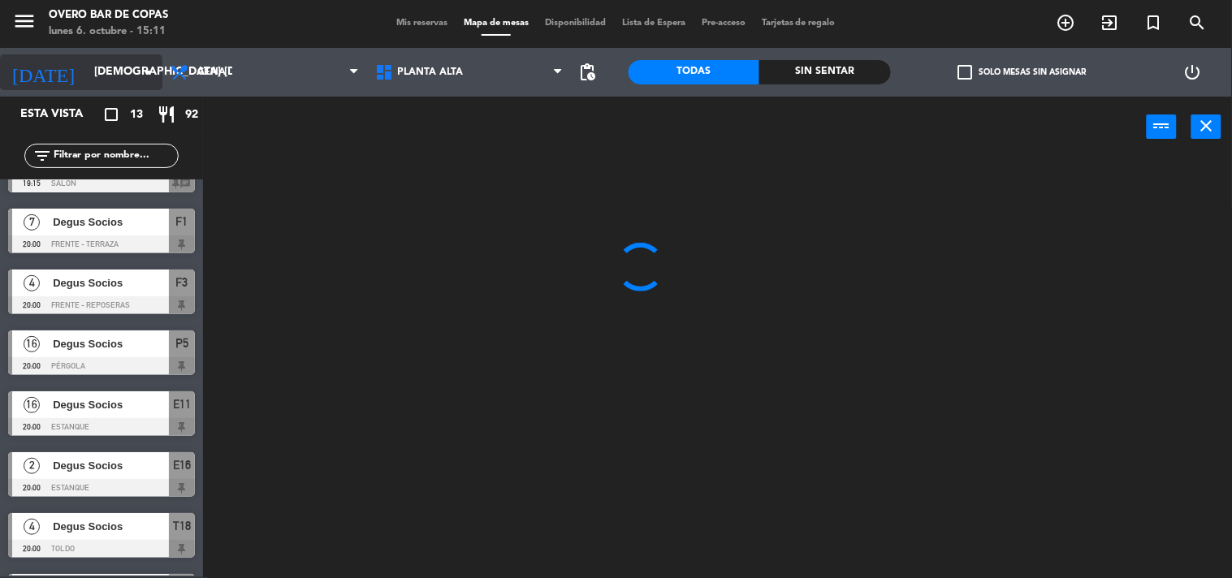
scroll to position [0, 0]
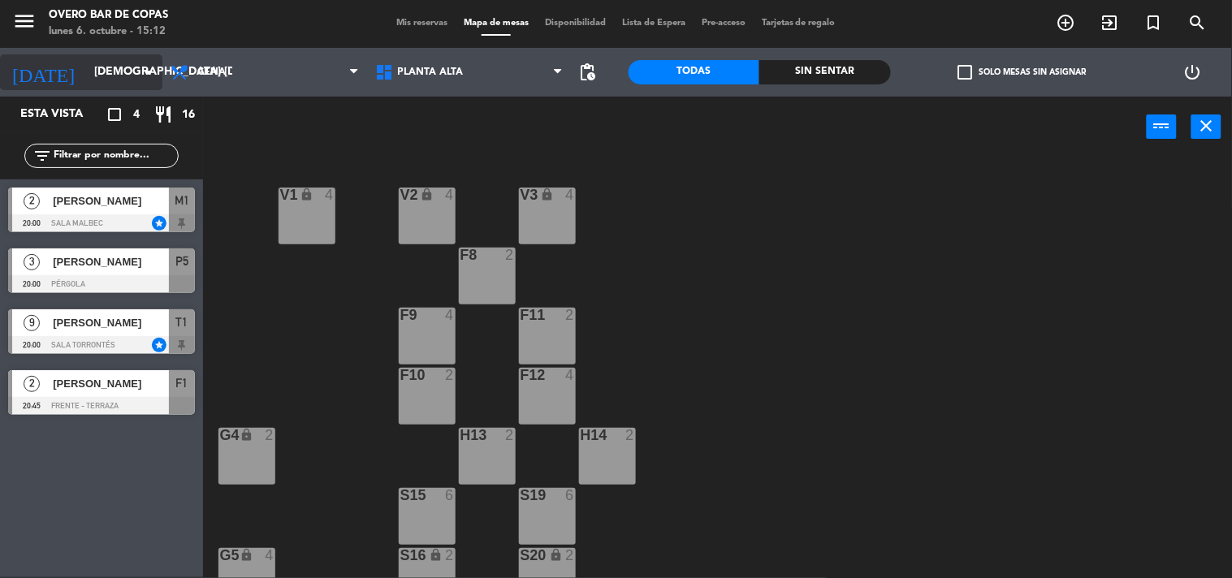
click at [95, 73] on input "[DEMOGRAPHIC_DATA] [DATE]" at bounding box center [163, 72] width 154 height 29
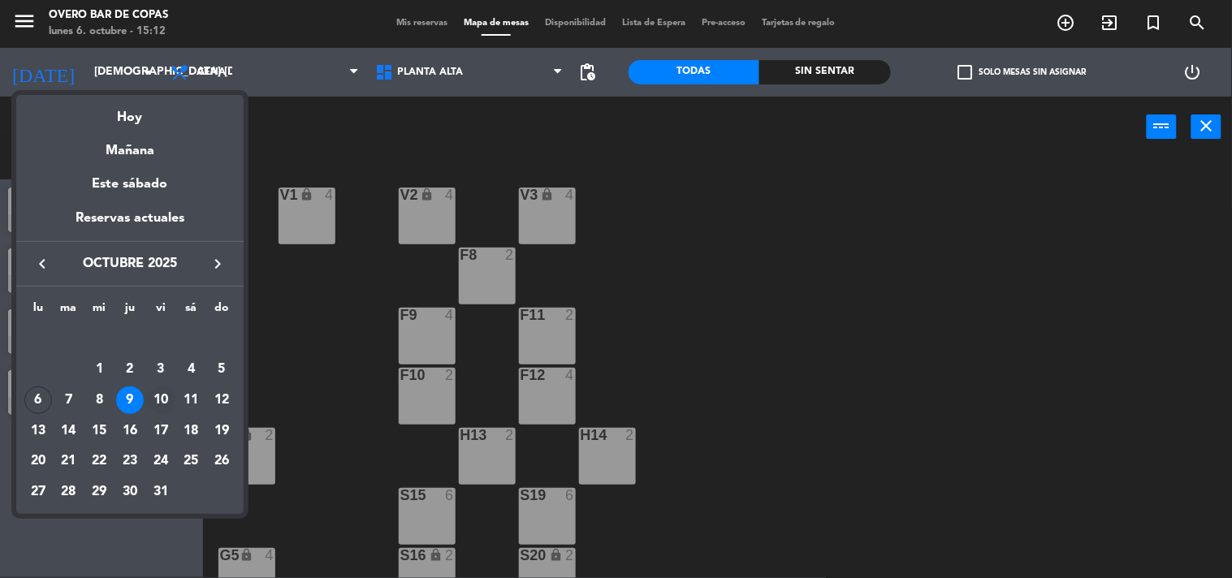
click at [160, 394] on div "10" at bounding box center [161, 401] width 28 height 28
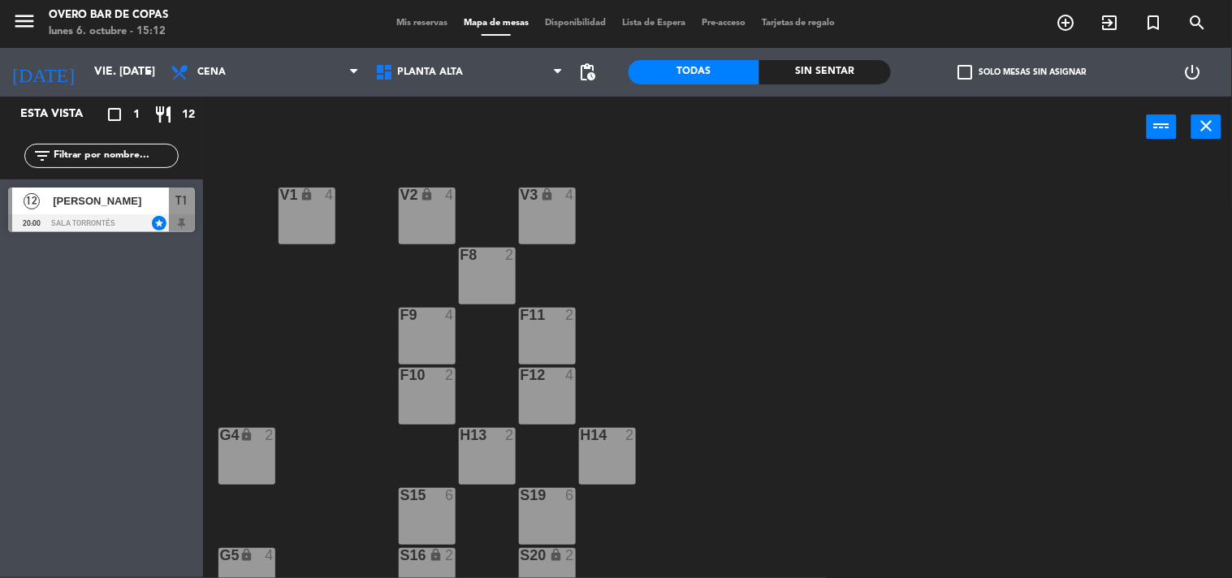
click at [108, 210] on div "[PERSON_NAME]" at bounding box center [110, 201] width 118 height 27
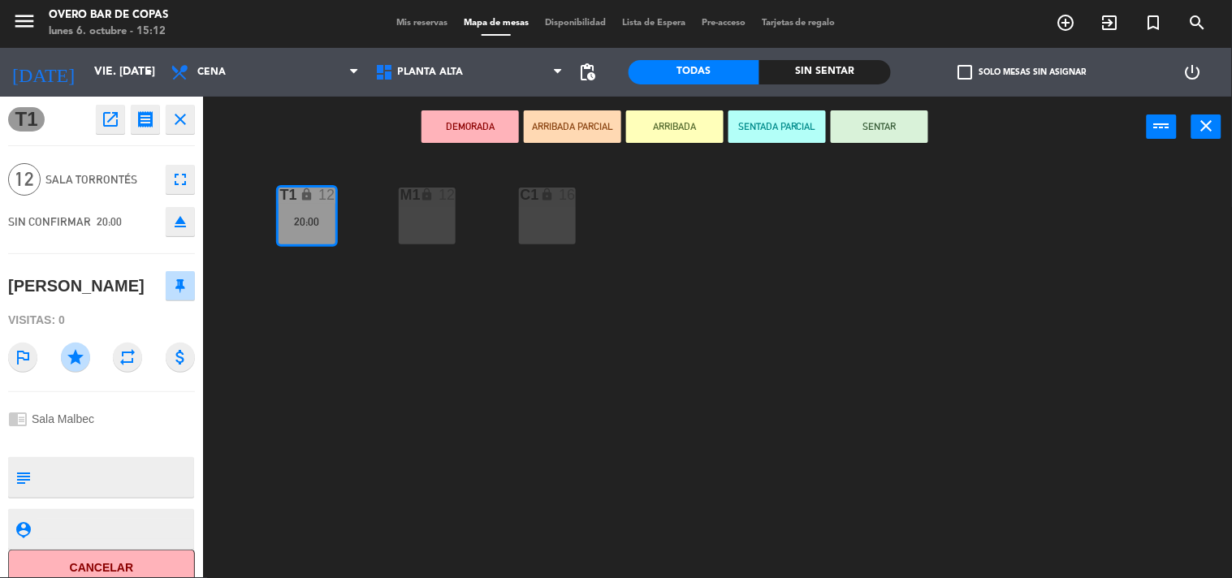
click at [220, 377] on div "T1 lock 12 20:00 M1 lock 12 C1 lock 16" at bounding box center [723, 368] width 1017 height 420
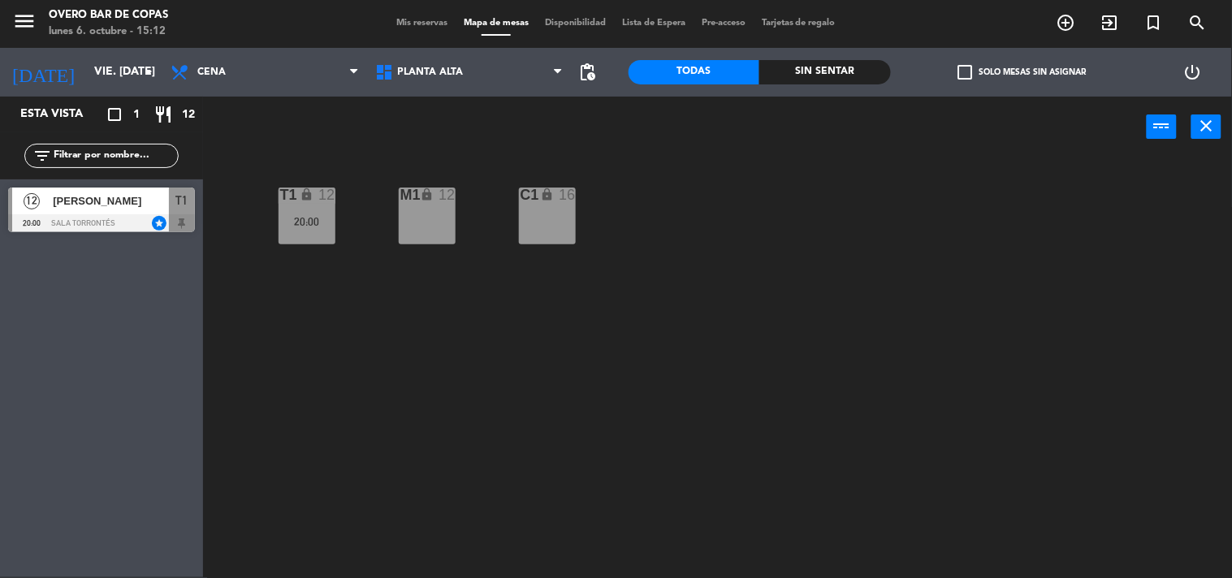
click at [140, 90] on div "[DATE] vie. [DATE] arrow_drop_down" at bounding box center [81, 72] width 162 height 49
click at [143, 76] on icon "arrow_drop_down" at bounding box center [148, 72] width 19 height 19
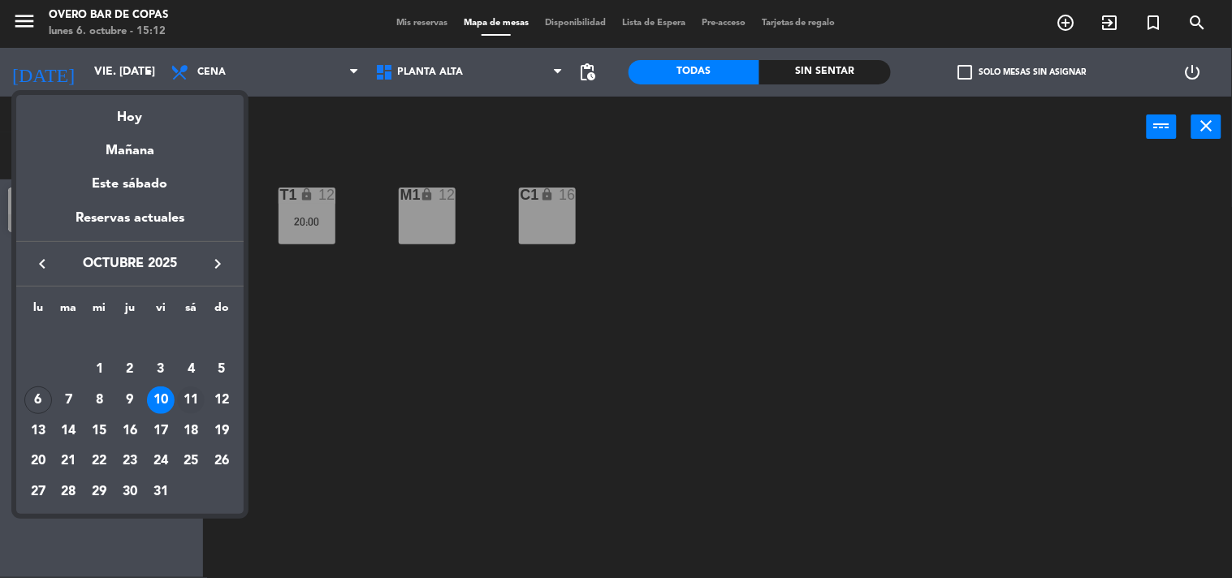
click at [188, 391] on div "11" at bounding box center [191, 401] width 28 height 28
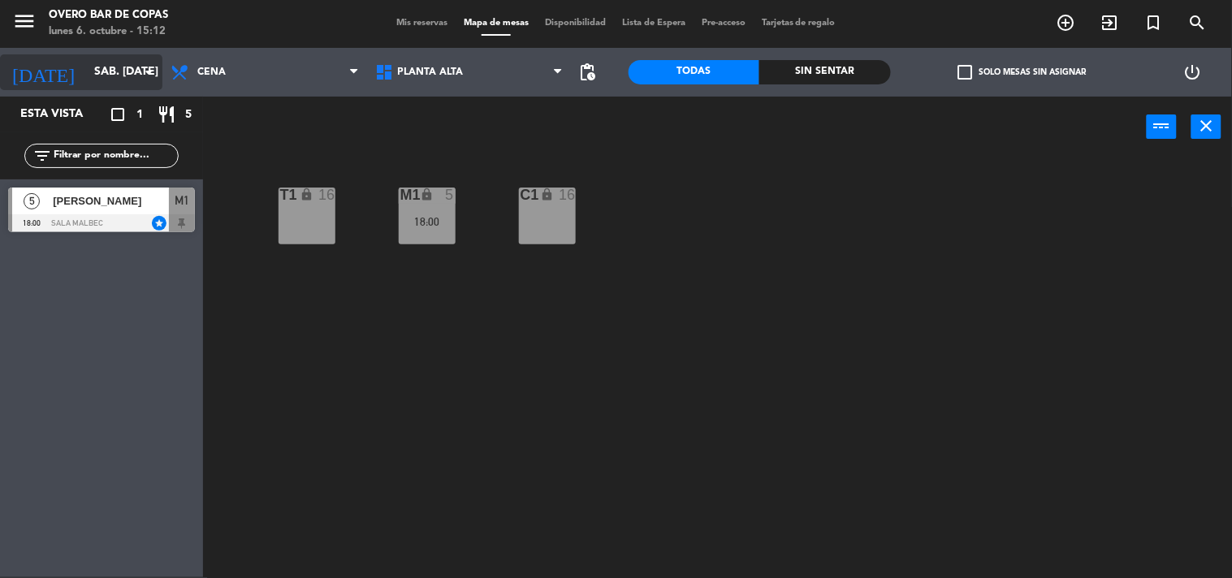
click at [123, 71] on input "sáb. [DATE]" at bounding box center [163, 72] width 154 height 29
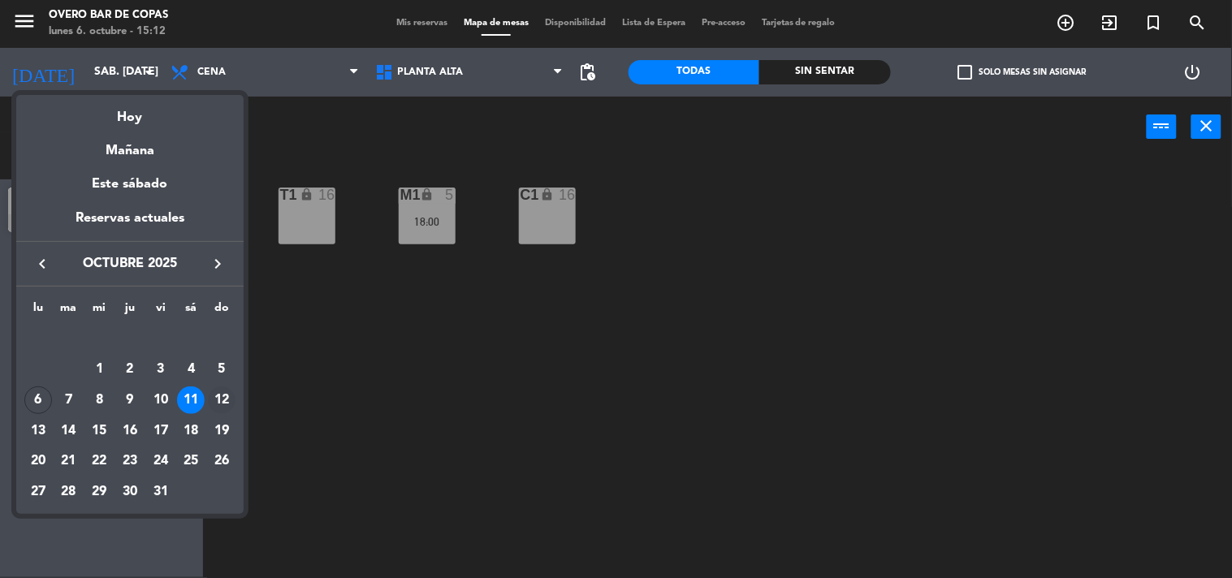
click at [215, 398] on div "12" at bounding box center [222, 401] width 28 height 28
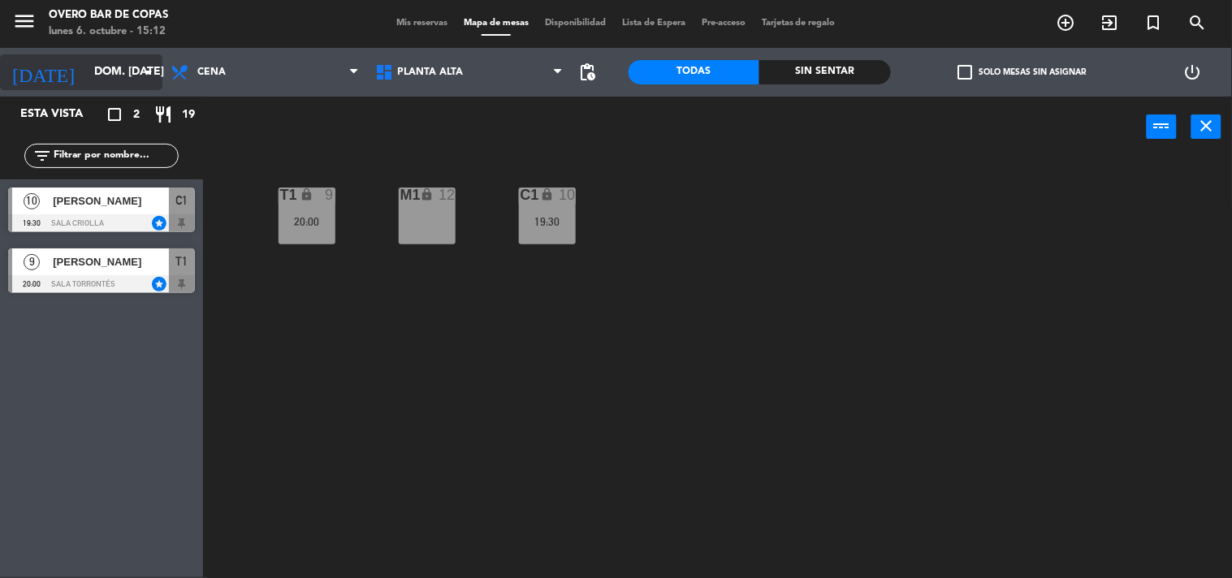
click at [136, 73] on input "dom. [DATE]" at bounding box center [163, 72] width 154 height 29
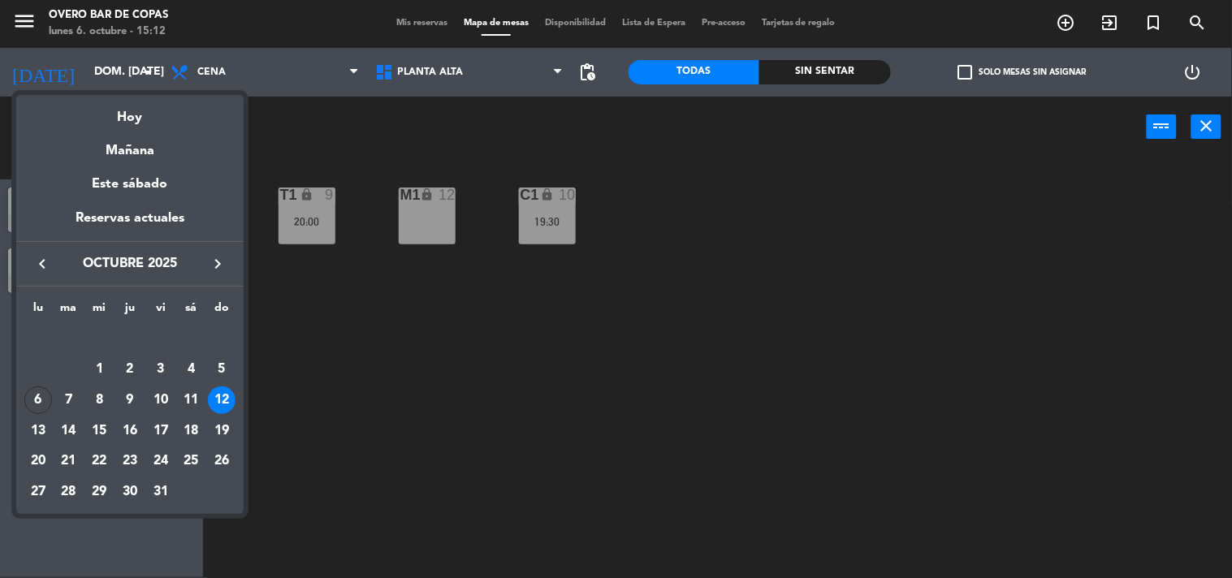
click at [326, 391] on div at bounding box center [616, 289] width 1232 height 578
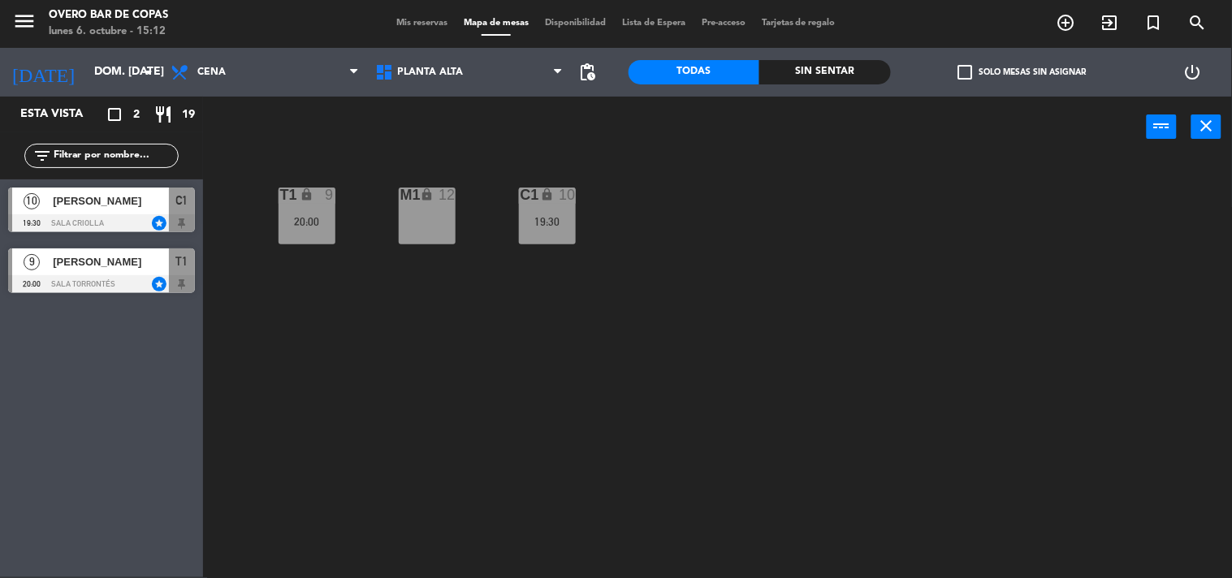
click at [131, 213] on div "10 [PERSON_NAME] 19:30 Sala Criolla star C1" at bounding box center [101, 209] width 203 height 61
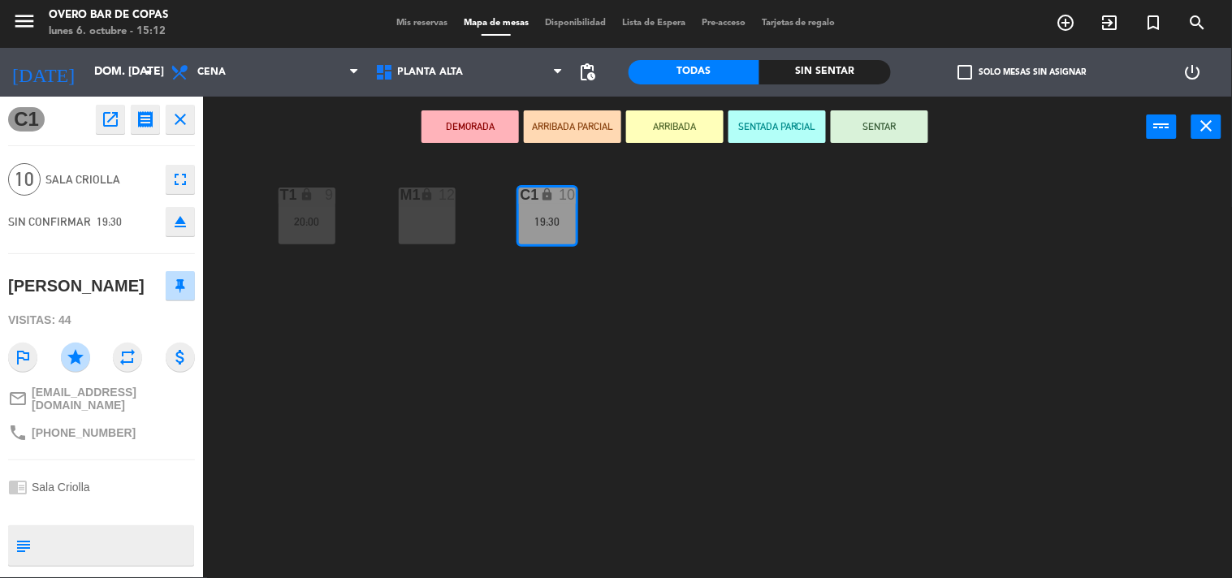
click at [349, 410] on div "T1 lock 9 20:00 M1 lock 12 C1 lock 10 19:30" at bounding box center [723, 368] width 1017 height 420
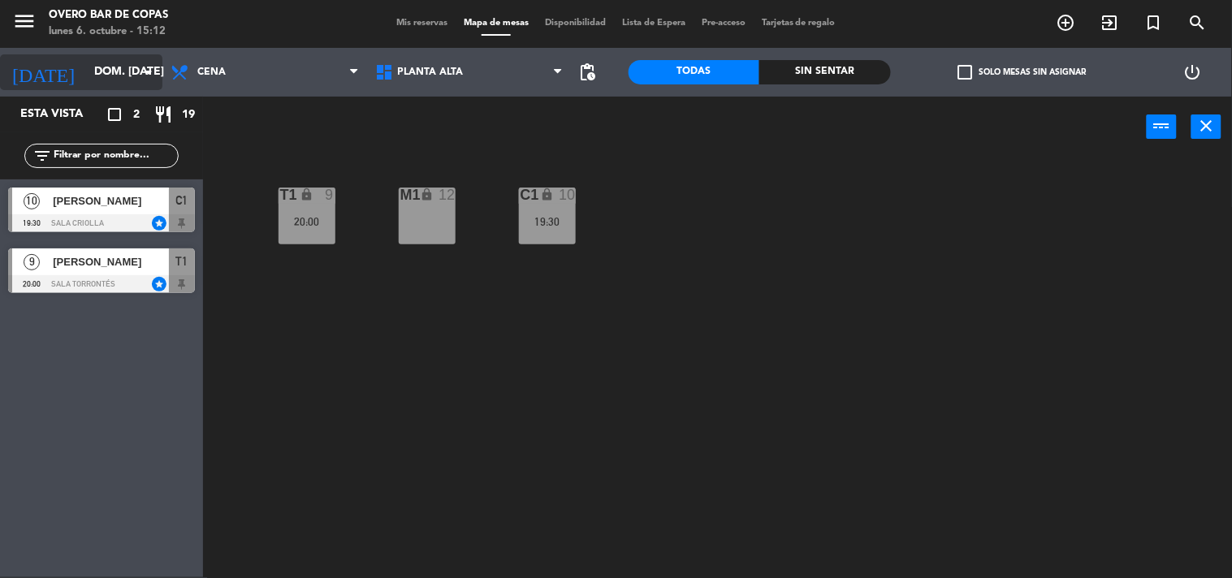
click at [123, 86] on input "dom. [DATE]" at bounding box center [163, 72] width 154 height 29
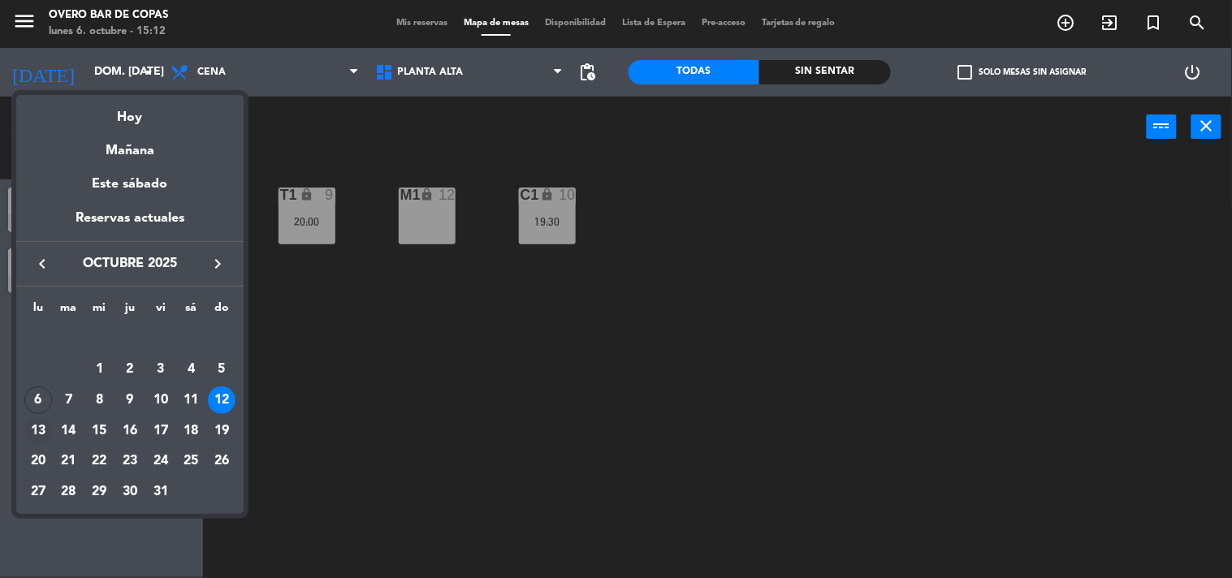
click at [28, 429] on div "13" at bounding box center [38, 431] width 28 height 28
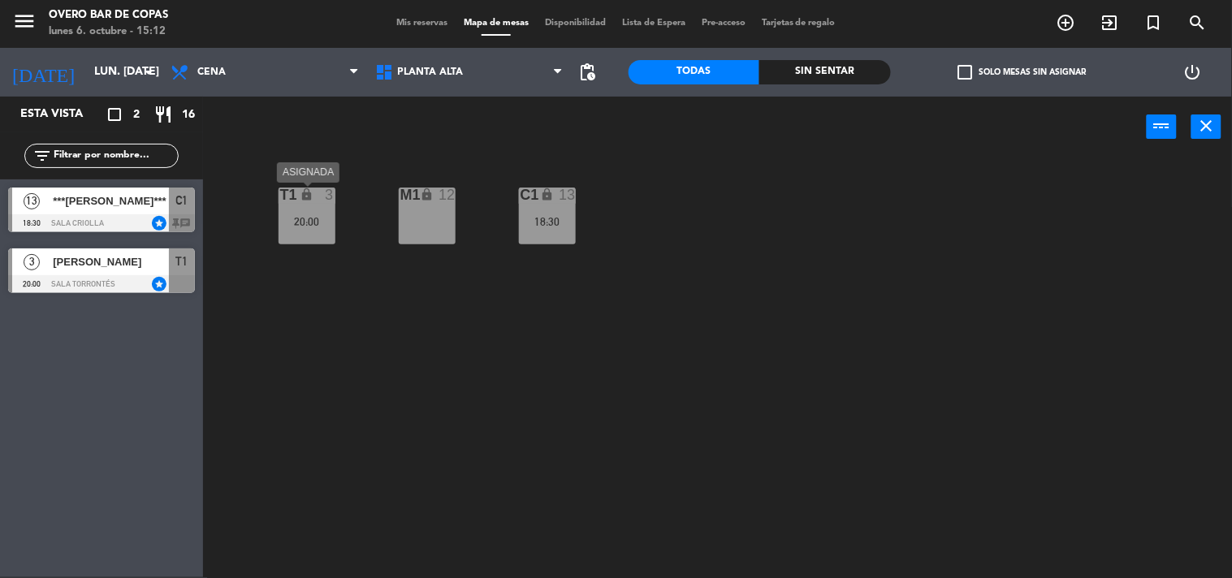
click at [287, 213] on div "T1 lock 3 20:00" at bounding box center [307, 216] width 57 height 57
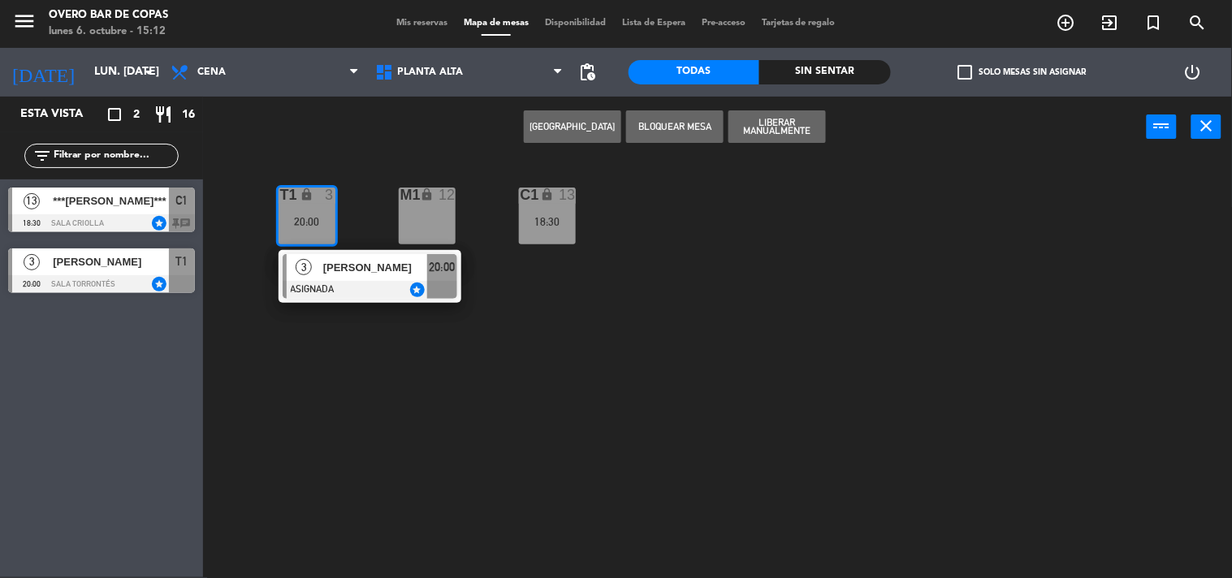
click at [306, 434] on div "T1 lock 3 20:00 3 [PERSON_NAME] ASIGNADA star 20:00 M1 lock 12 C1 lock 13 18:30" at bounding box center [723, 368] width 1017 height 420
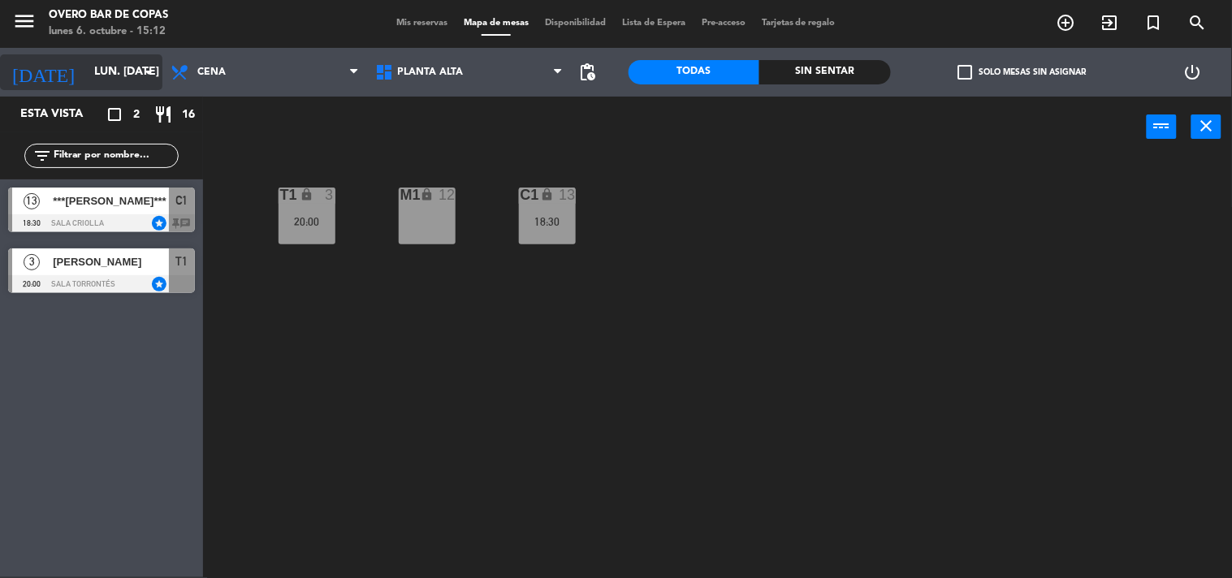
click at [98, 70] on input "lun. [DATE]" at bounding box center [163, 72] width 154 height 29
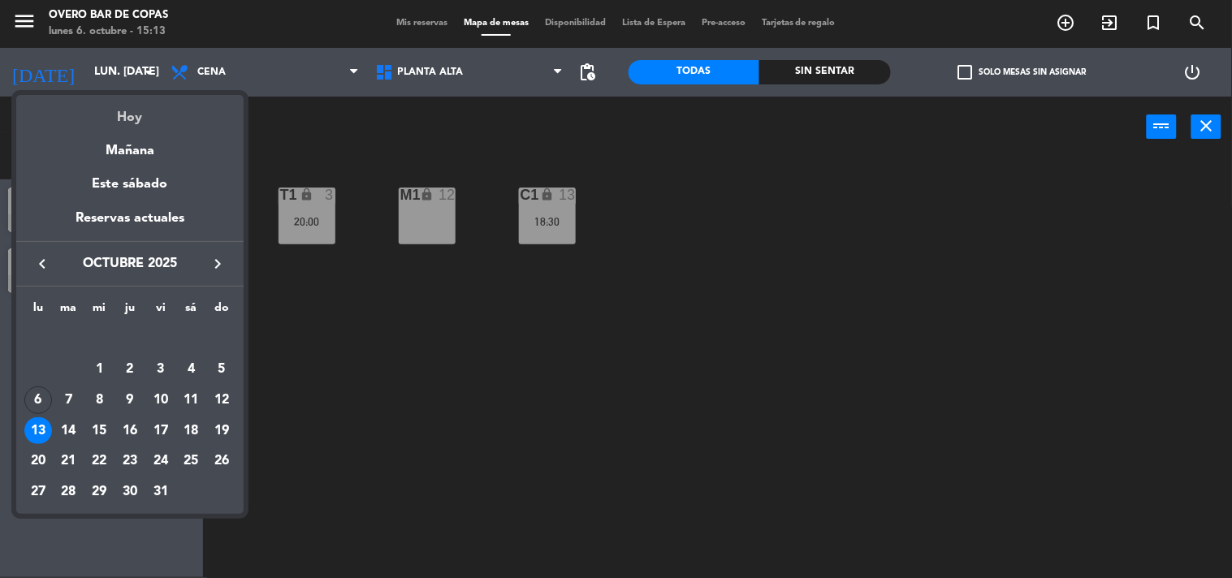
click at [131, 120] on div "Hoy" at bounding box center [129, 111] width 227 height 33
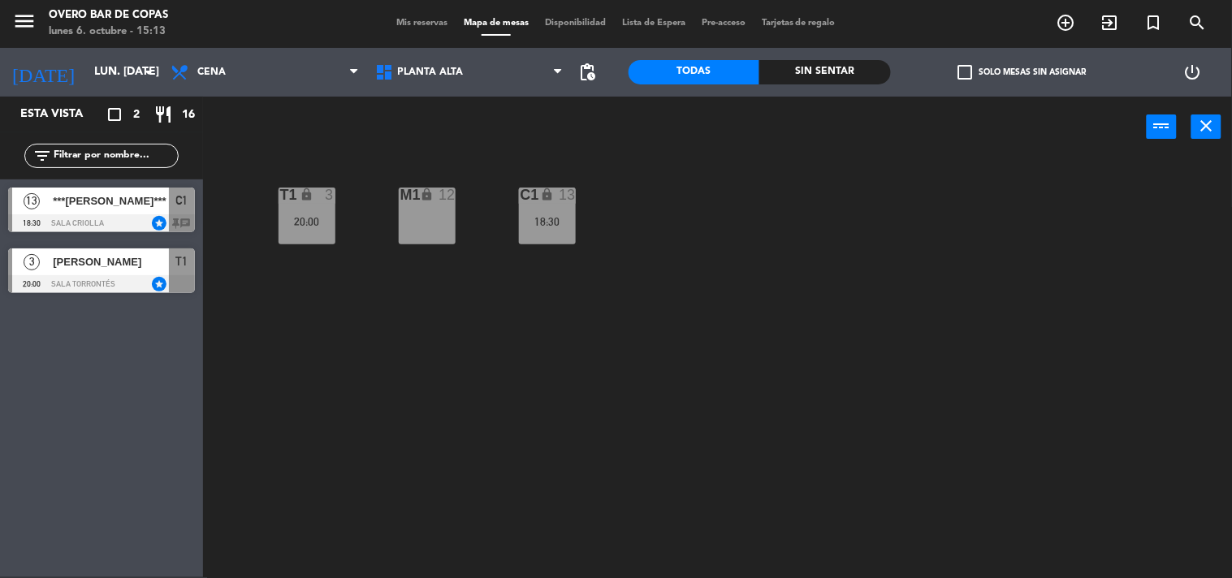
type input "lun. [DATE]"
